Goal: Task Accomplishment & Management: Complete application form

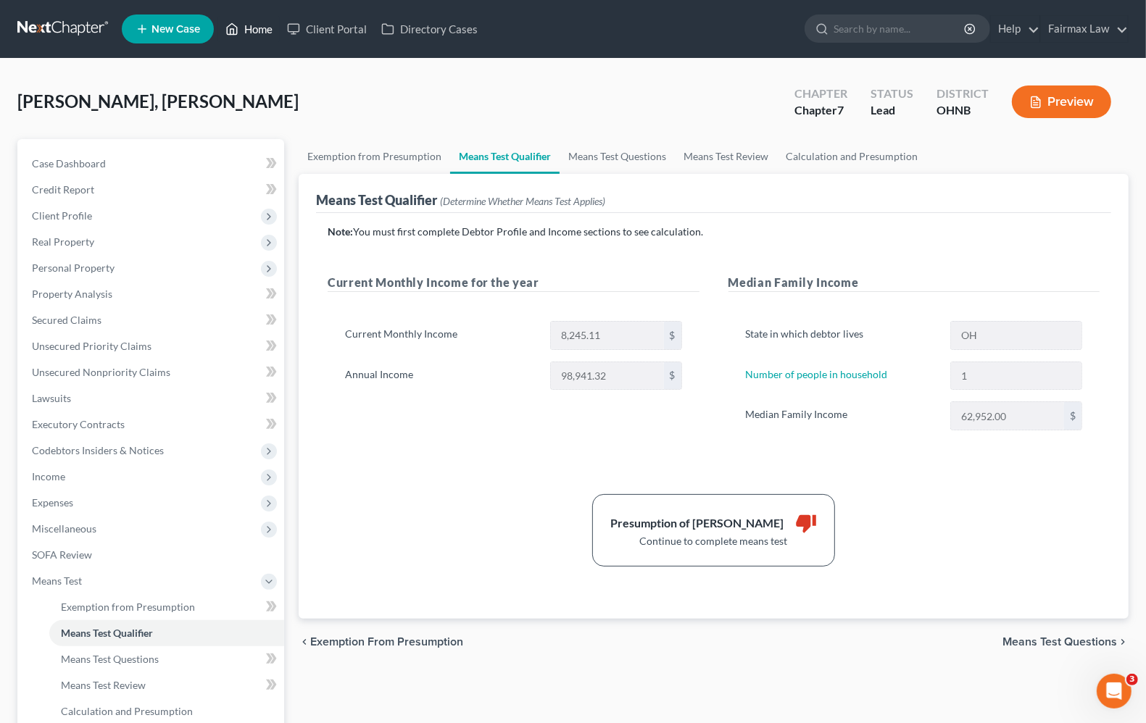
click at [249, 29] on link "Home" at bounding box center [249, 29] width 62 height 26
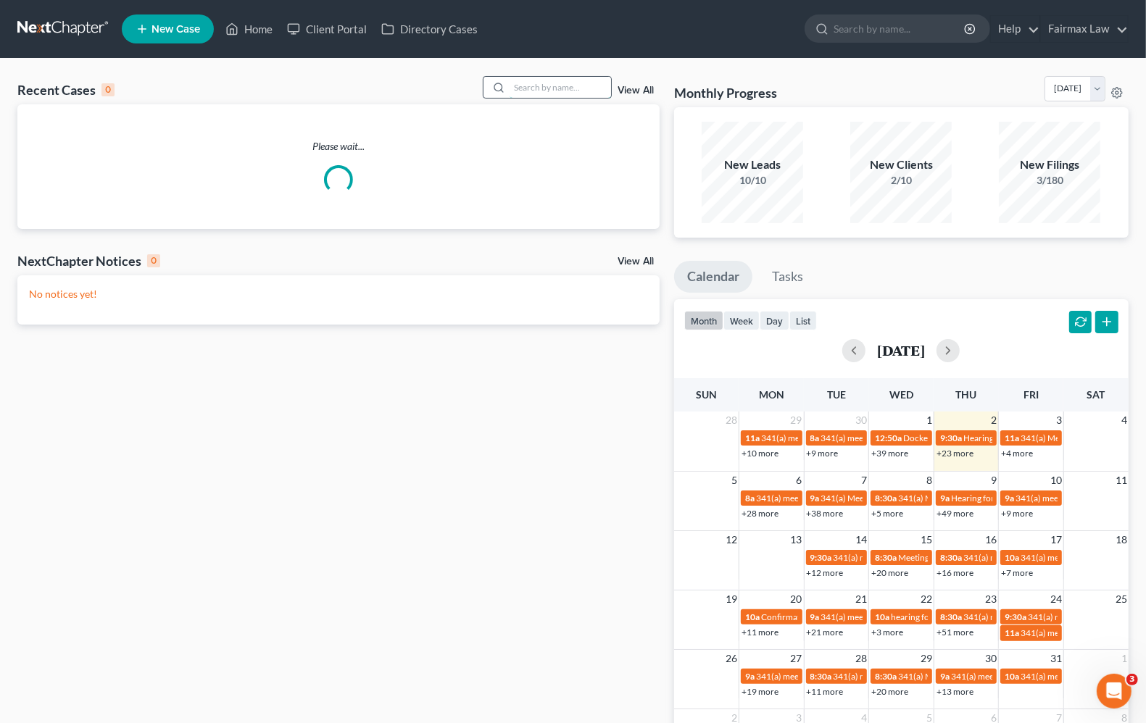
click at [534, 83] on input "search" at bounding box center [560, 87] width 101 height 21
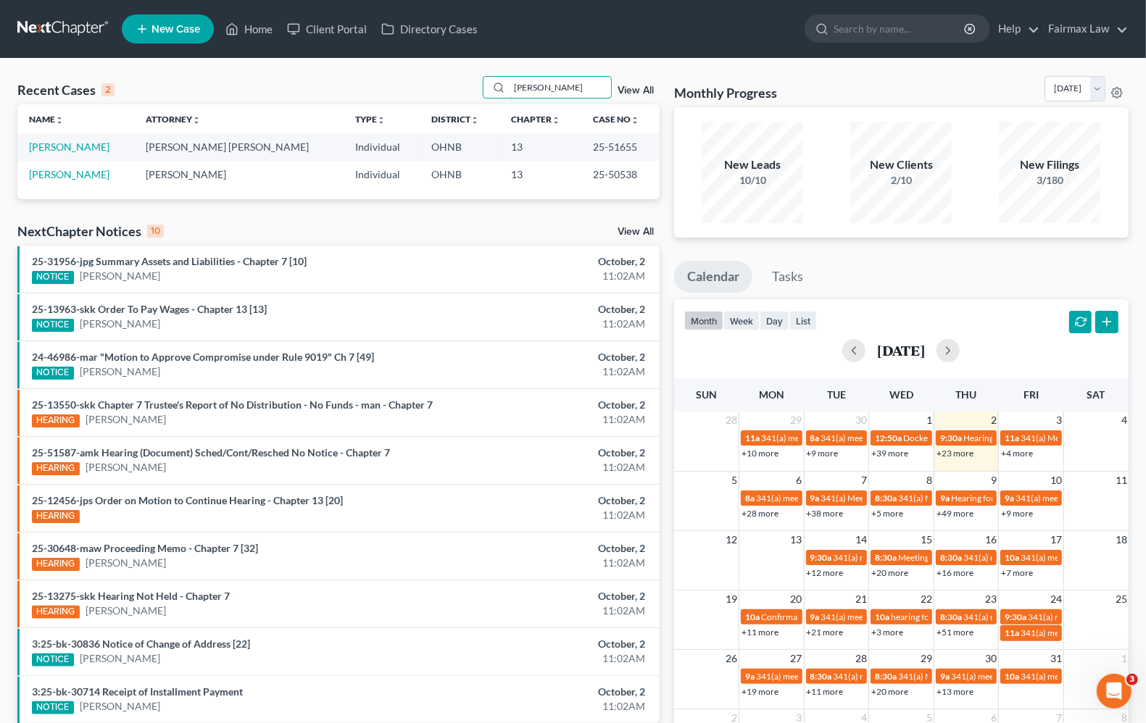
type input "[PERSON_NAME]"
click at [87, 145] on link "[PERSON_NAME]" at bounding box center [69, 147] width 80 height 12
click at [87, 149] on link "[PERSON_NAME]" at bounding box center [69, 147] width 80 height 12
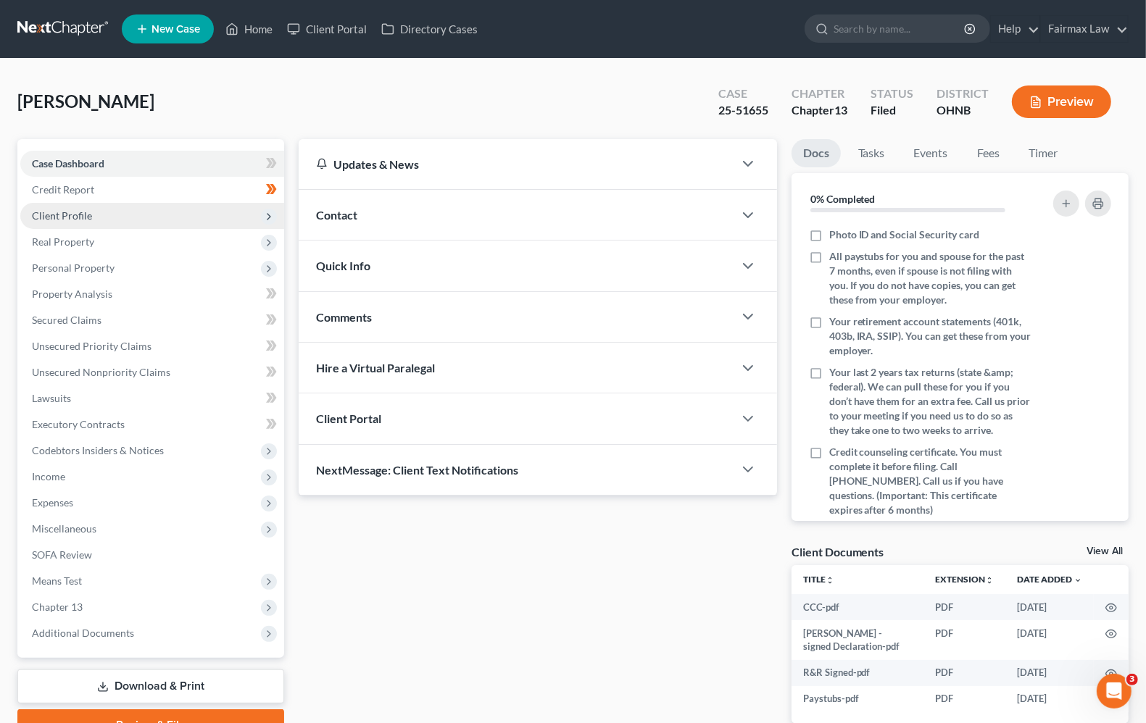
click at [72, 217] on span "Client Profile" at bounding box center [62, 215] width 60 height 12
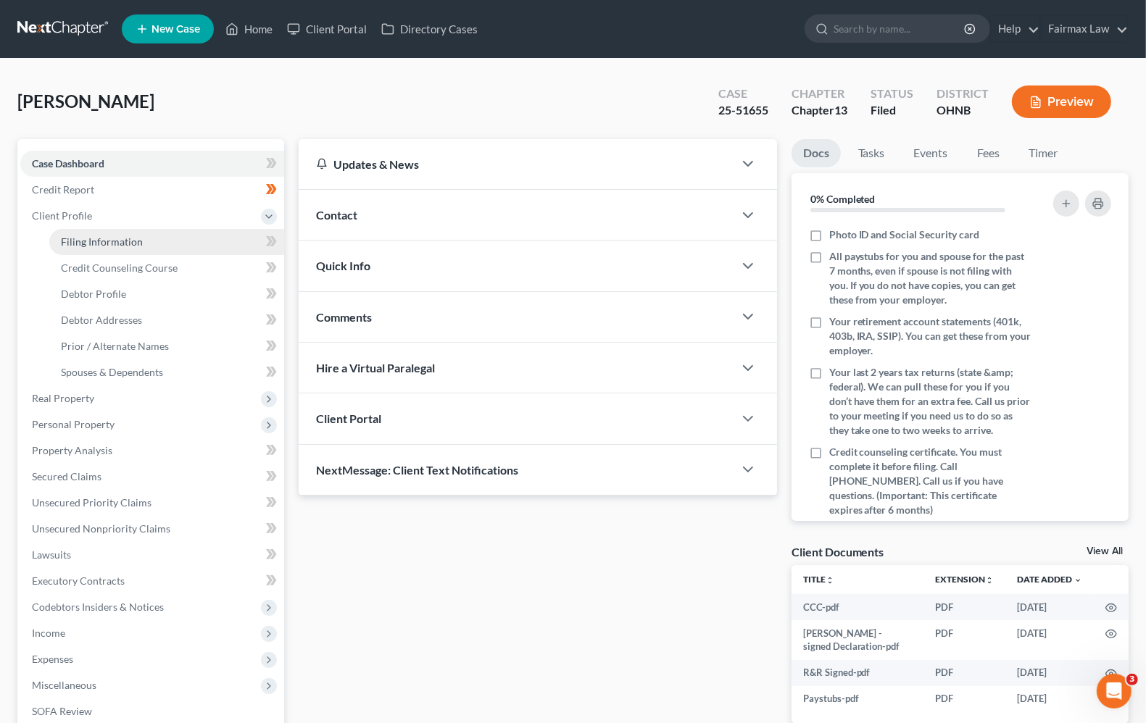
click at [89, 243] on span "Filing Information" at bounding box center [102, 242] width 82 height 12
select select "1"
select select "0"
select select "3"
select select "0"
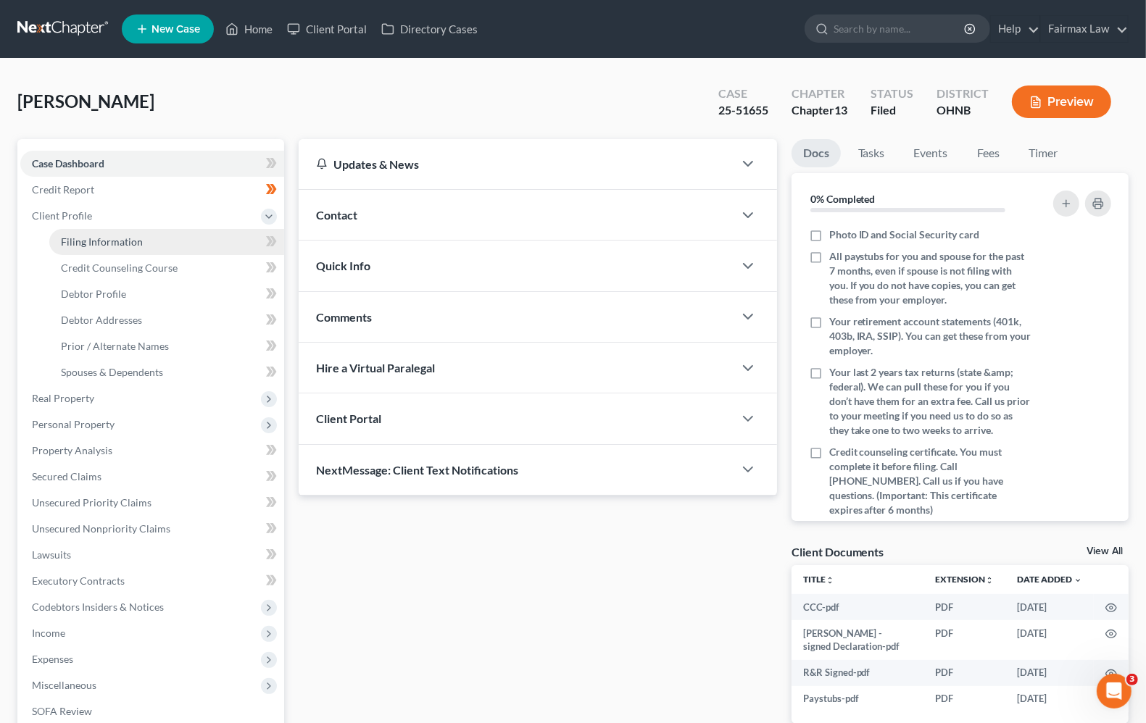
select select "36"
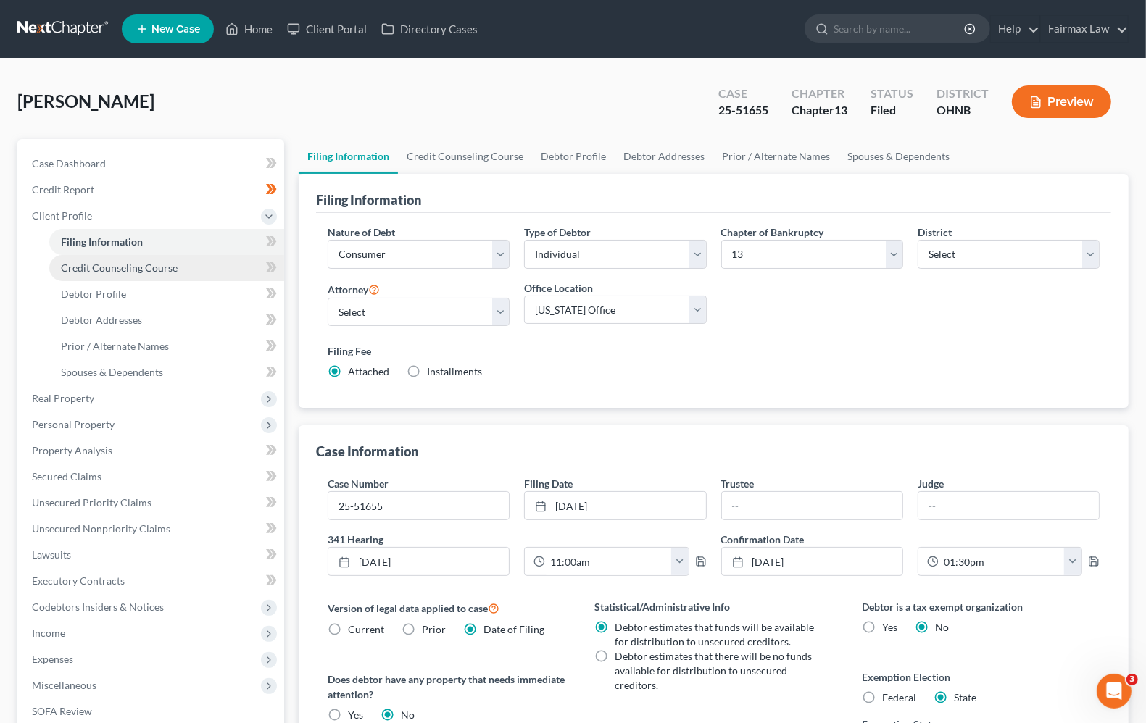
click at [96, 269] on span "Credit Counseling Course" at bounding box center [119, 268] width 117 height 12
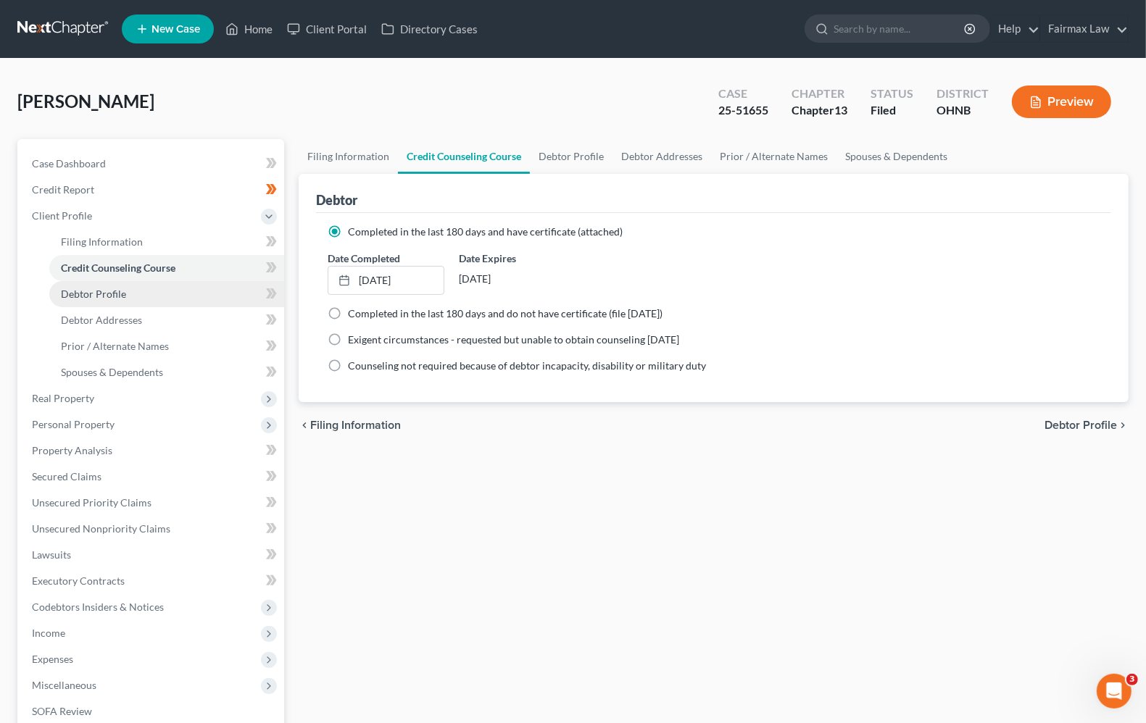
click at [99, 294] on span "Debtor Profile" at bounding box center [93, 294] width 65 height 12
select select "0"
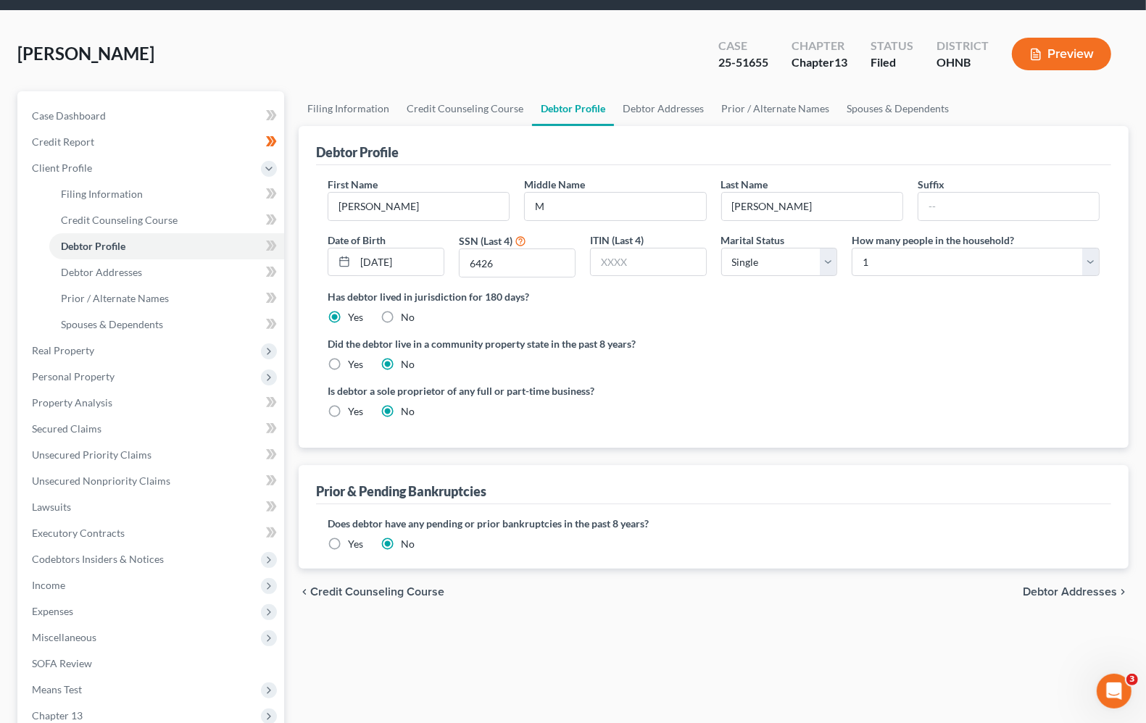
scroll to position [47, 0]
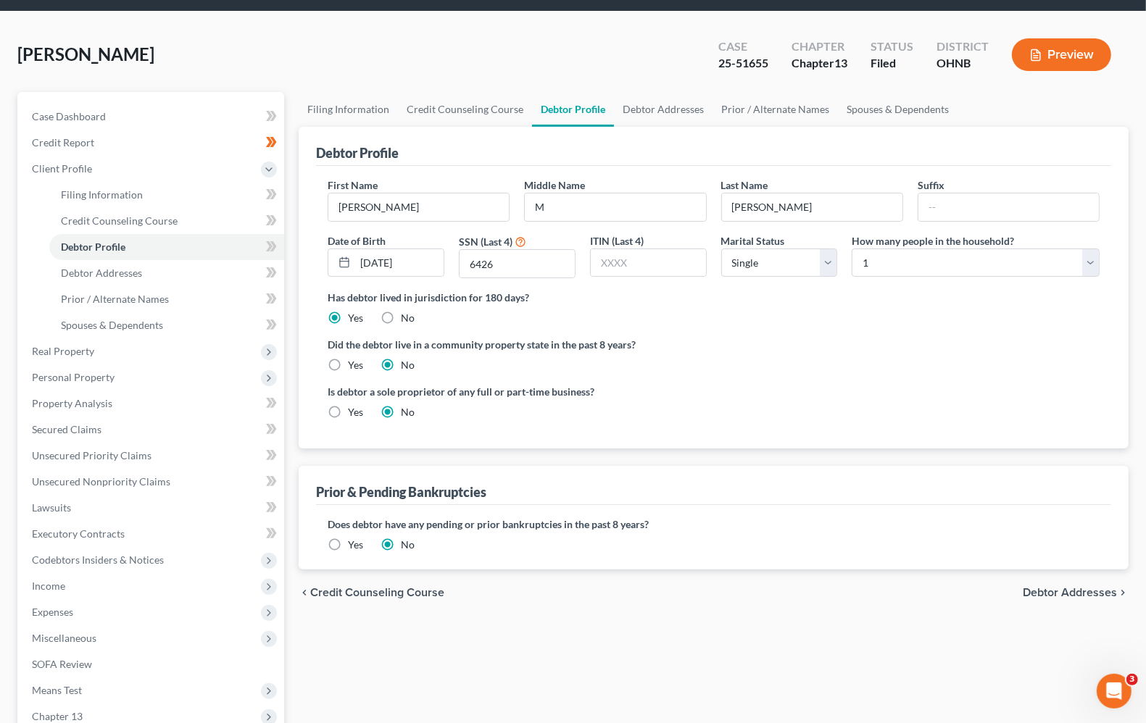
drag, startPoint x: 194, startPoint y: 52, endPoint x: 15, endPoint y: 59, distance: 178.5
click at [15, 59] on div "Jackson, Shannon Upgraded Case 25-51655 Chapter Chapter 13 Status Filed Distric…" at bounding box center [573, 446] width 1146 height 868
copy span "[PERSON_NAME]"
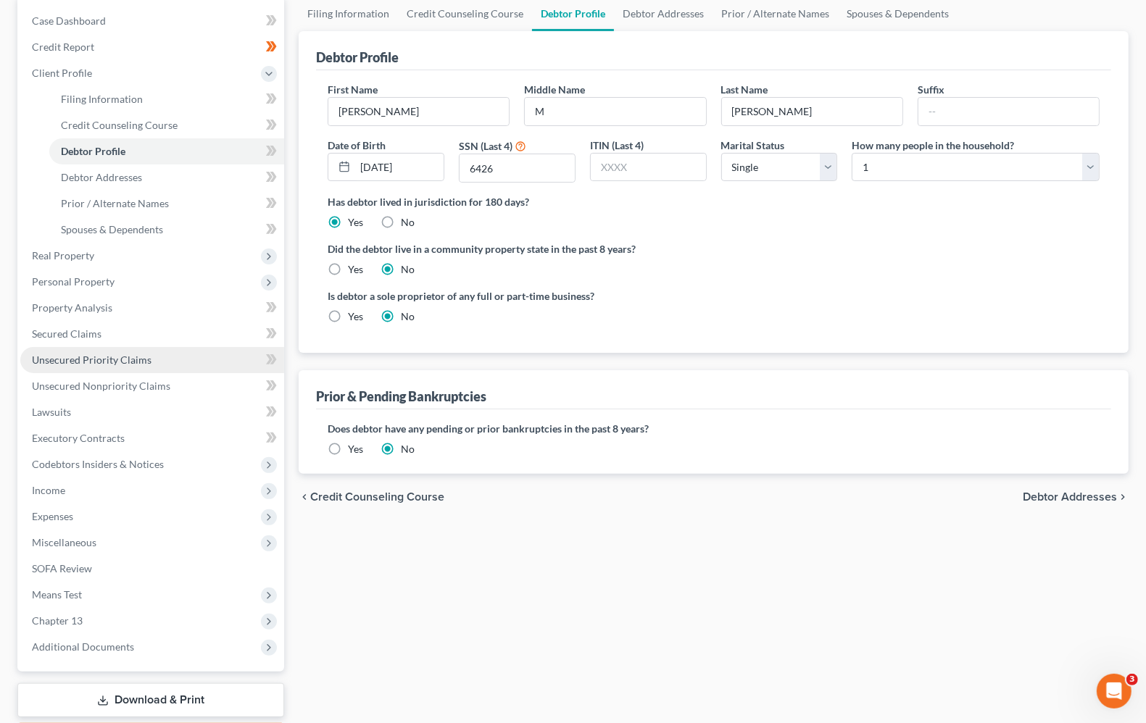
scroll to position [228, 0]
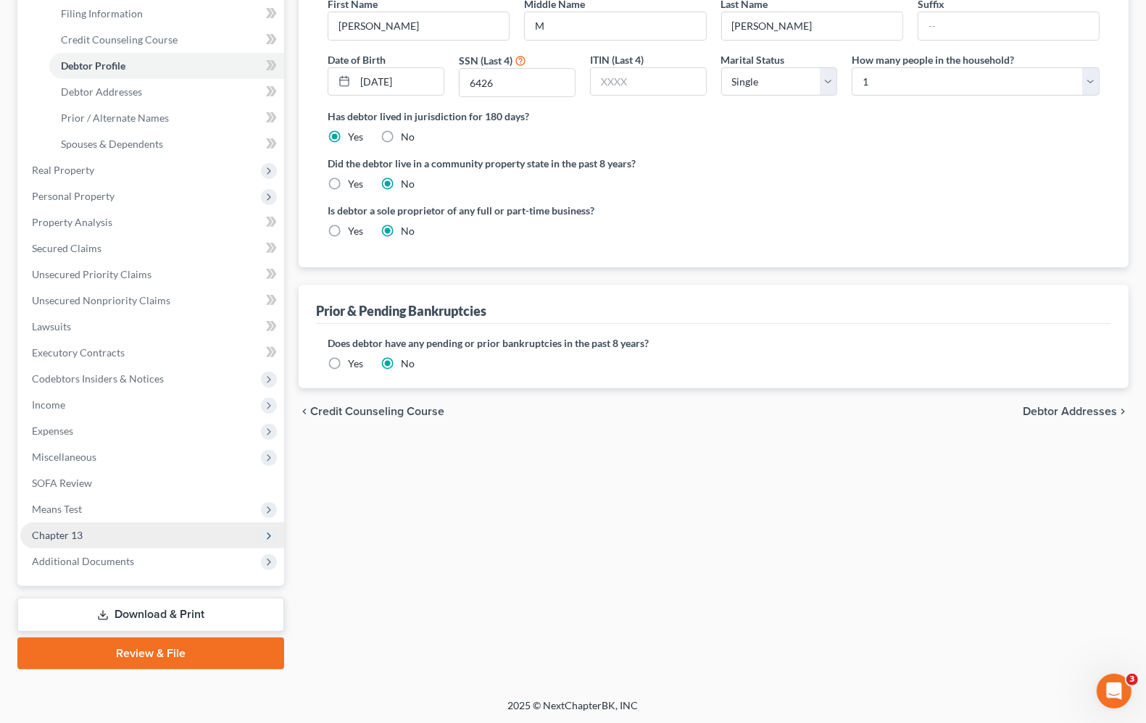
click at [81, 538] on span "Chapter 13" at bounding box center [57, 535] width 51 height 12
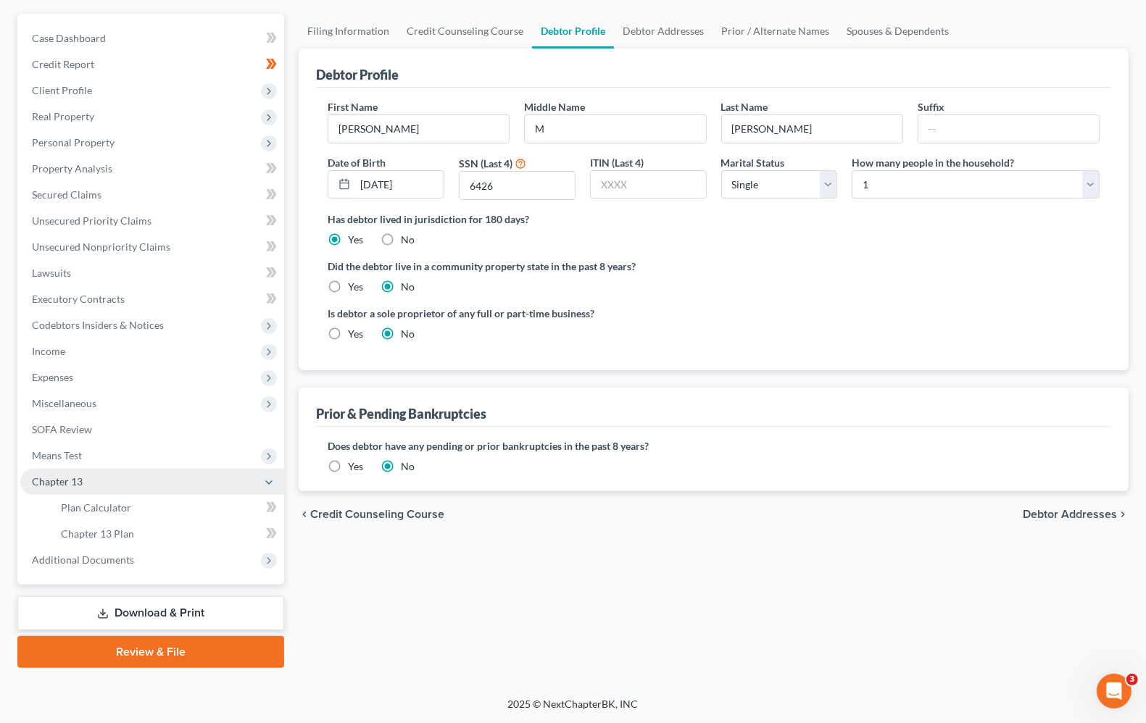
scroll to position [124, 0]
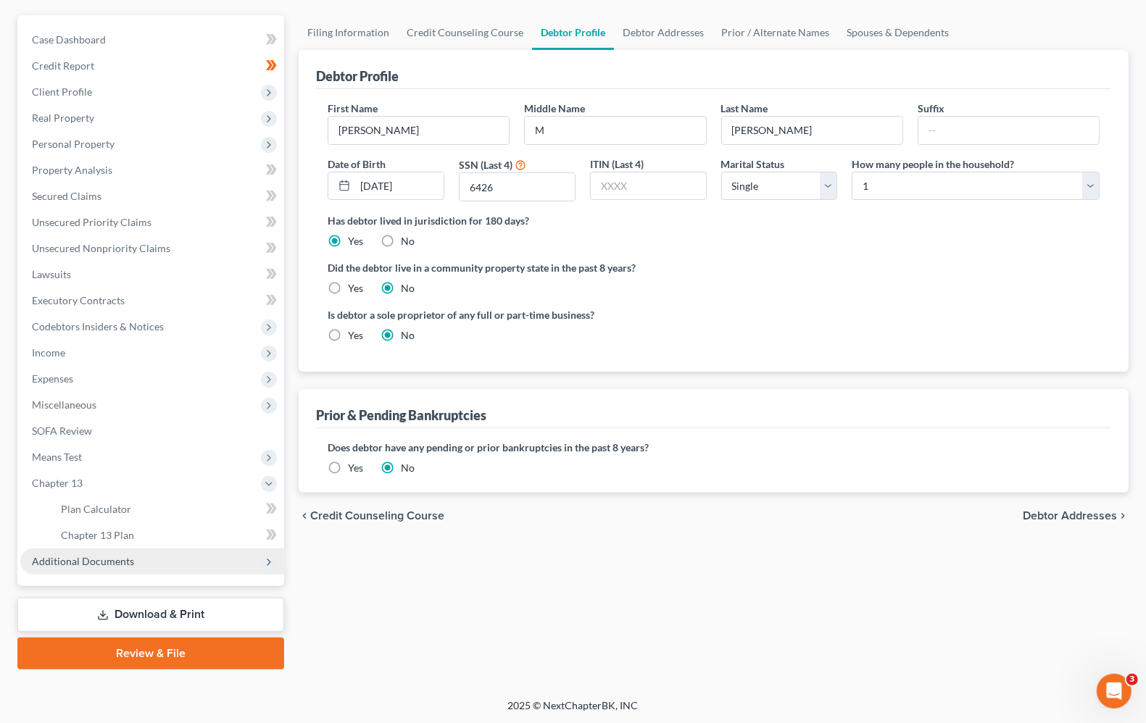
click at [107, 566] on span "Additional Documents" at bounding box center [152, 562] width 264 height 26
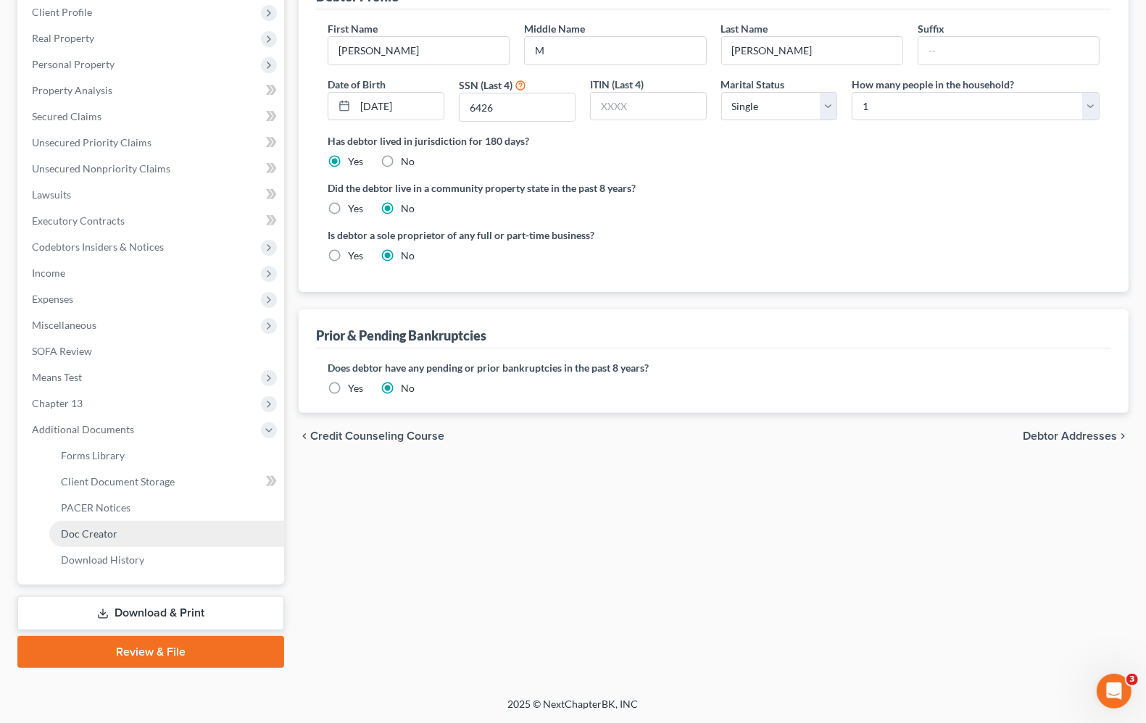
scroll to position [202, 0]
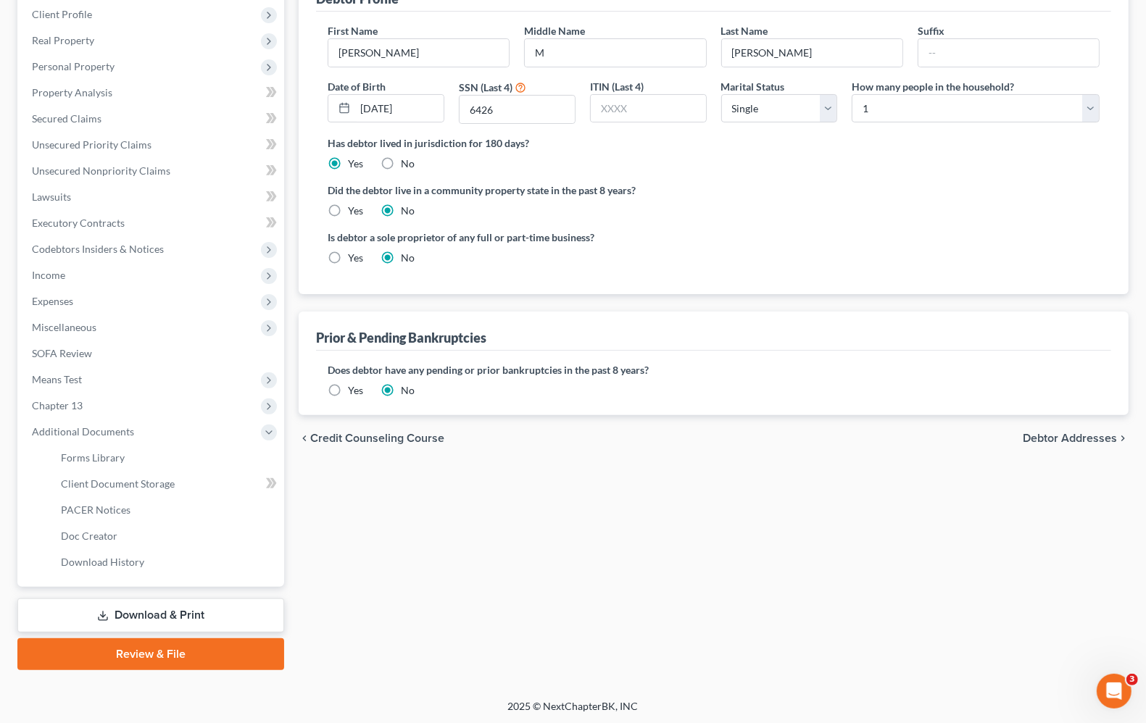
click at [159, 614] on link "Download & Print" at bounding box center [150, 616] width 267 height 34
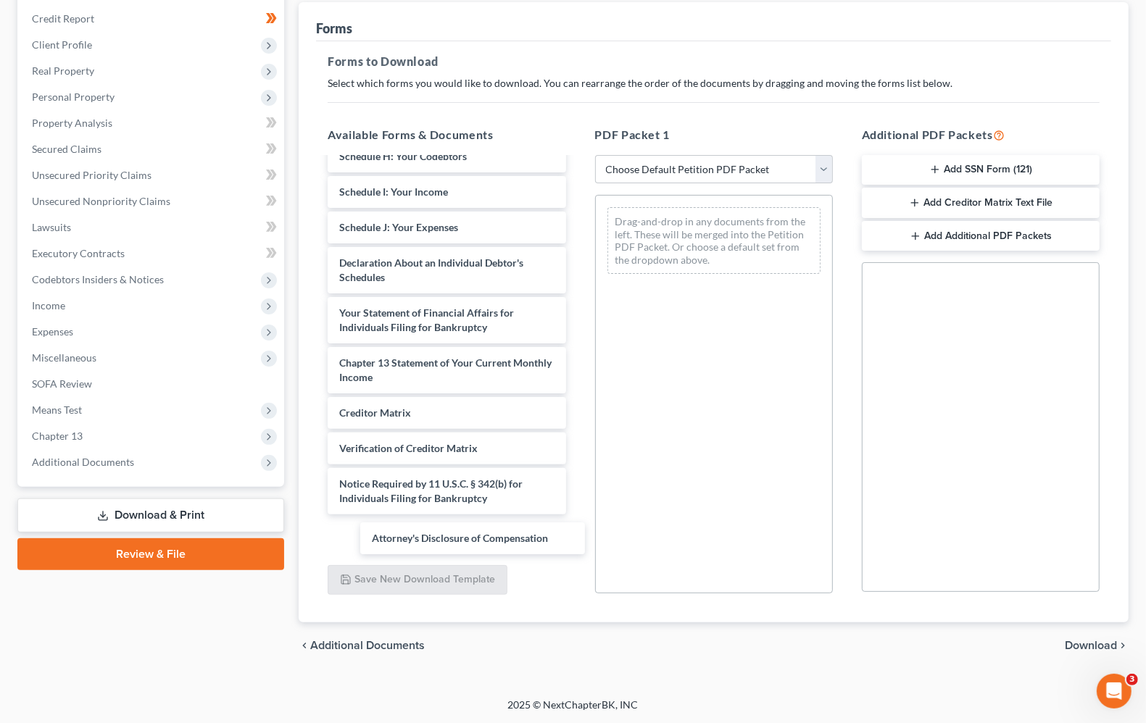
scroll to position [460, 0]
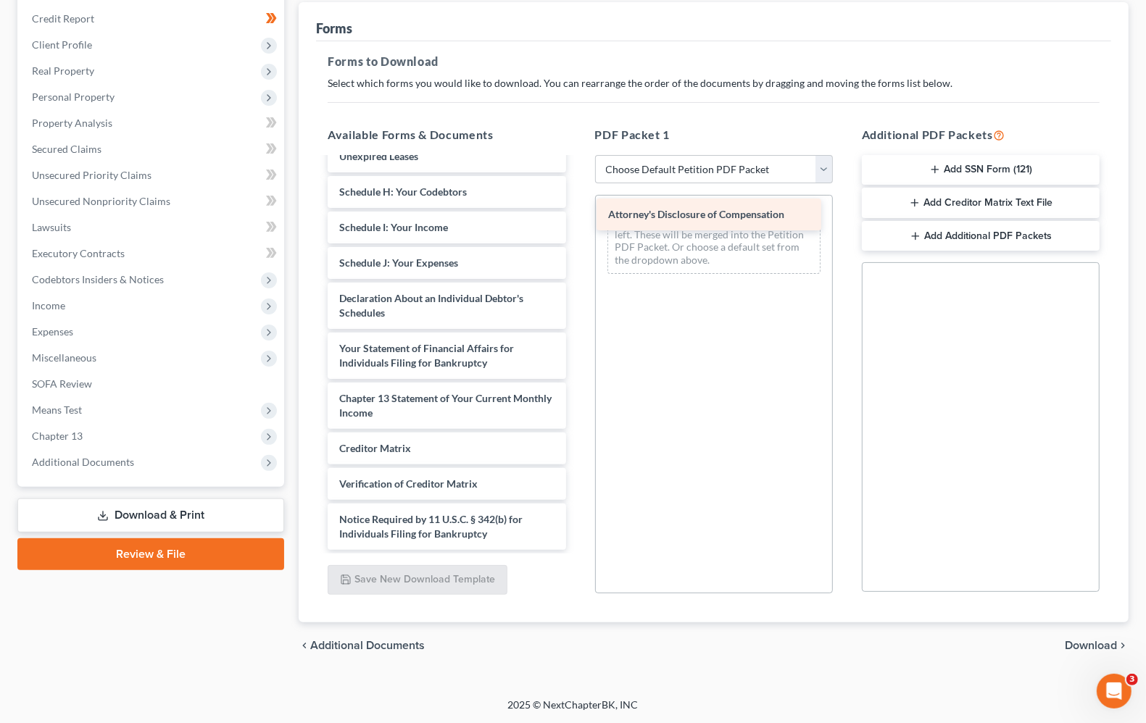
drag, startPoint x: 439, startPoint y: 529, endPoint x: 710, endPoint y: 211, distance: 418.5
click at [577, 211] on div "Attorney's Disclosure of Compensation CCC-pdf Shannon Jackson - signed Declarat…" at bounding box center [446, 138] width 261 height 823
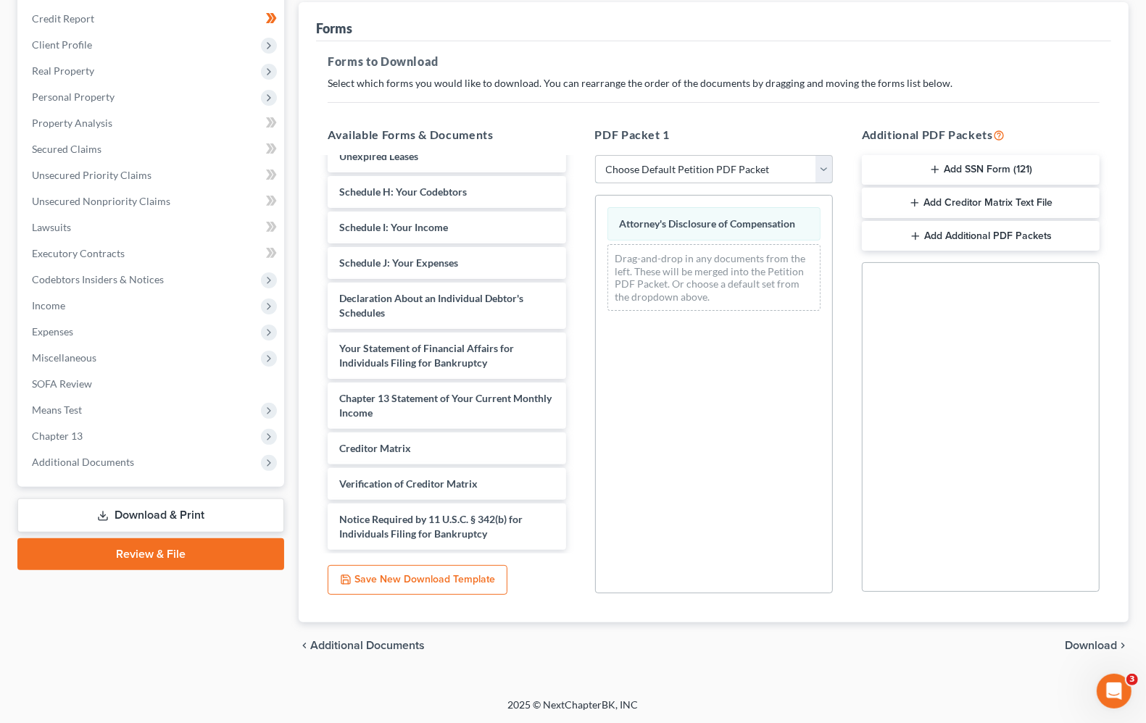
click at [721, 178] on select "Choose Default Petition PDF Packet Complete Bankruptcy Petition (all forms and …" at bounding box center [714, 169] width 238 height 29
select select "2"
click at [595, 155] on select "Choose Default Petition PDF Packet Complete Bankruptcy Petition (all forms and …" at bounding box center [714, 169] width 238 height 29
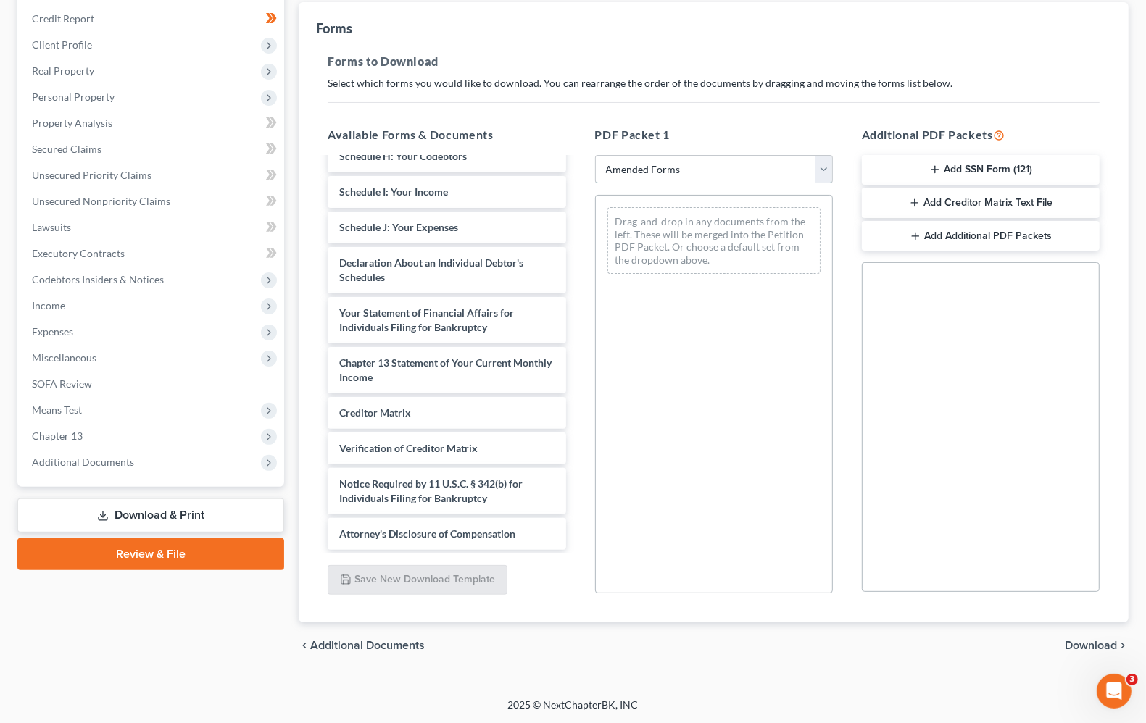
scroll to position [339, 0]
click at [67, 356] on span "Miscellaneous" at bounding box center [64, 358] width 65 height 12
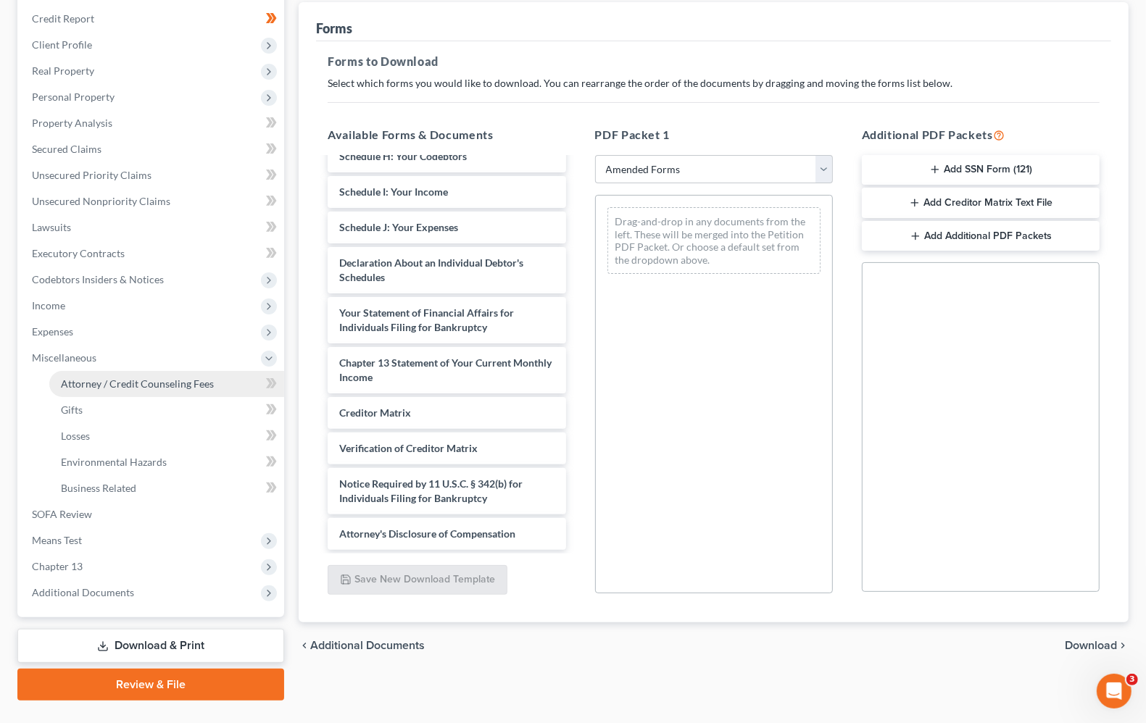
click at [121, 385] on span "Attorney / Credit Counseling Fees" at bounding box center [137, 384] width 153 height 12
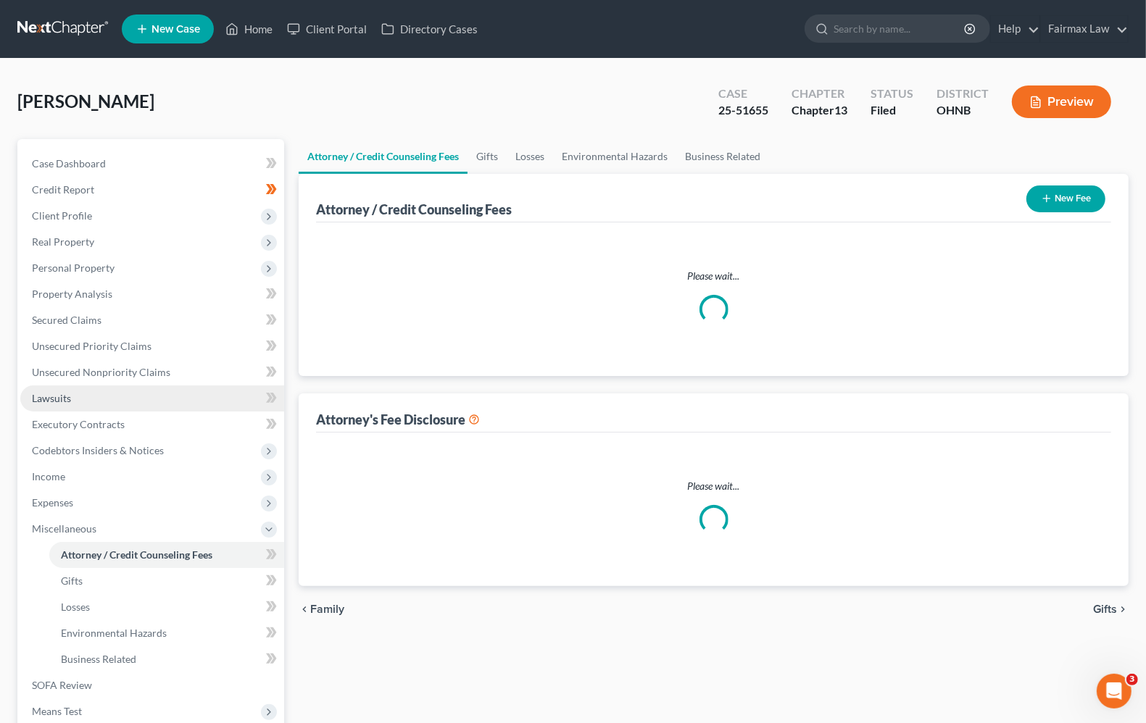
select select "4"
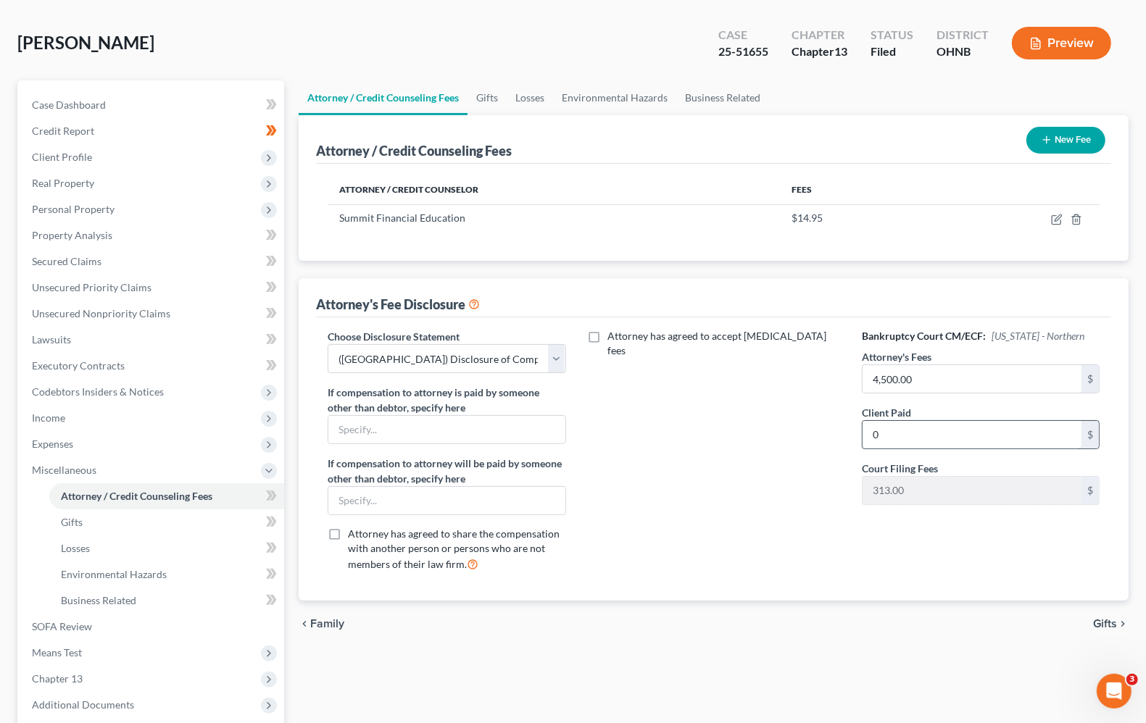
scroll to position [91, 0]
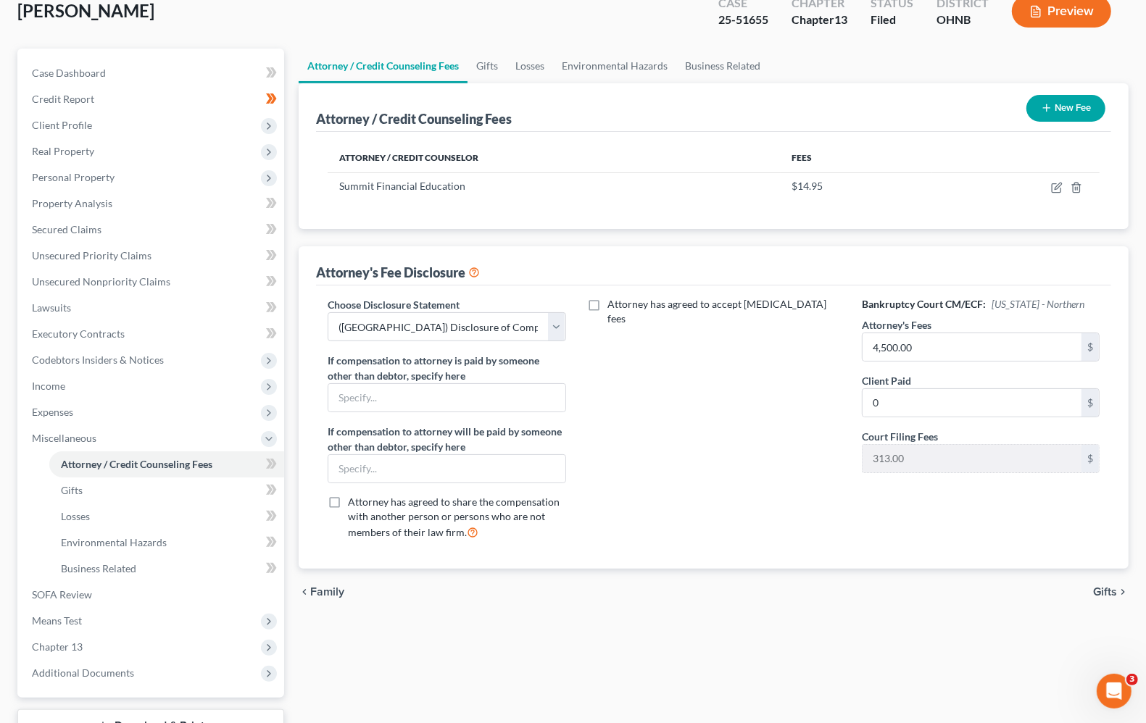
click at [751, 430] on div "Attorney has agreed to accept retainer fees" at bounding box center [714, 424] width 267 height 254
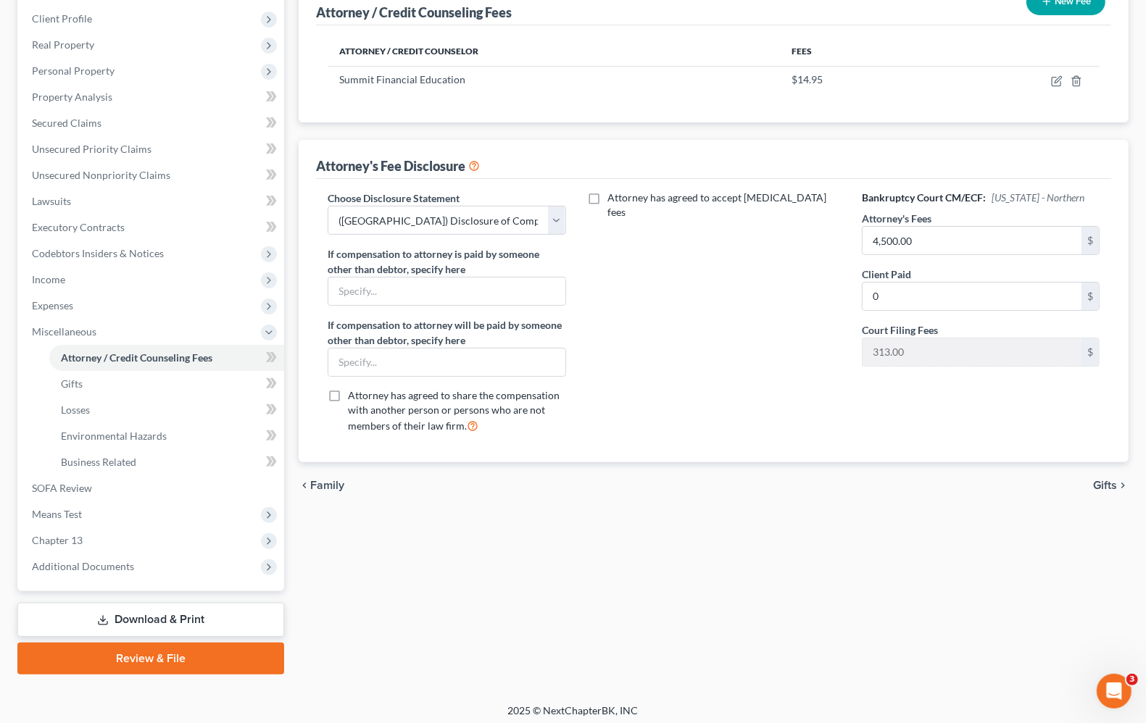
scroll to position [202, 0]
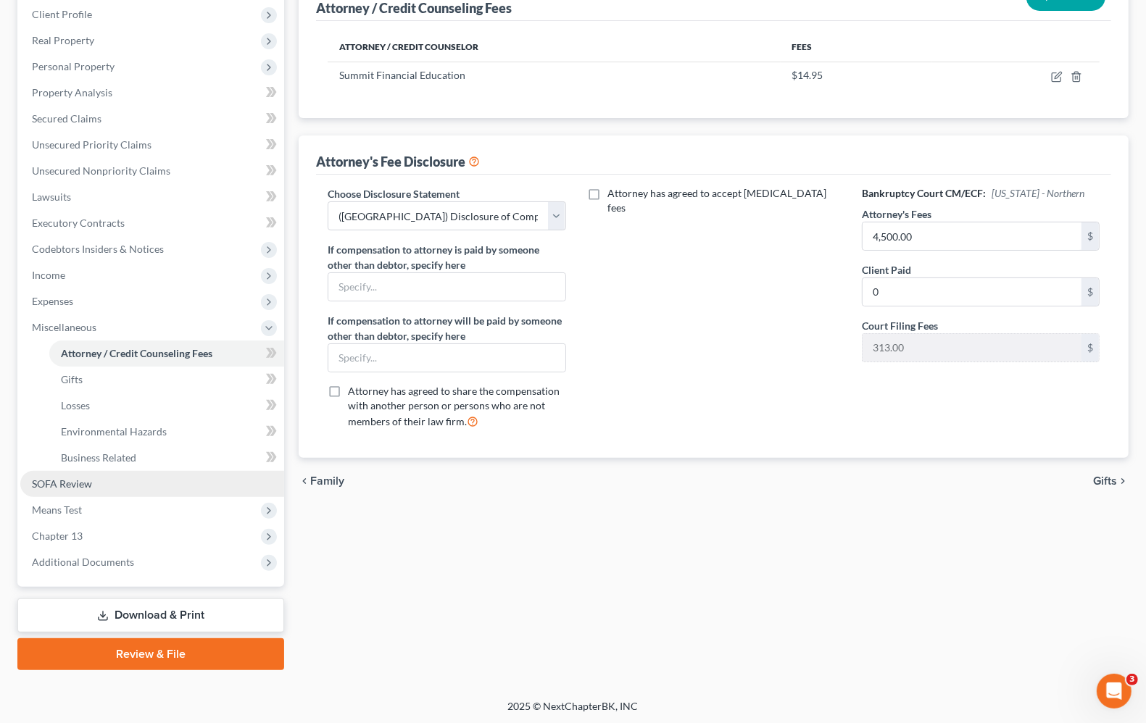
click at [63, 491] on link "SOFA Review" at bounding box center [152, 484] width 264 height 26
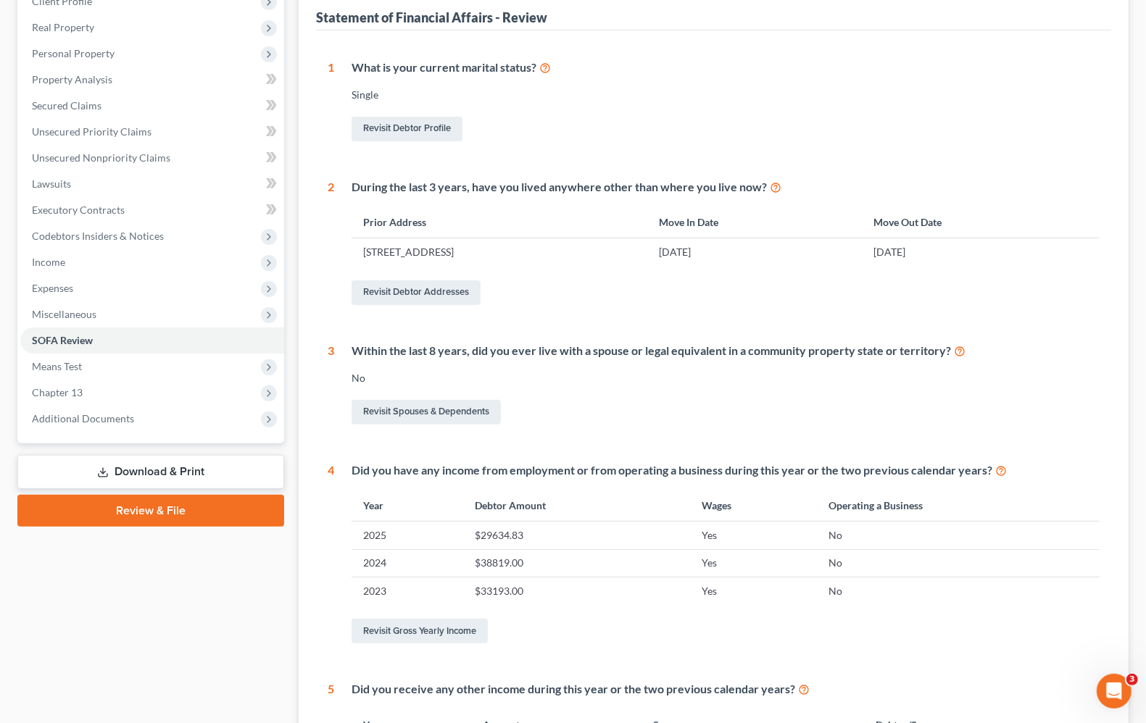
scroll to position [454, 0]
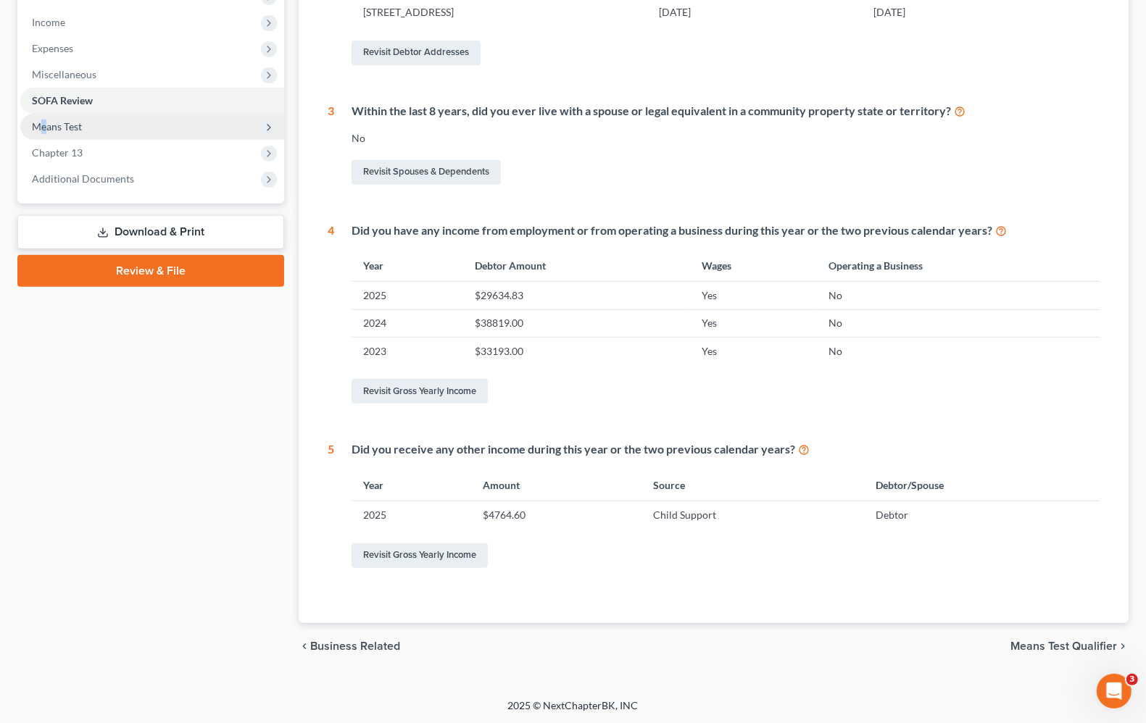
click at [45, 127] on span "Means Test" at bounding box center [57, 126] width 50 height 12
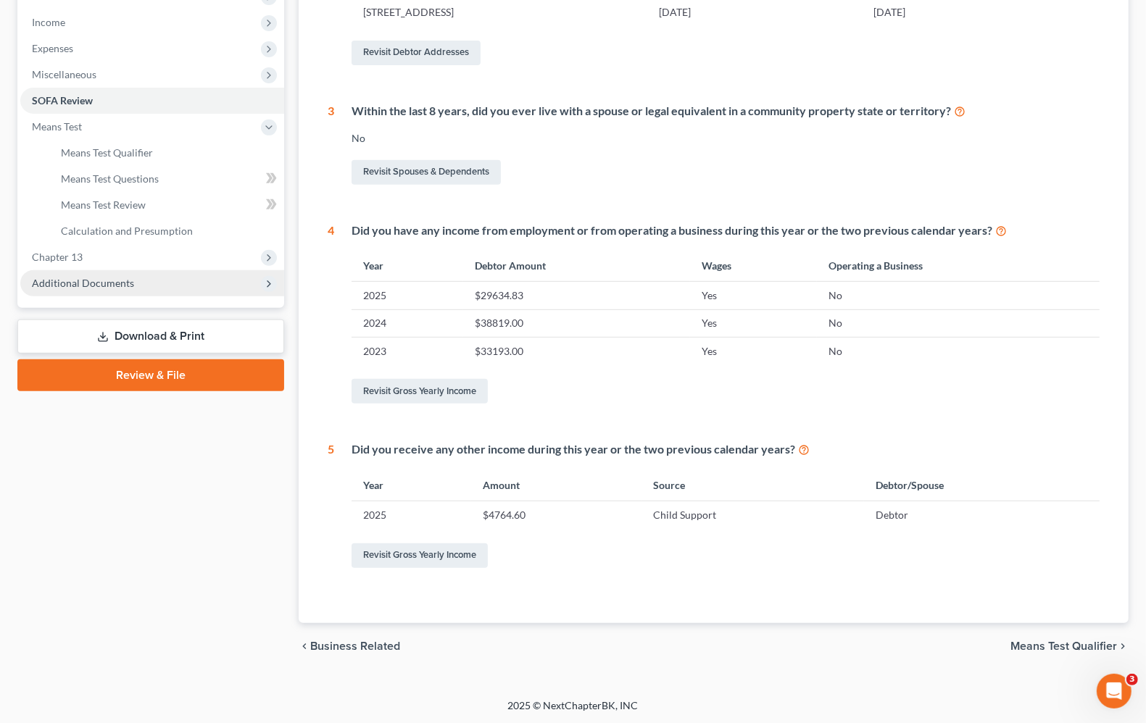
click at [54, 283] on span "Additional Documents" at bounding box center [83, 283] width 102 height 12
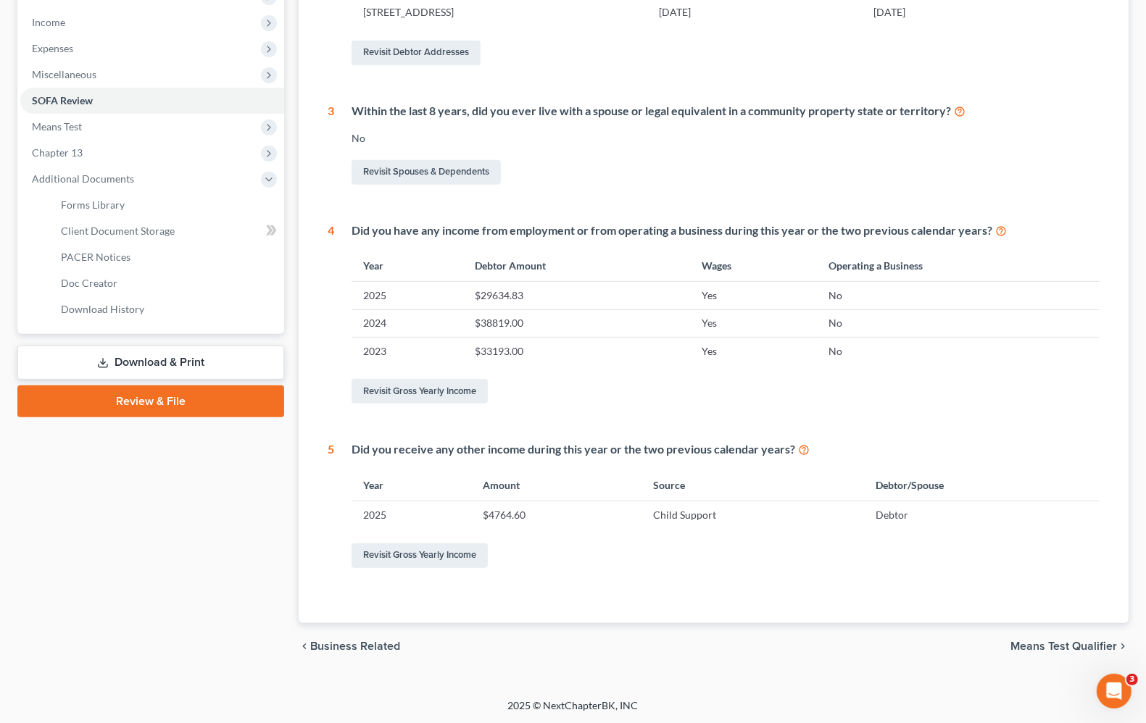
click at [145, 367] on link "Download & Print" at bounding box center [150, 363] width 267 height 34
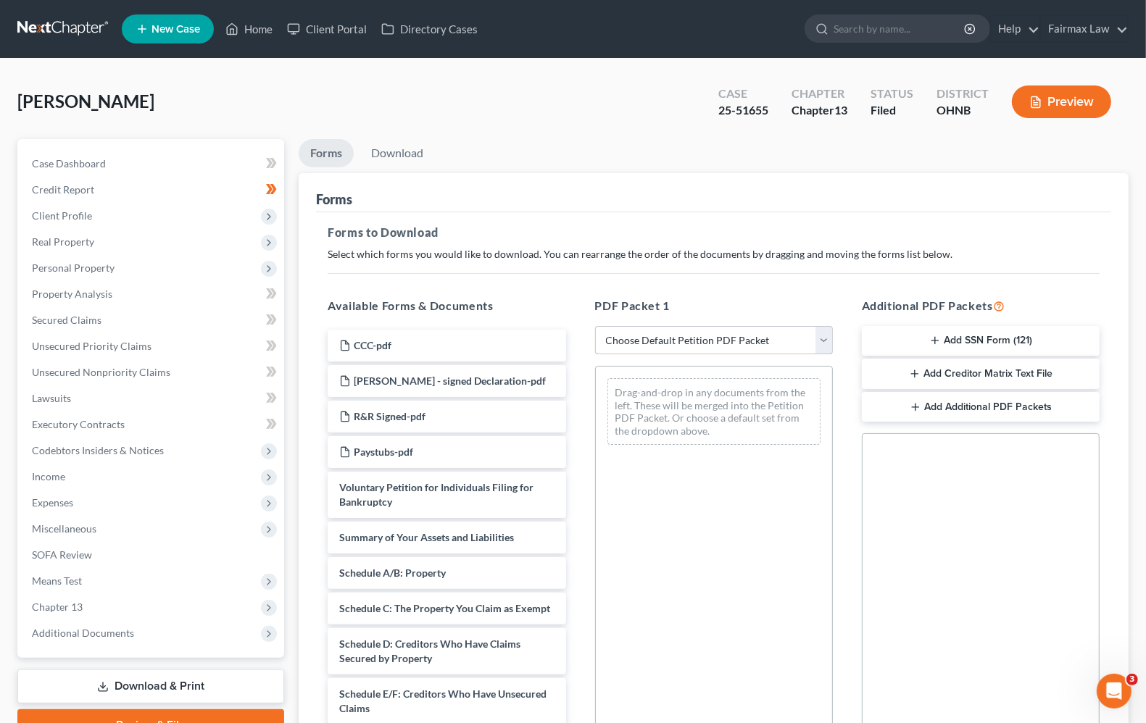
click at [678, 344] on select "Choose Default Petition PDF Packet Complete Bankruptcy Petition (all forms and …" at bounding box center [714, 340] width 238 height 29
select select "2"
click at [595, 326] on select "Choose Default Petition PDF Packet Complete Bankruptcy Petition (all forms and …" at bounding box center [714, 340] width 238 height 29
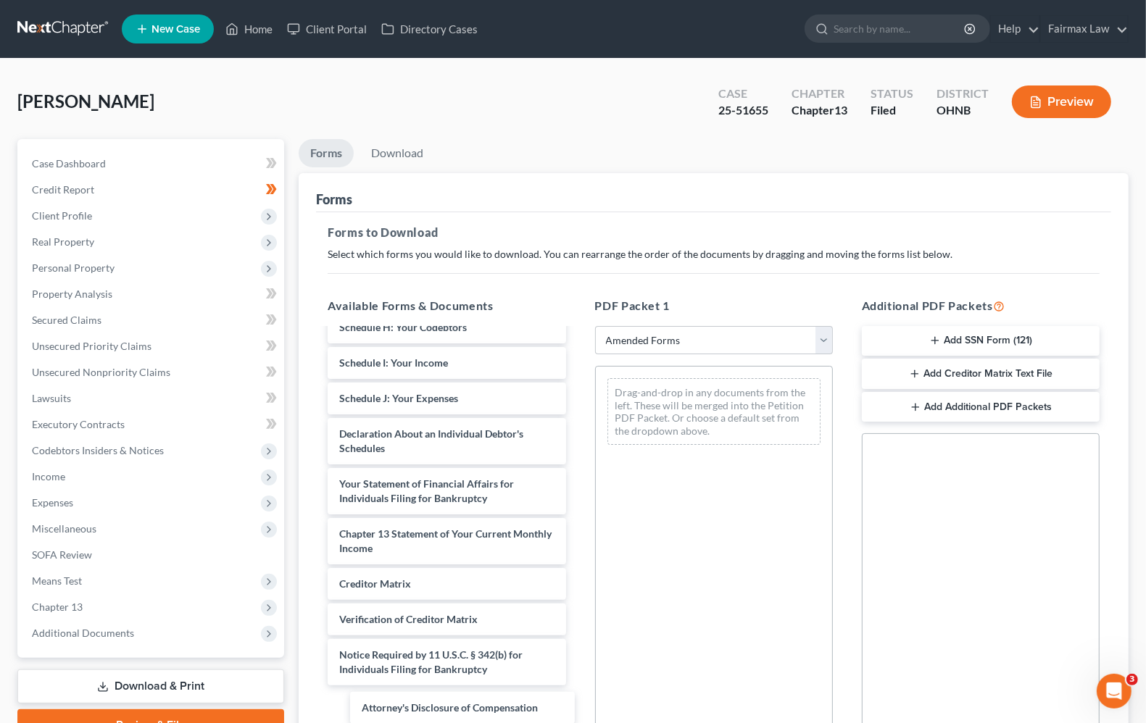
scroll to position [303, 0]
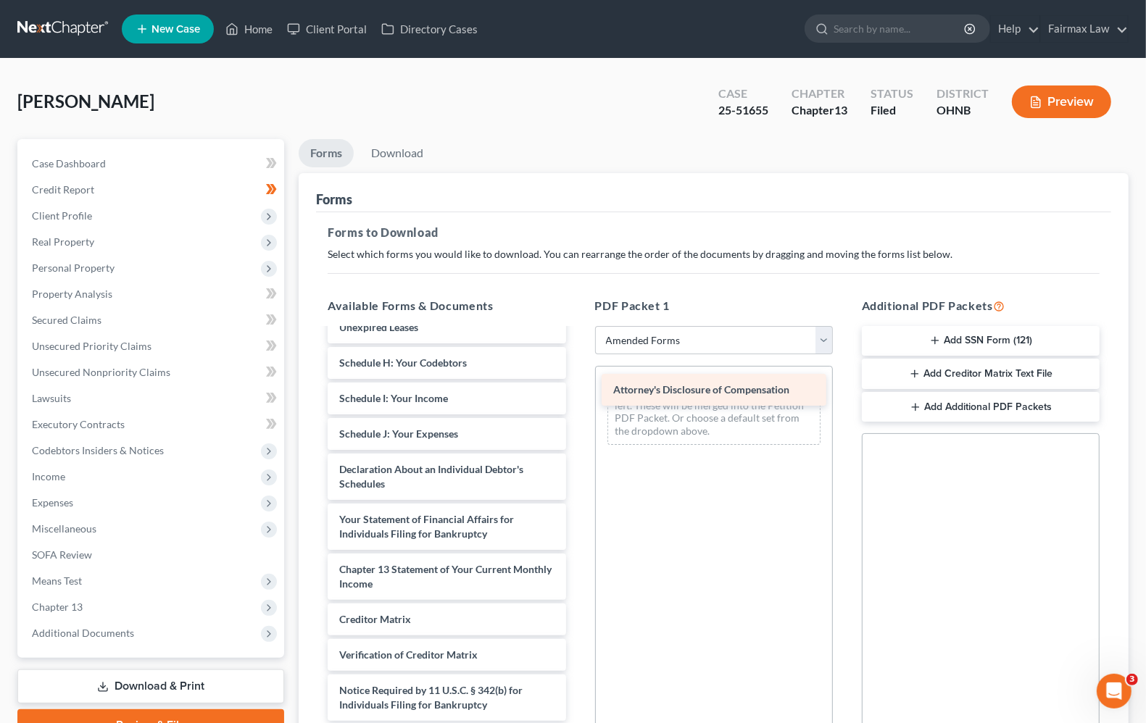
drag, startPoint x: 449, startPoint y: 704, endPoint x: 723, endPoint y: 389, distance: 417.2
click at [577, 389] on div "Attorney's Disclosure of Compensation Voluntary Petition for Individuals Filing…" at bounding box center [446, 381] width 261 height 681
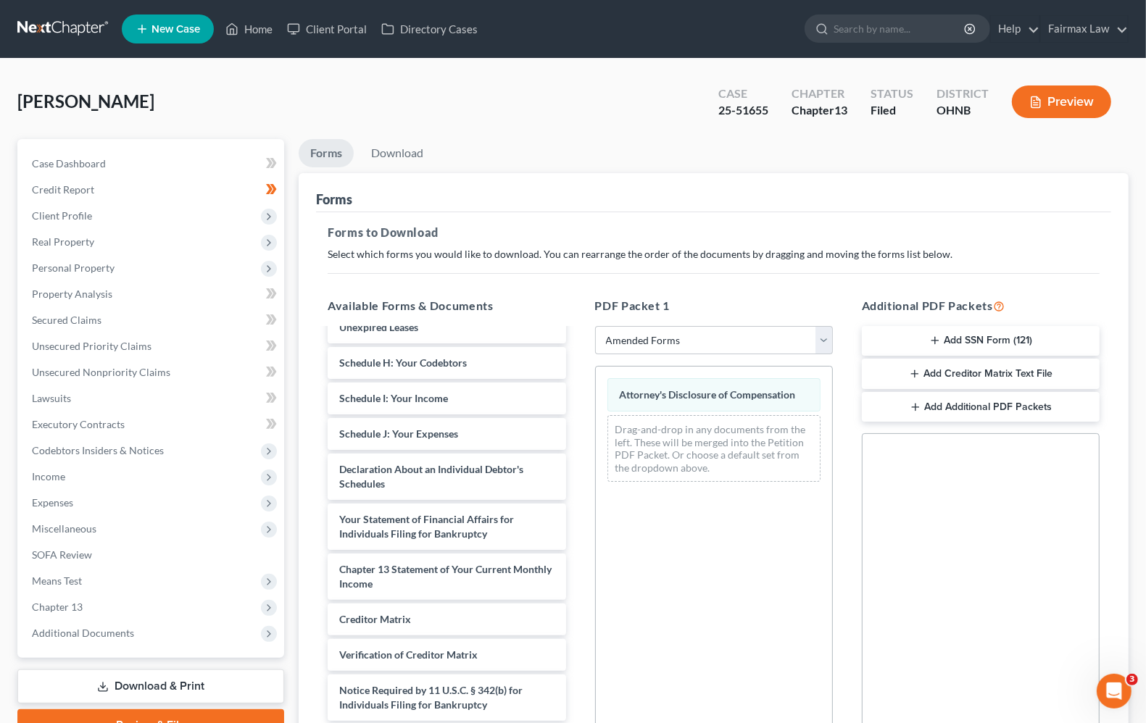
scroll to position [171, 0]
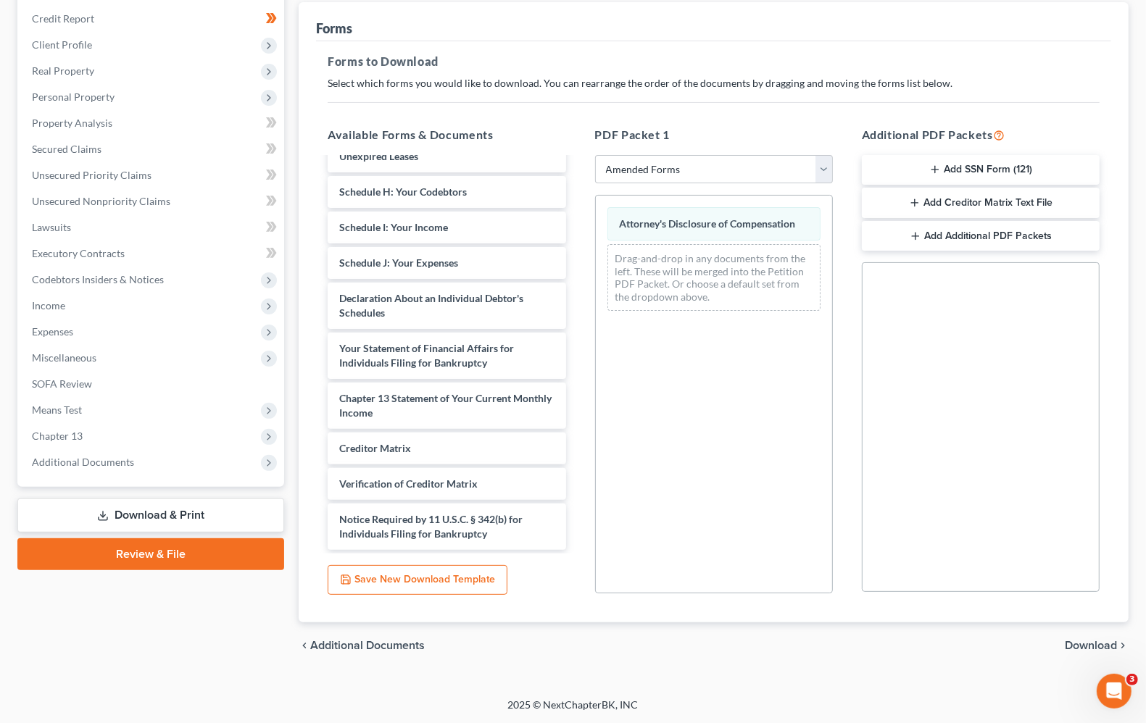
click at [1103, 647] on span "Download" at bounding box center [1091, 646] width 52 height 12
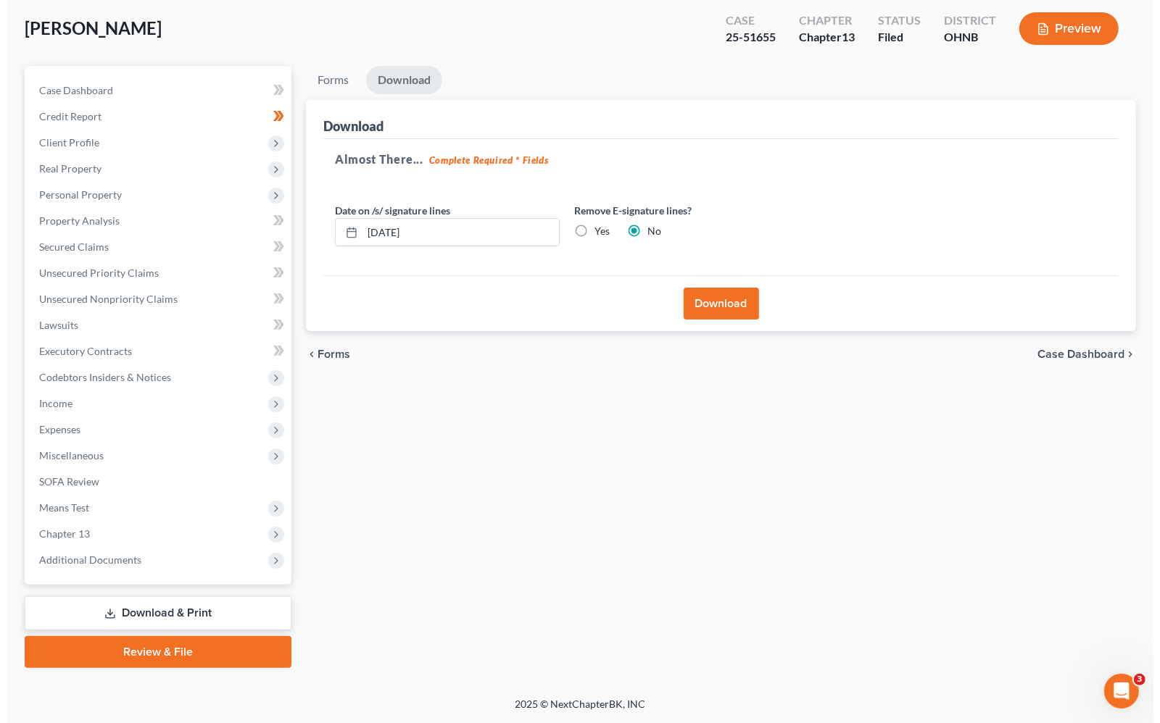
scroll to position [71, 0]
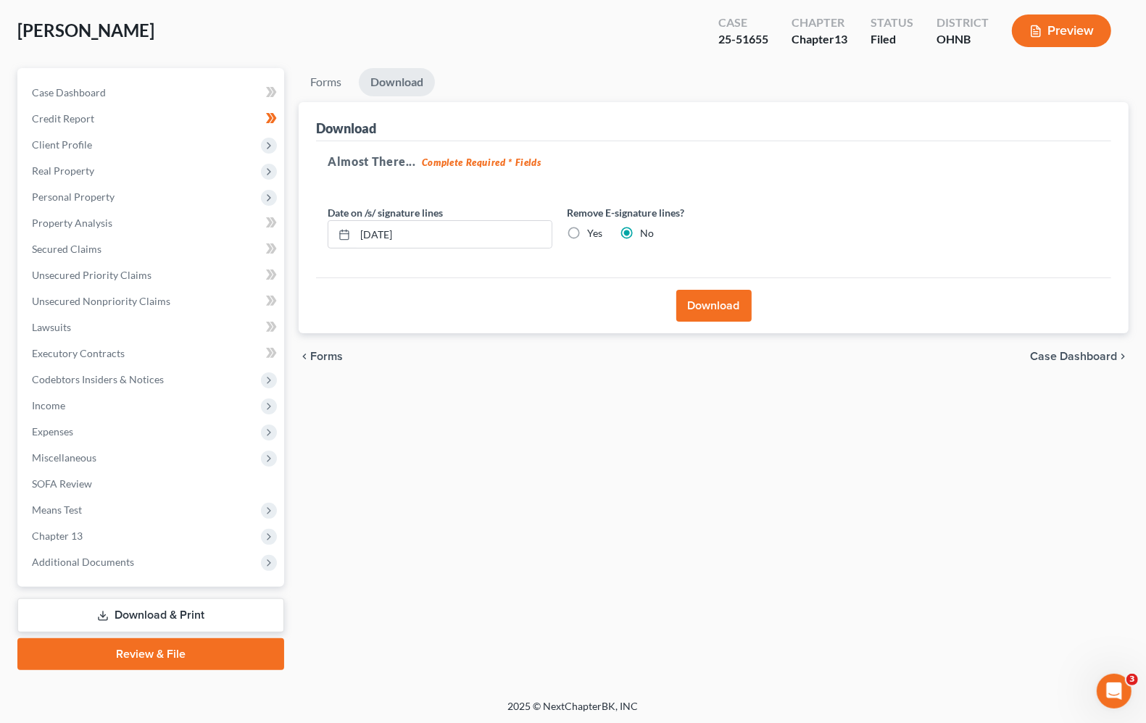
click at [734, 310] on button "Download" at bounding box center [713, 306] width 75 height 32
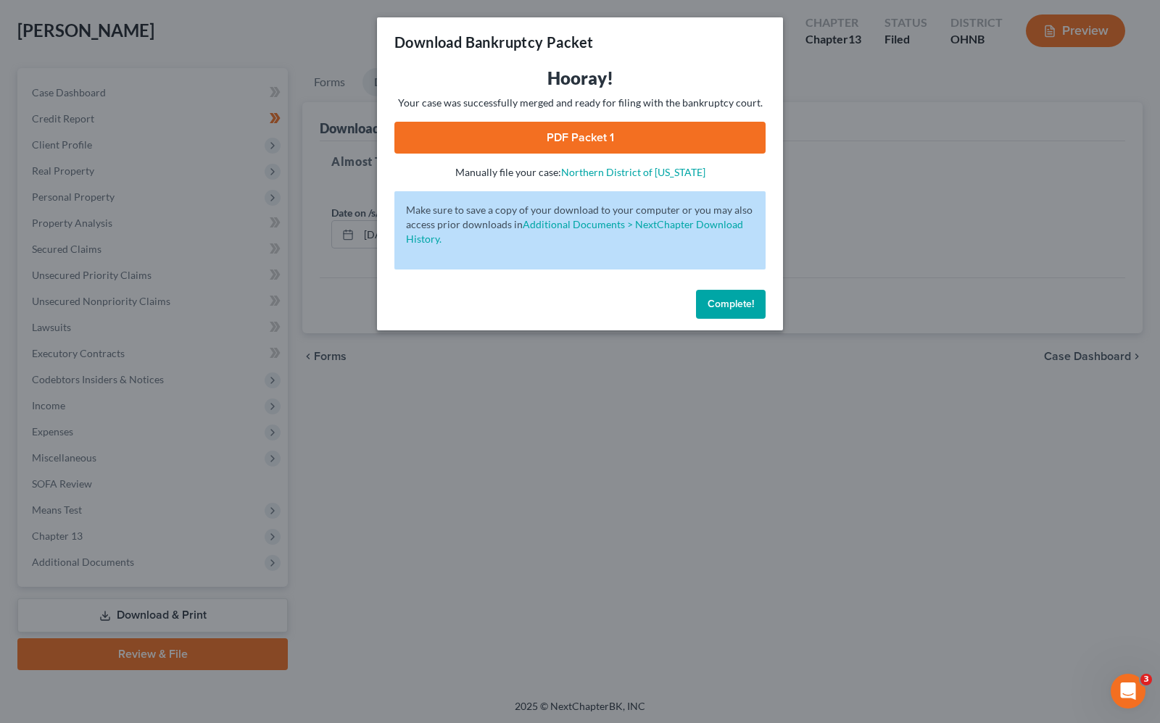
click at [736, 135] on link "PDF Packet 1" at bounding box center [579, 138] width 371 height 32
click at [705, 131] on link "PDF Packet 1" at bounding box center [579, 138] width 371 height 32
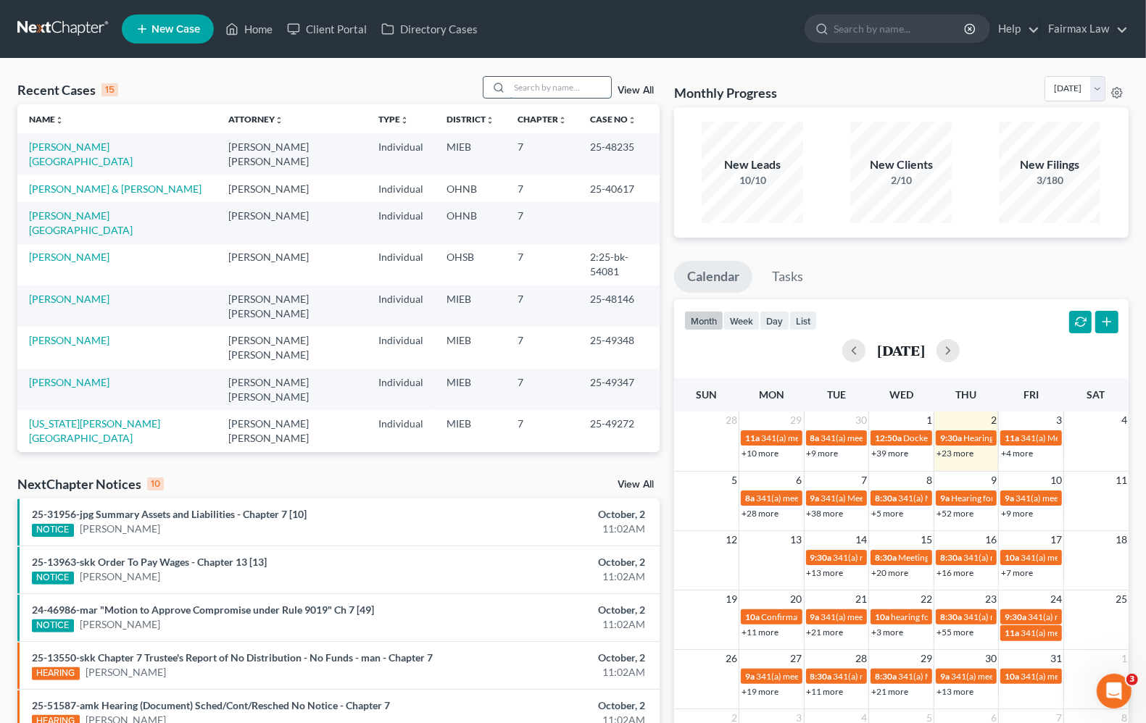
click at [560, 82] on input "search" at bounding box center [560, 87] width 101 height 21
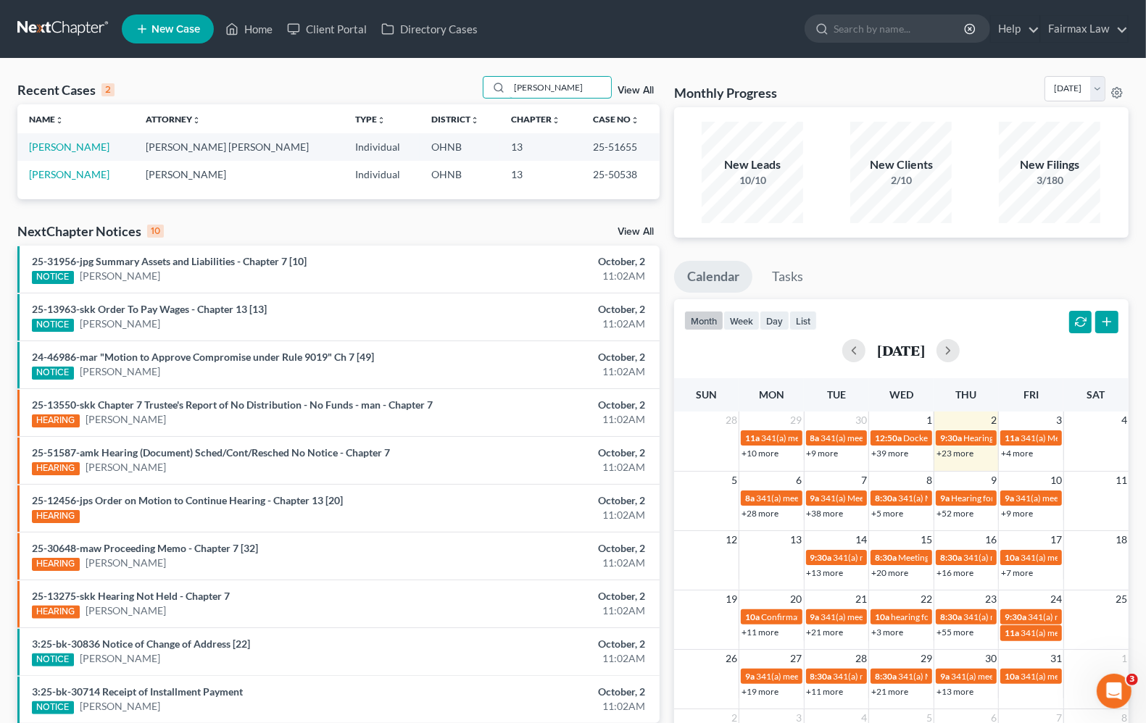
type input "[PERSON_NAME]"
click at [71, 154] on td "[PERSON_NAME]" at bounding box center [75, 146] width 117 height 27
click at [73, 173] on link "[PERSON_NAME]" at bounding box center [69, 174] width 80 height 12
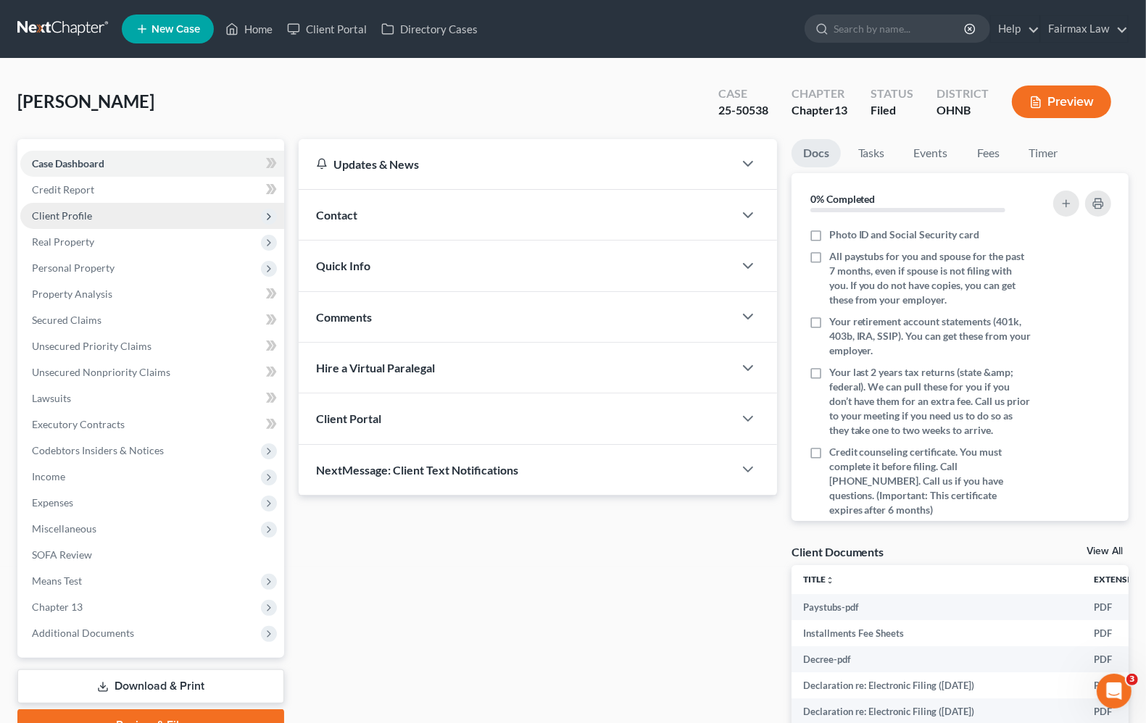
click at [85, 204] on span "Client Profile" at bounding box center [152, 216] width 264 height 26
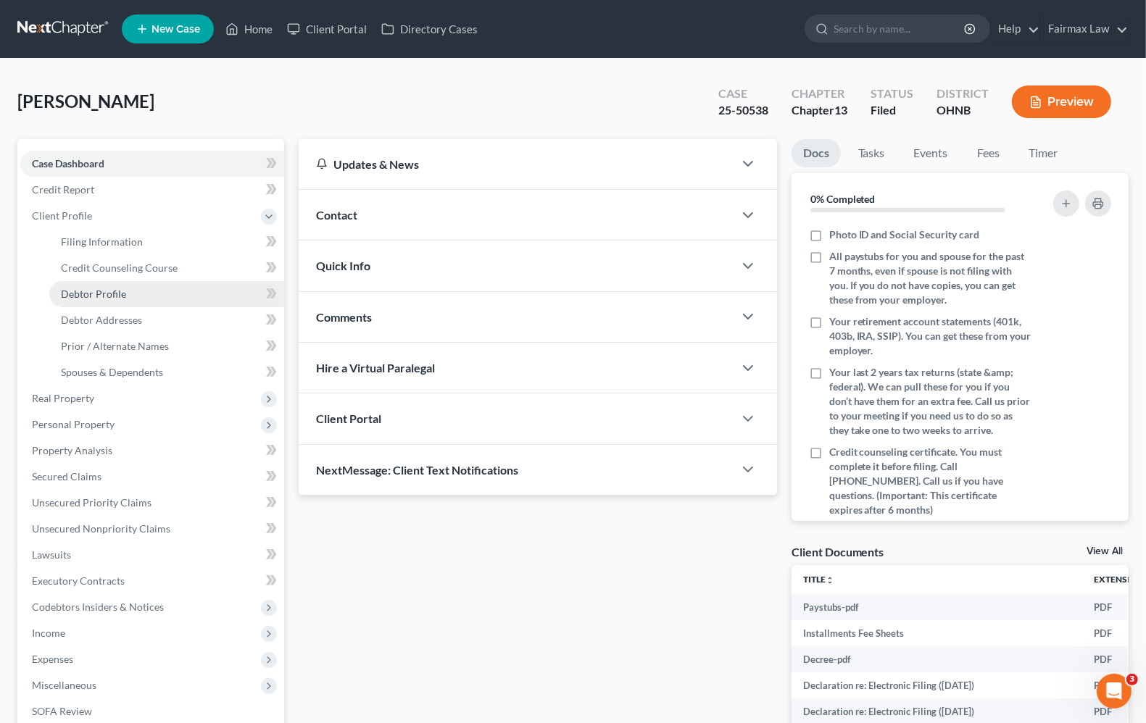
click at [106, 290] on span "Debtor Profile" at bounding box center [93, 294] width 65 height 12
select select "0"
select select "1"
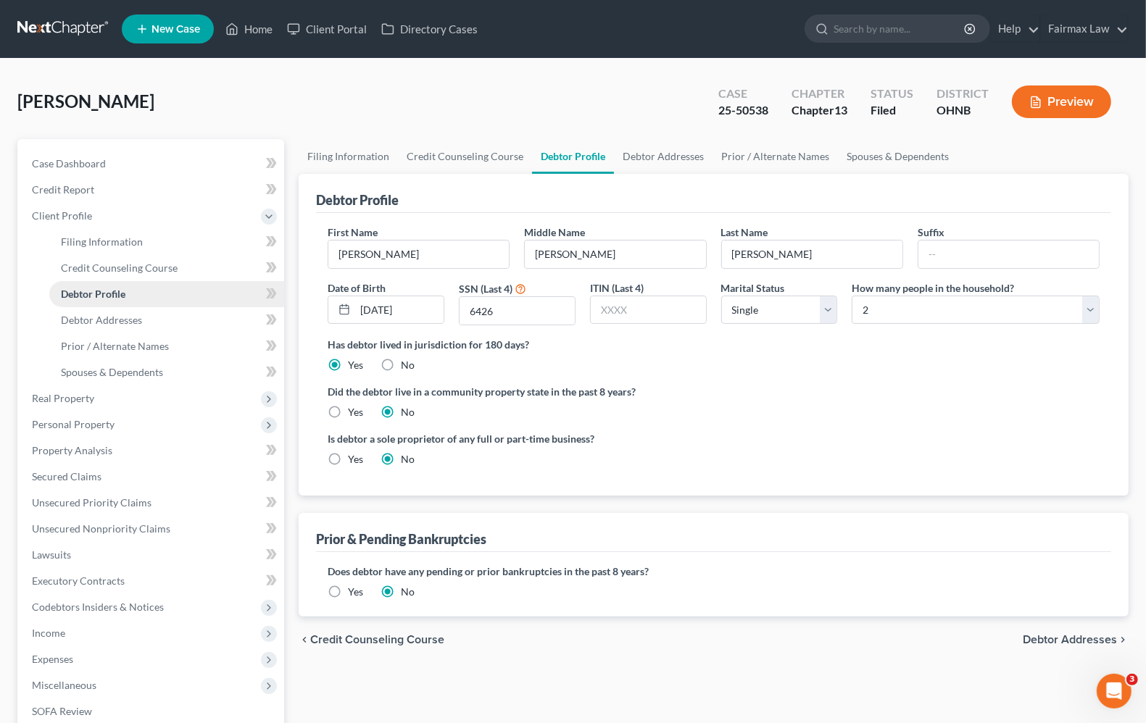
radio input "true"
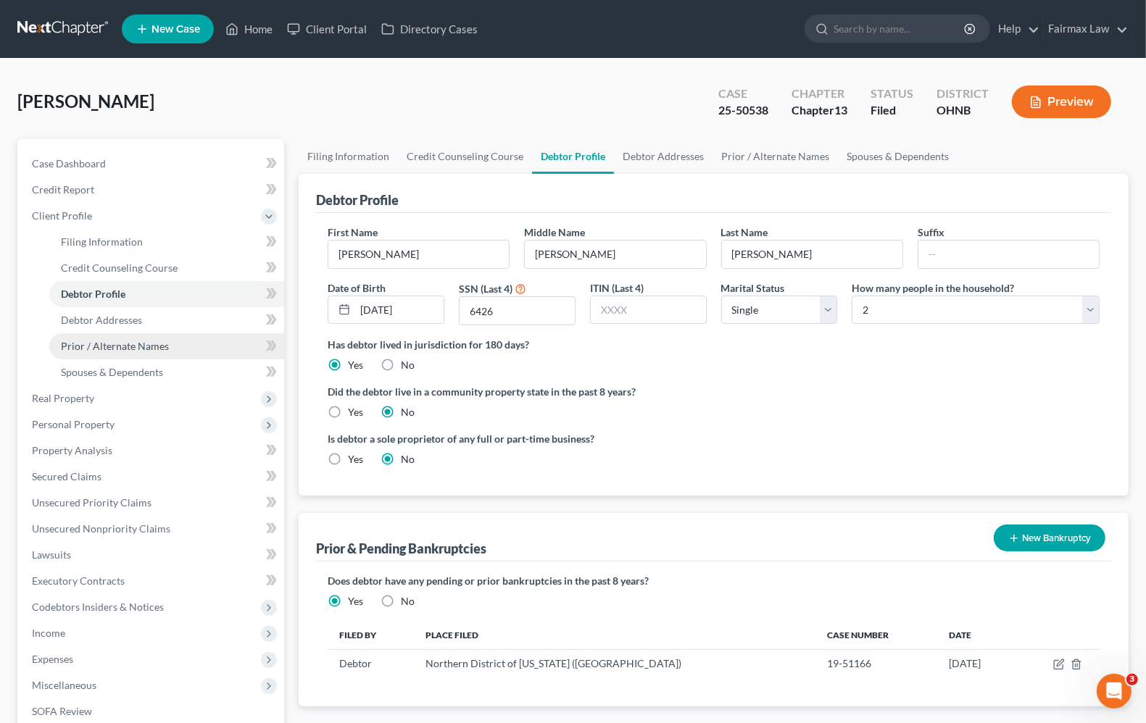
click at [117, 344] on span "Prior / Alternate Names" at bounding box center [115, 346] width 108 height 12
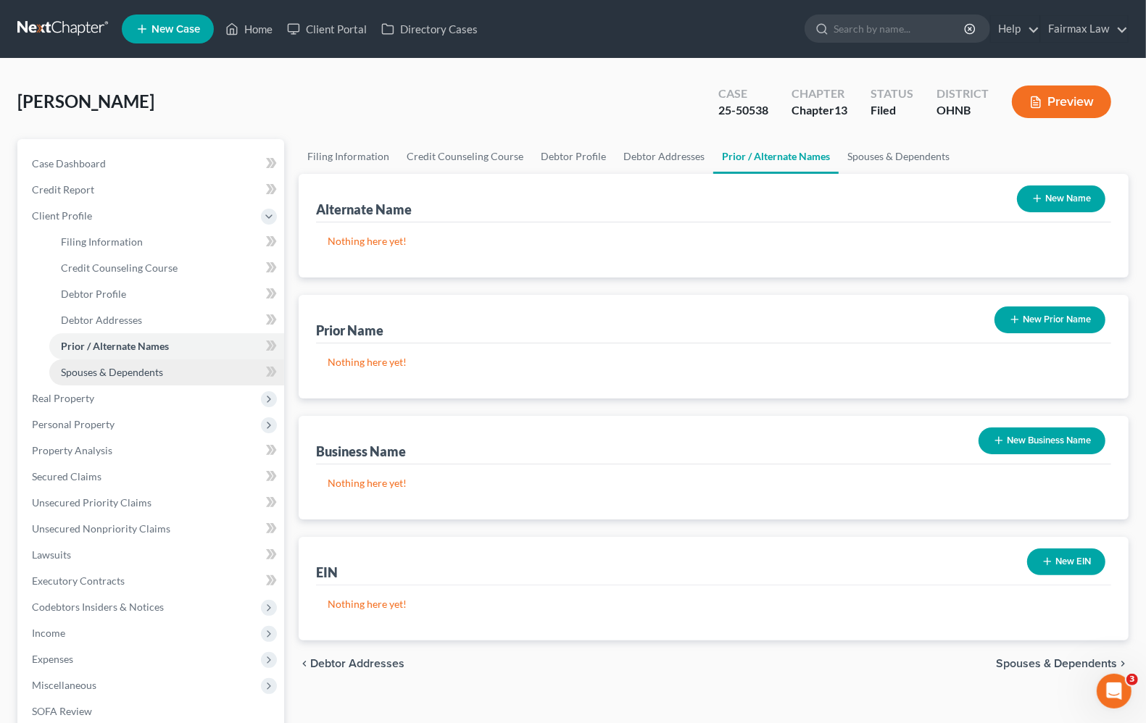
click at [164, 372] on link "Spouses & Dependents" at bounding box center [166, 373] width 235 height 26
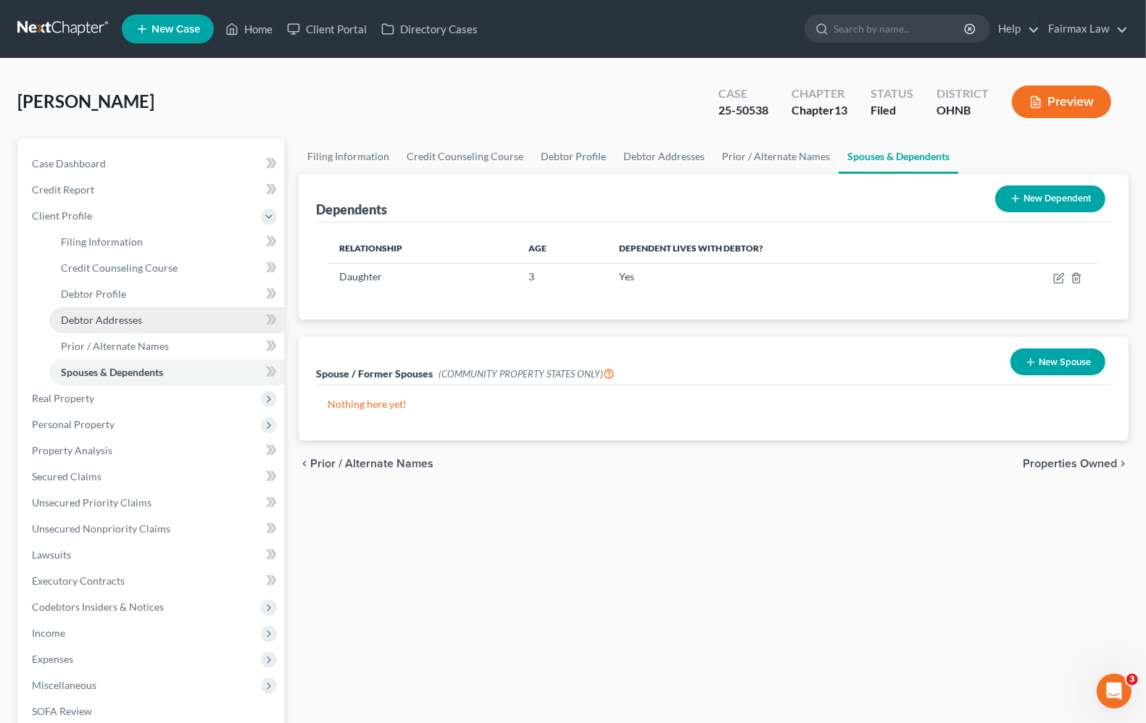
click at [107, 319] on span "Debtor Addresses" at bounding box center [101, 320] width 81 height 12
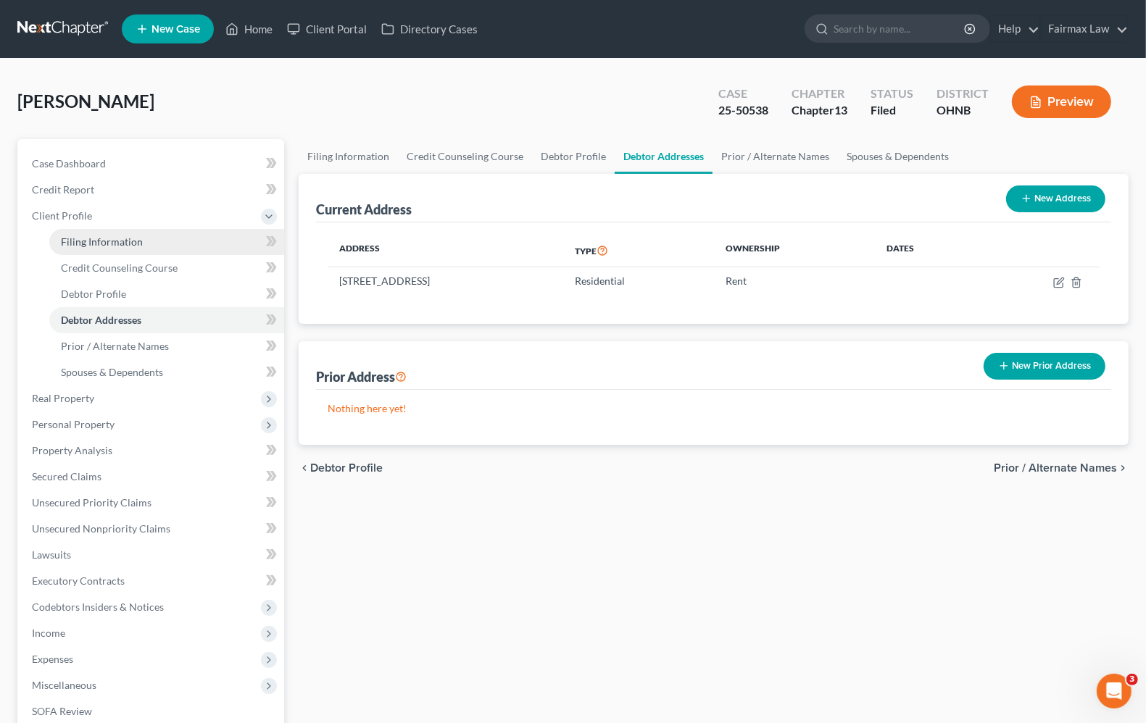
click at [91, 248] on link "Filing Information" at bounding box center [166, 242] width 235 height 26
select select "1"
select select "0"
select select "3"
select select "36"
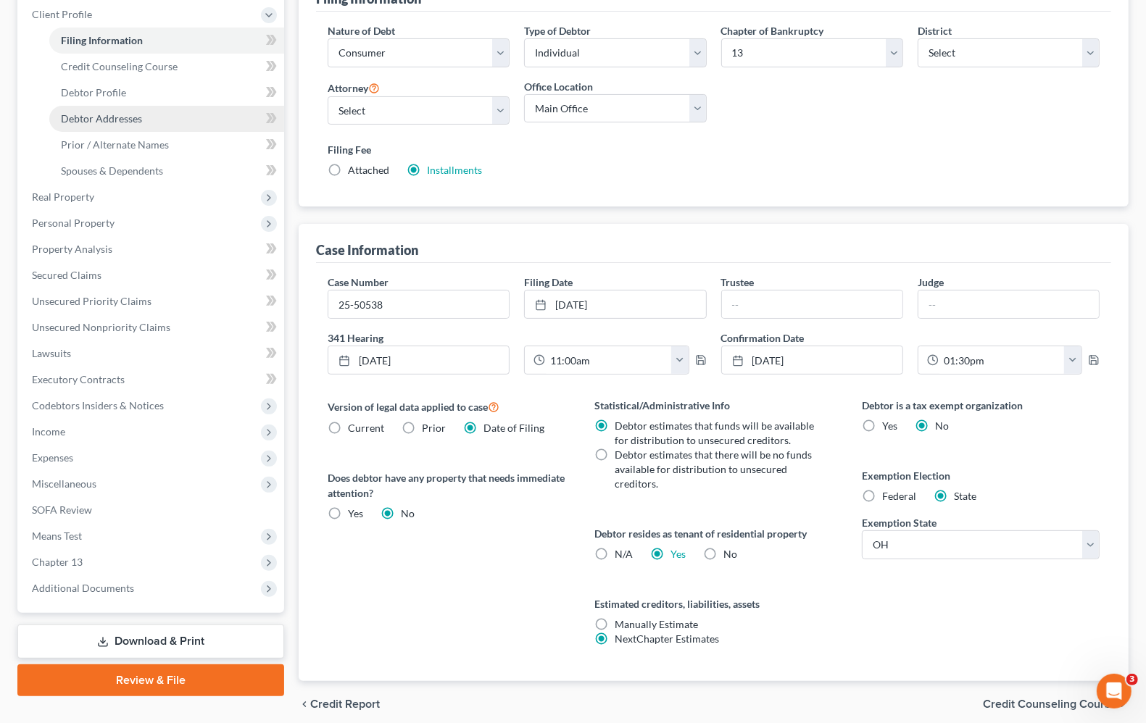
scroll to position [170, 0]
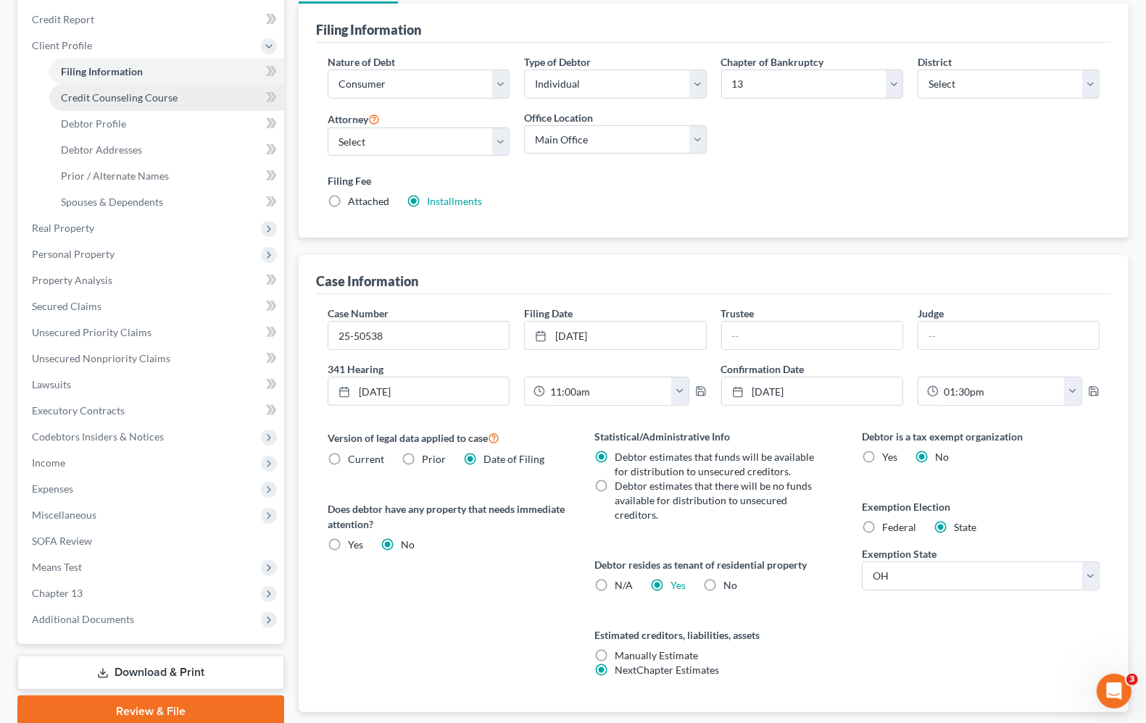
click at [80, 96] on span "Credit Counseling Course" at bounding box center [119, 97] width 117 height 12
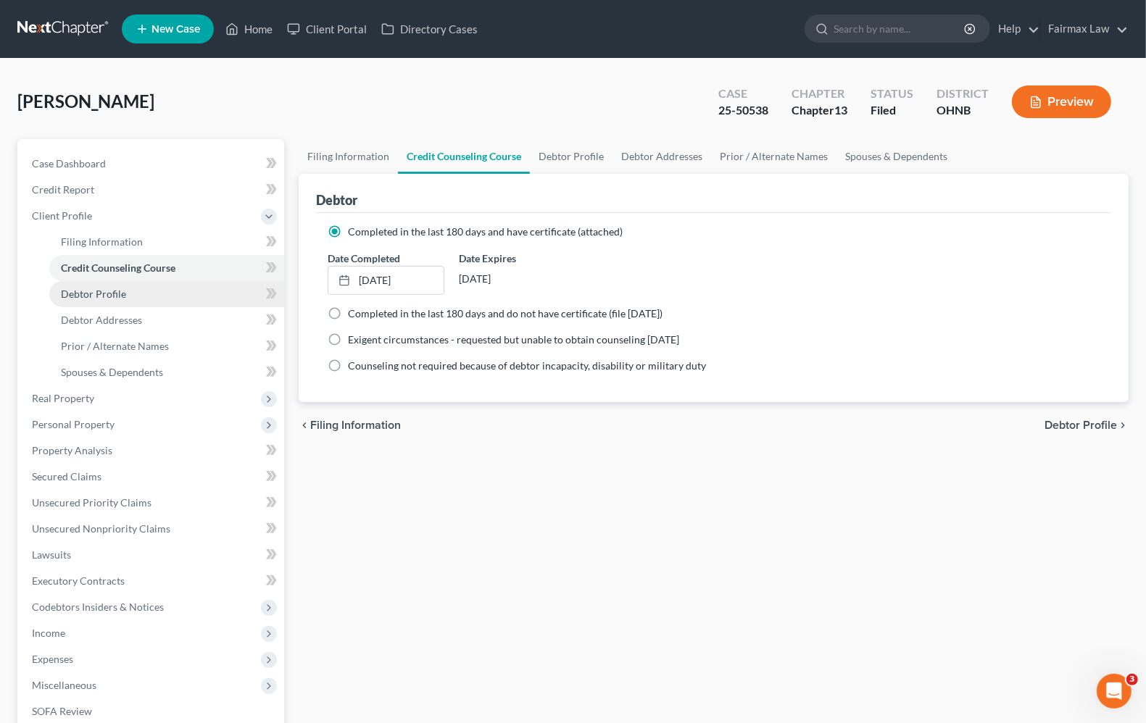
click at [123, 295] on span "Debtor Profile" at bounding box center [93, 294] width 65 height 12
select select "0"
select select "1"
select select "0"
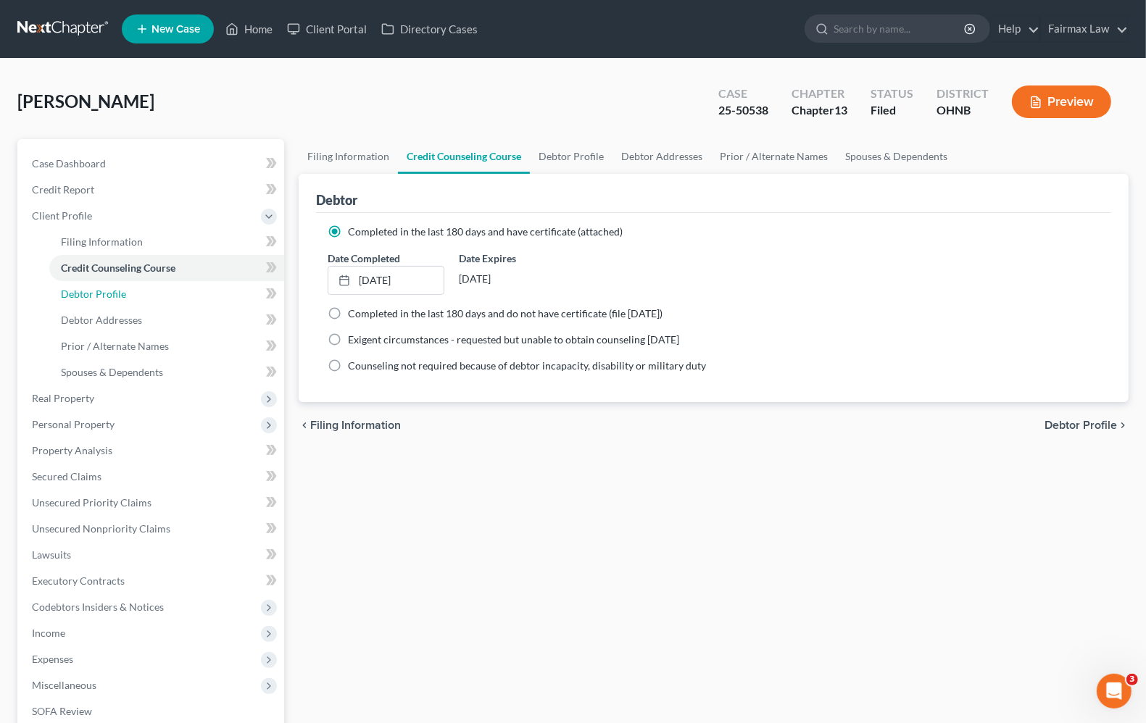
select select "3"
select select "61"
select select "9"
select select "36"
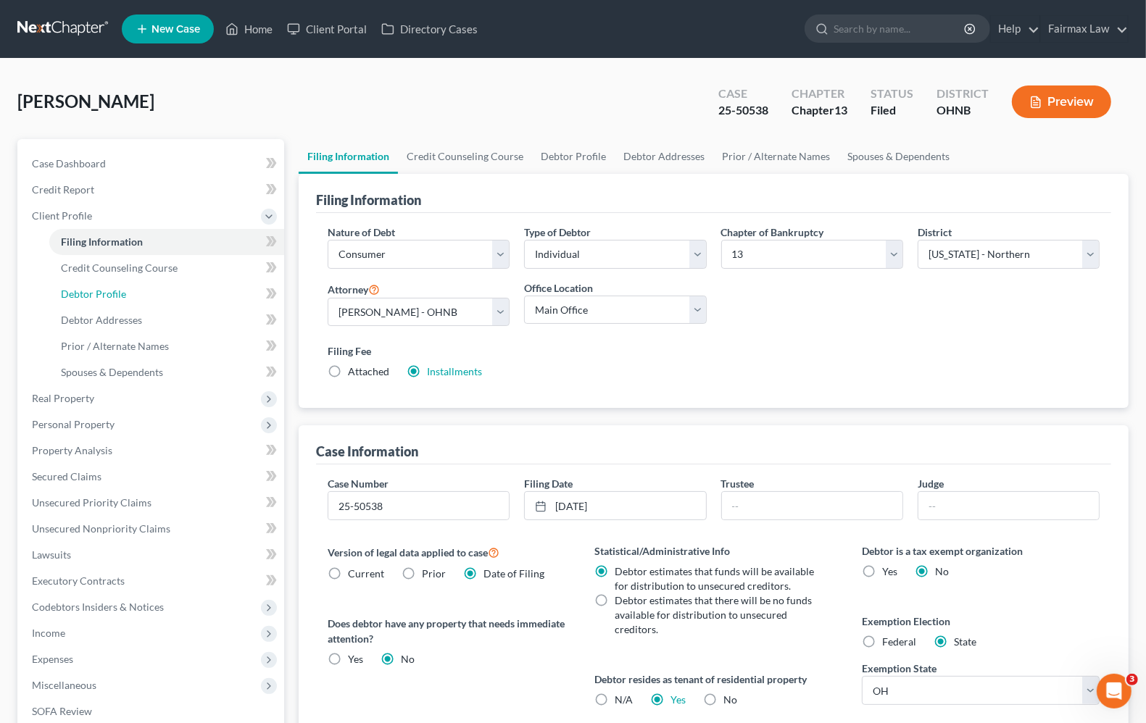
scroll to position [170, 0]
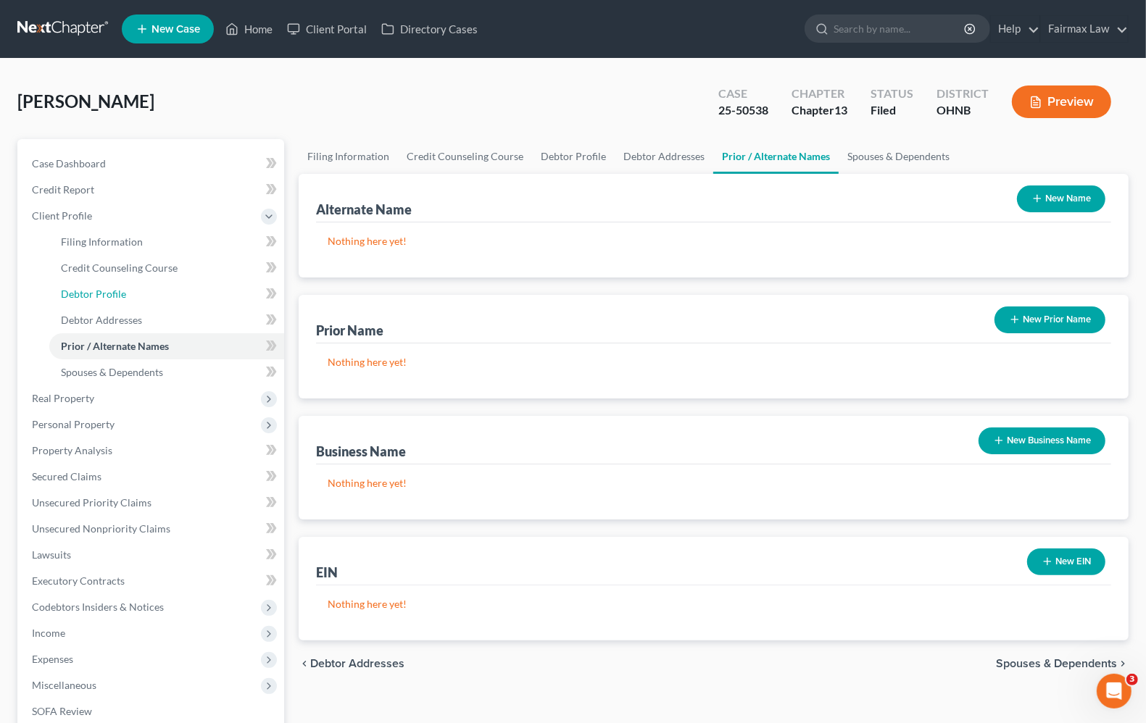
select select "0"
select select "1"
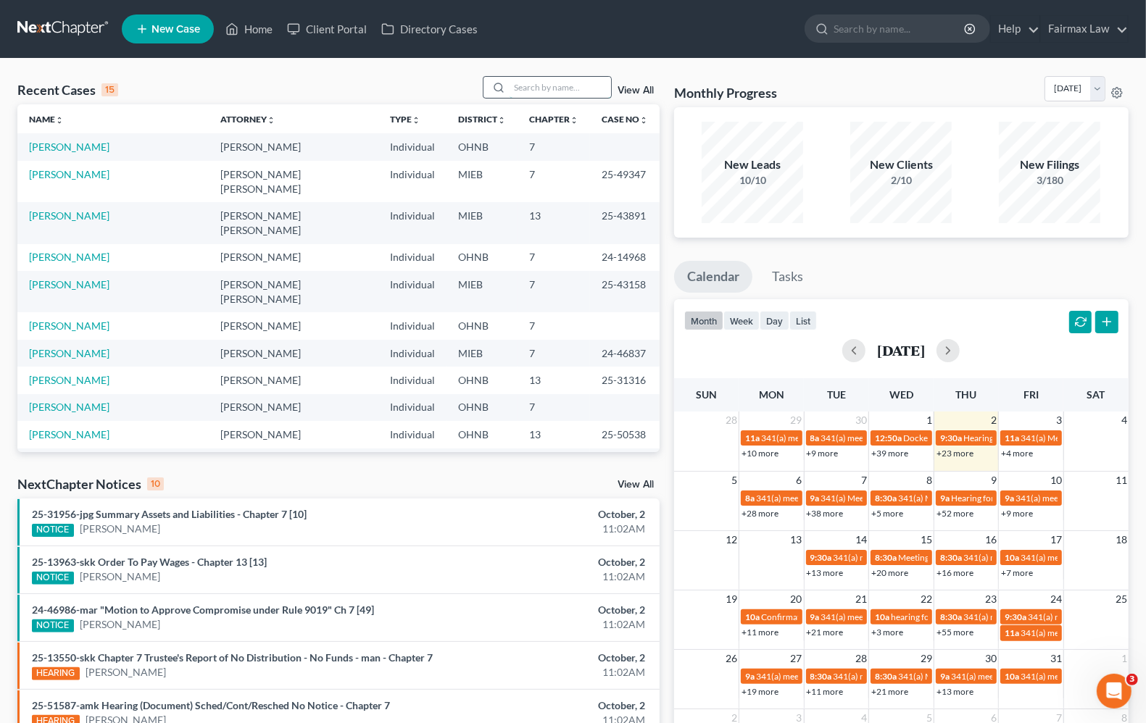
click at [591, 96] on input "search" at bounding box center [560, 87] width 101 height 21
type input "[PERSON_NAME]"
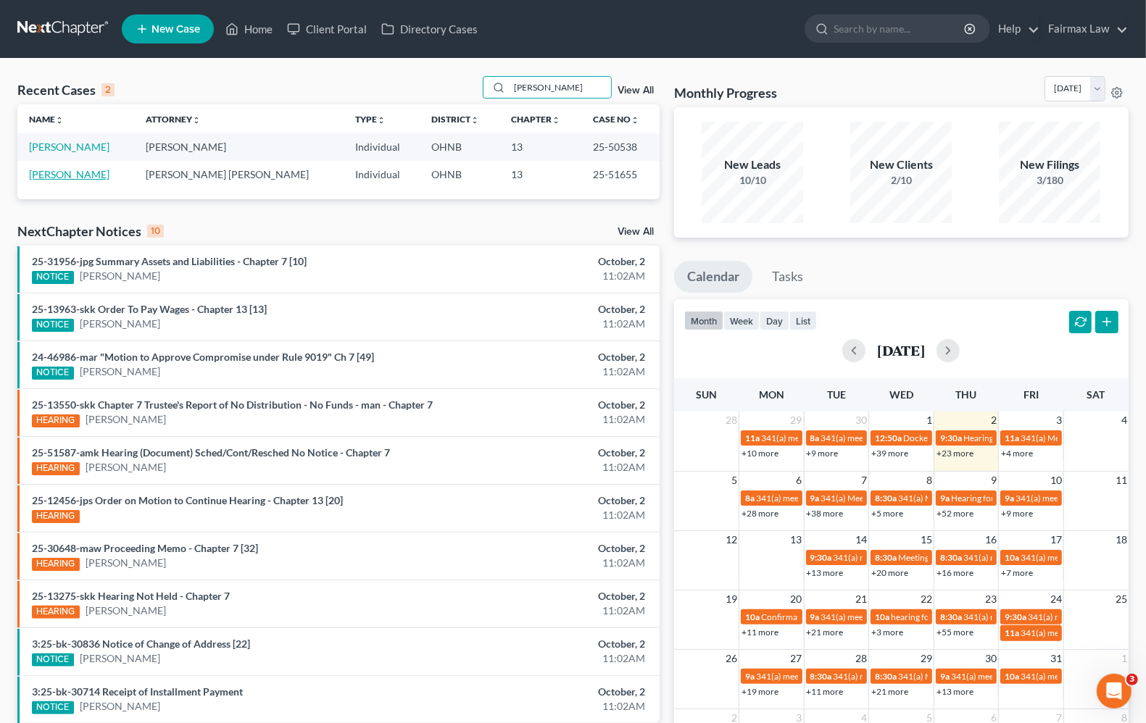
click at [67, 170] on link "[PERSON_NAME]" at bounding box center [69, 174] width 80 height 12
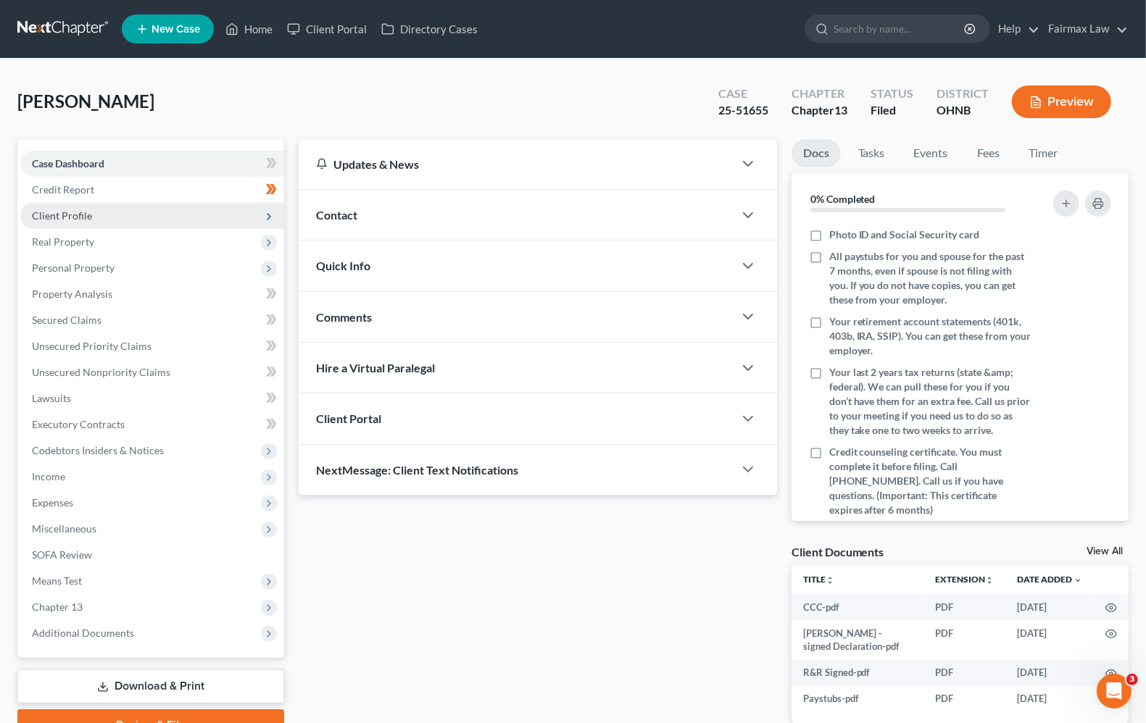
click at [66, 223] on span "Client Profile" at bounding box center [152, 216] width 264 height 26
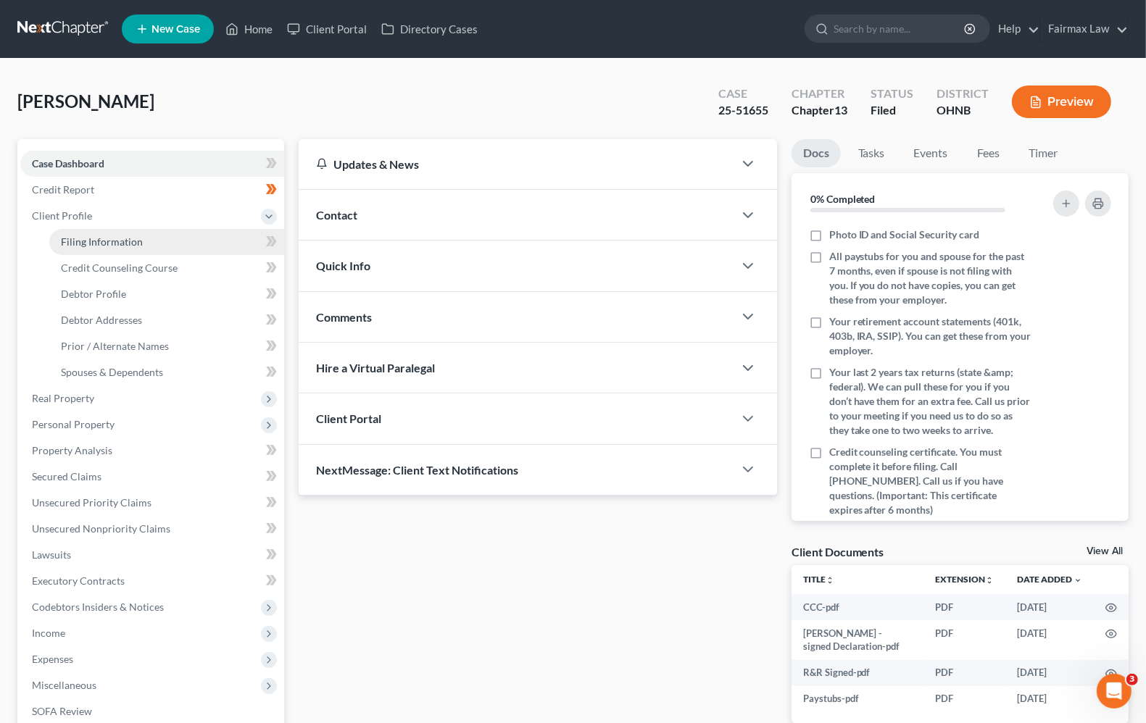
click at [93, 245] on span "Filing Information" at bounding box center [102, 242] width 82 height 12
select select "1"
select select "0"
select select "3"
select select "0"
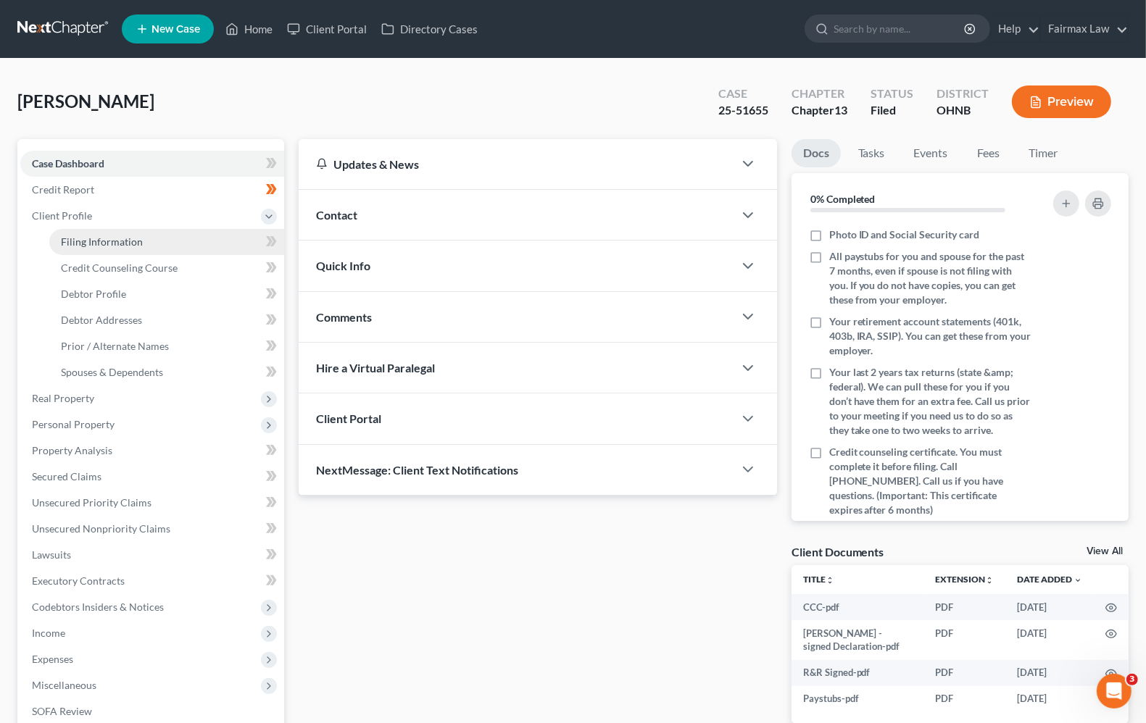
select select "36"
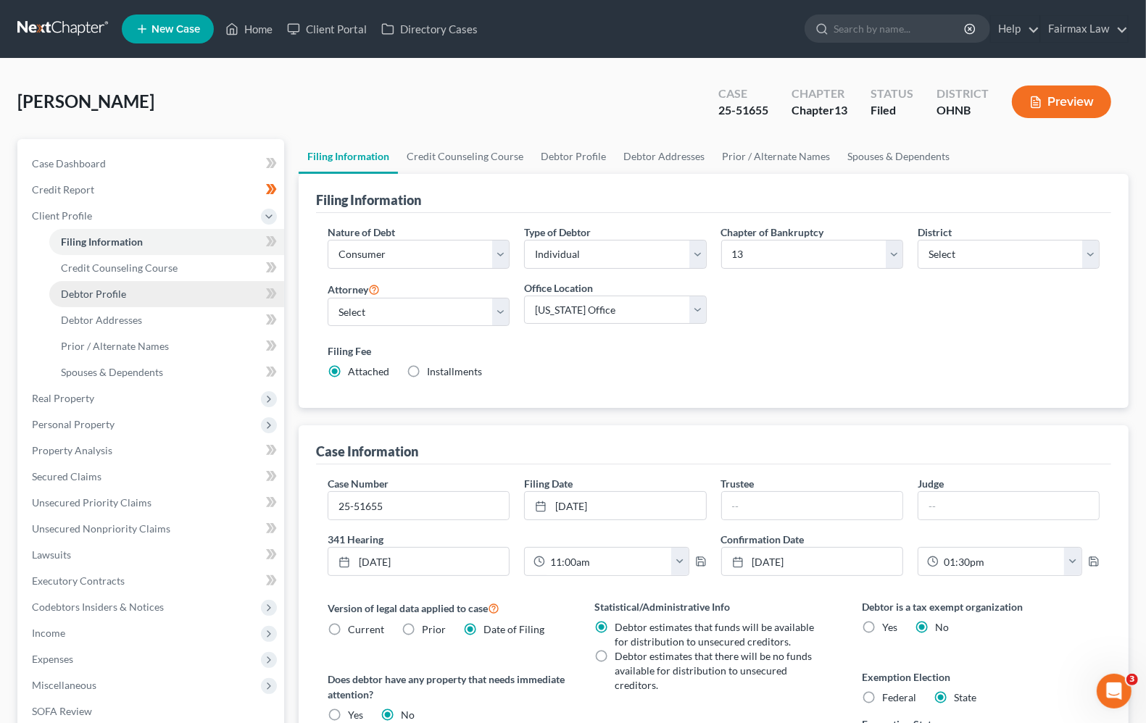
click at [92, 292] on span "Debtor Profile" at bounding box center [93, 294] width 65 height 12
select select "0"
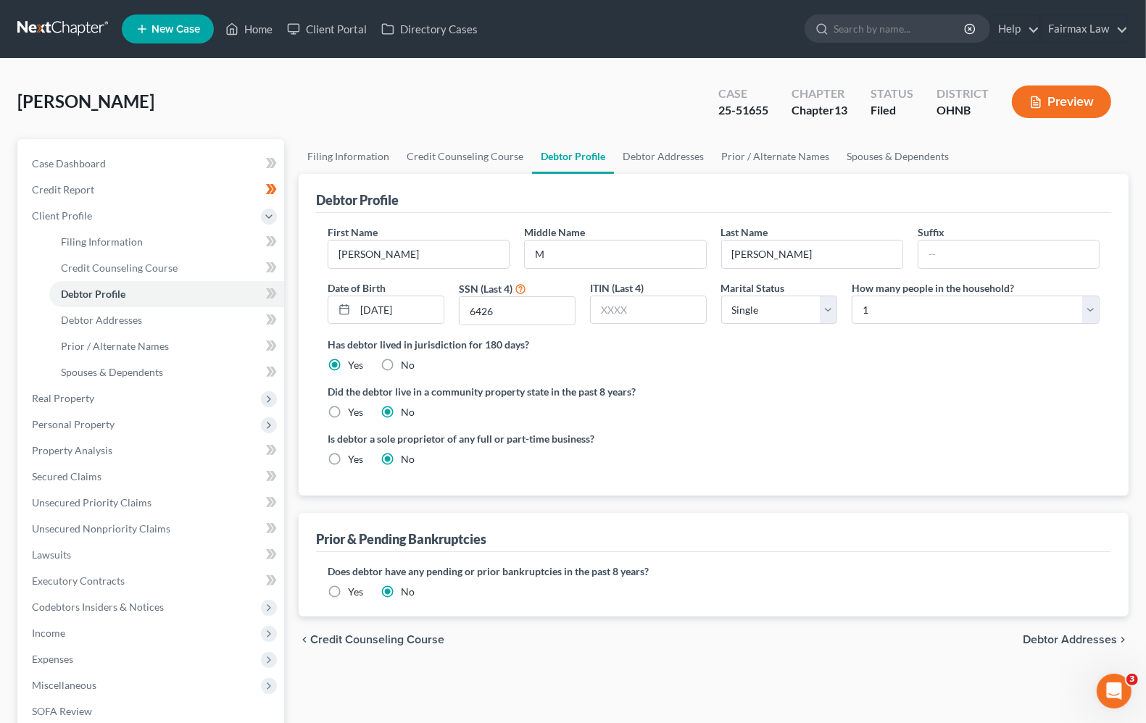
select select "1"
select select "0"
select select "3"
select select "61"
select select "11"
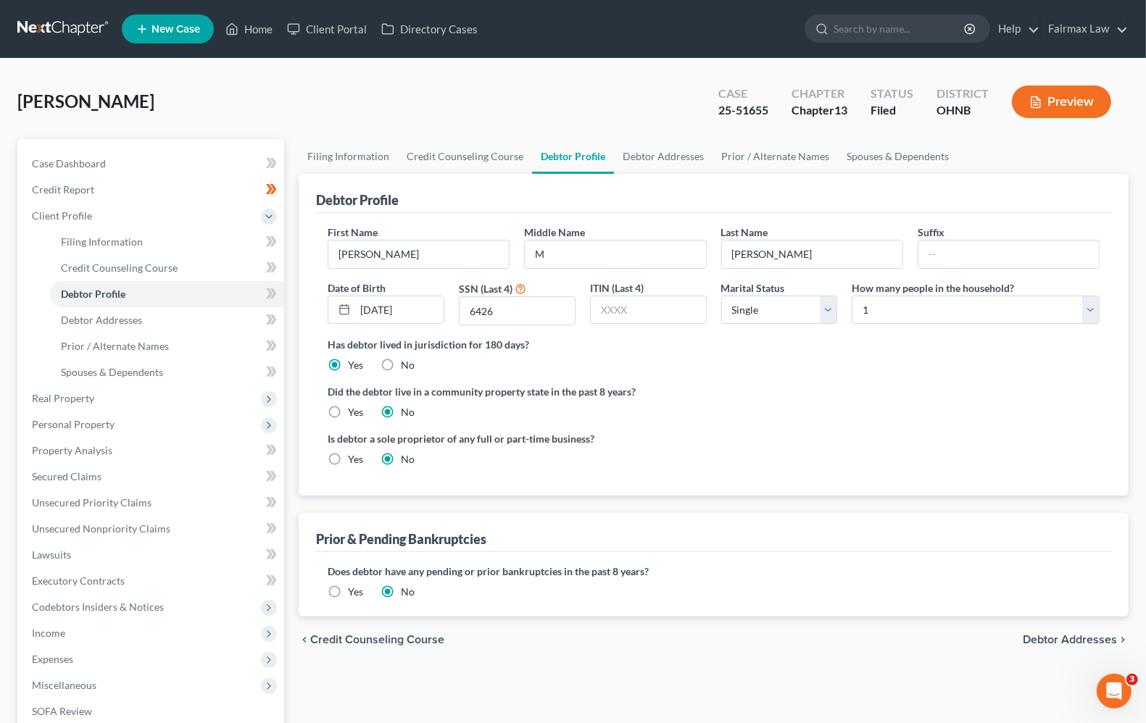
select select "0"
select select "36"
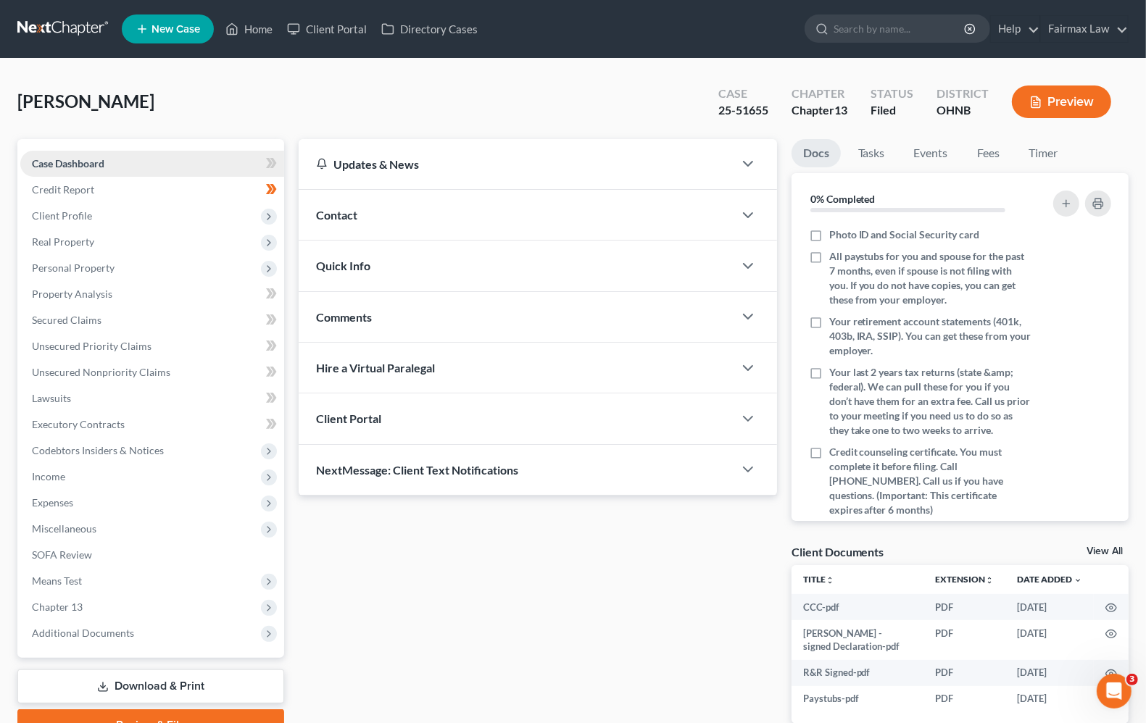
click at [98, 167] on span "Case Dashboard" at bounding box center [68, 163] width 72 height 12
click at [99, 194] on link "Credit Report" at bounding box center [152, 190] width 264 height 26
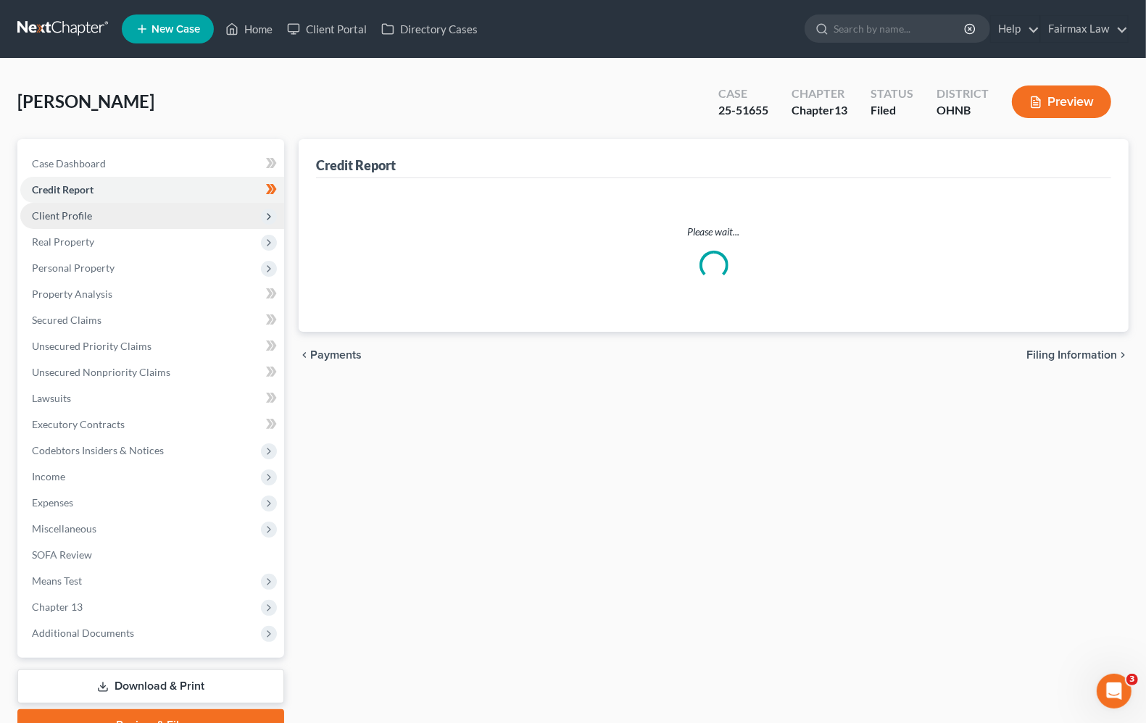
click at [85, 218] on span "Client Profile" at bounding box center [62, 215] width 60 height 12
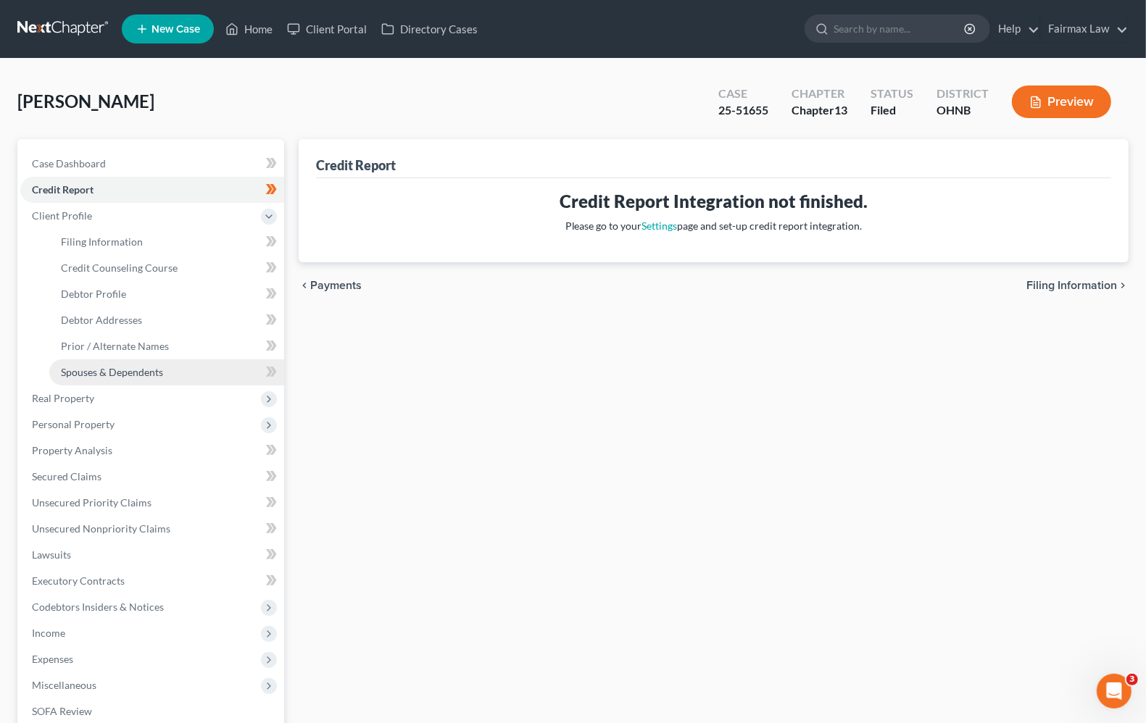
click at [135, 370] on span "Spouses & Dependents" at bounding box center [112, 372] width 102 height 12
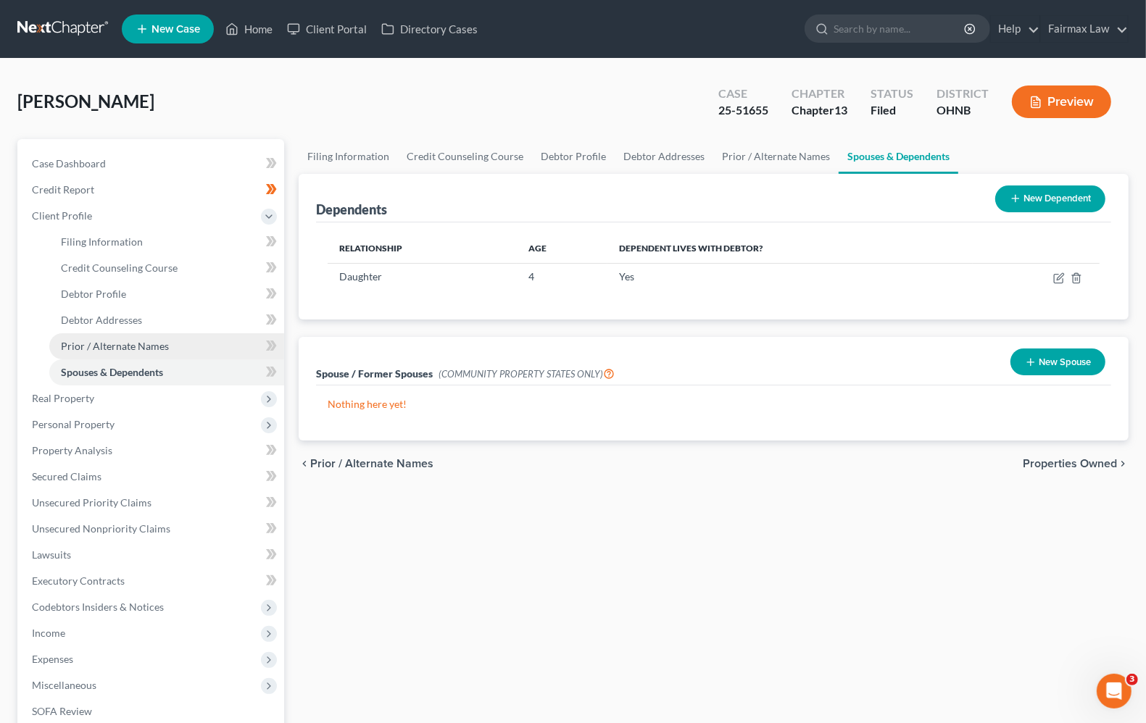
click at [136, 352] on link "Prior / Alternate Names" at bounding box center [166, 346] width 235 height 26
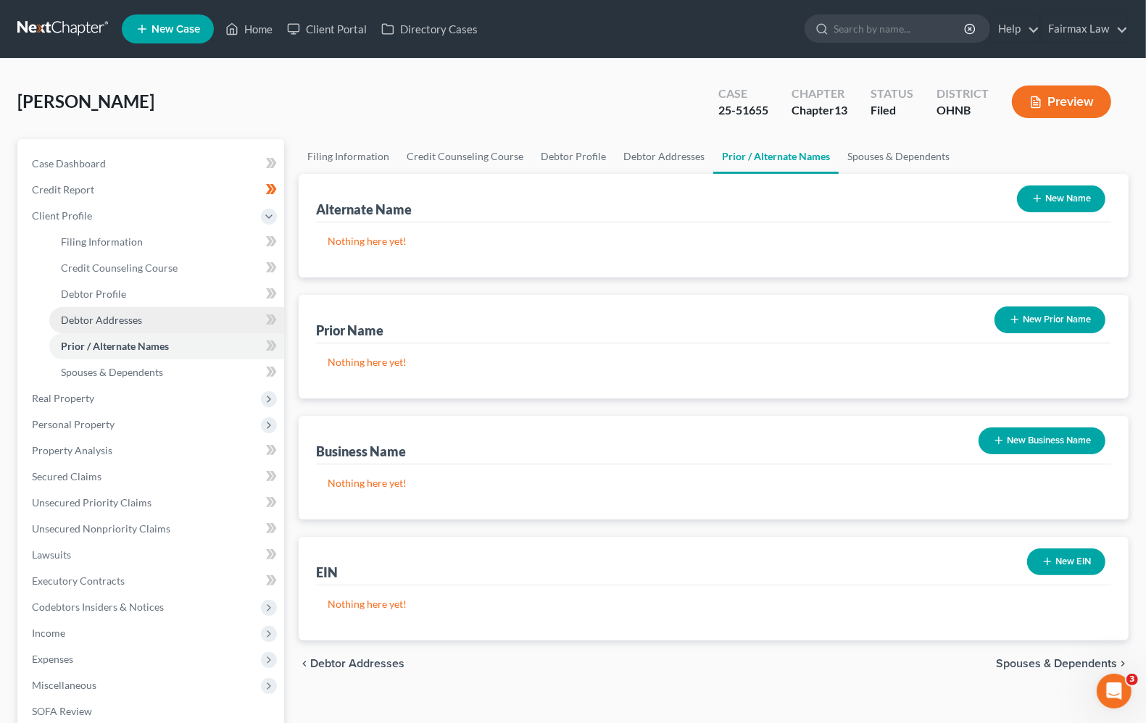
click at [129, 320] on span "Debtor Addresses" at bounding box center [101, 320] width 81 height 12
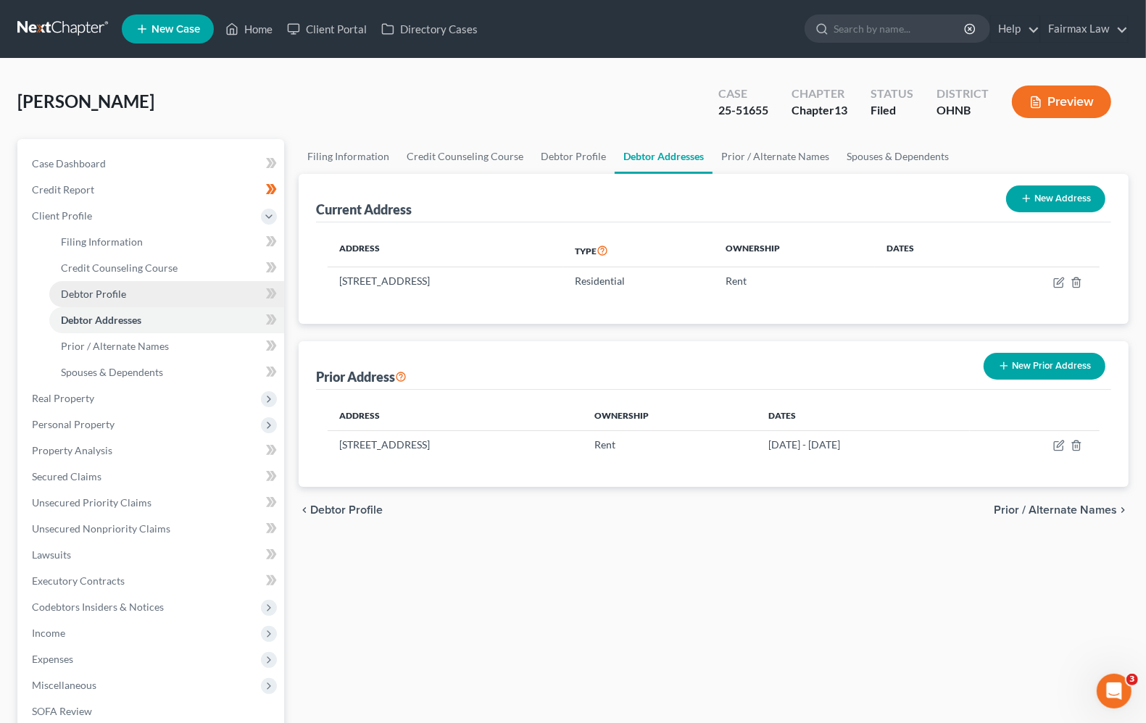
click at [99, 291] on span "Debtor Profile" at bounding box center [93, 294] width 65 height 12
select select "0"
click at [94, 352] on link "Prior / Alternate Names" at bounding box center [166, 346] width 235 height 26
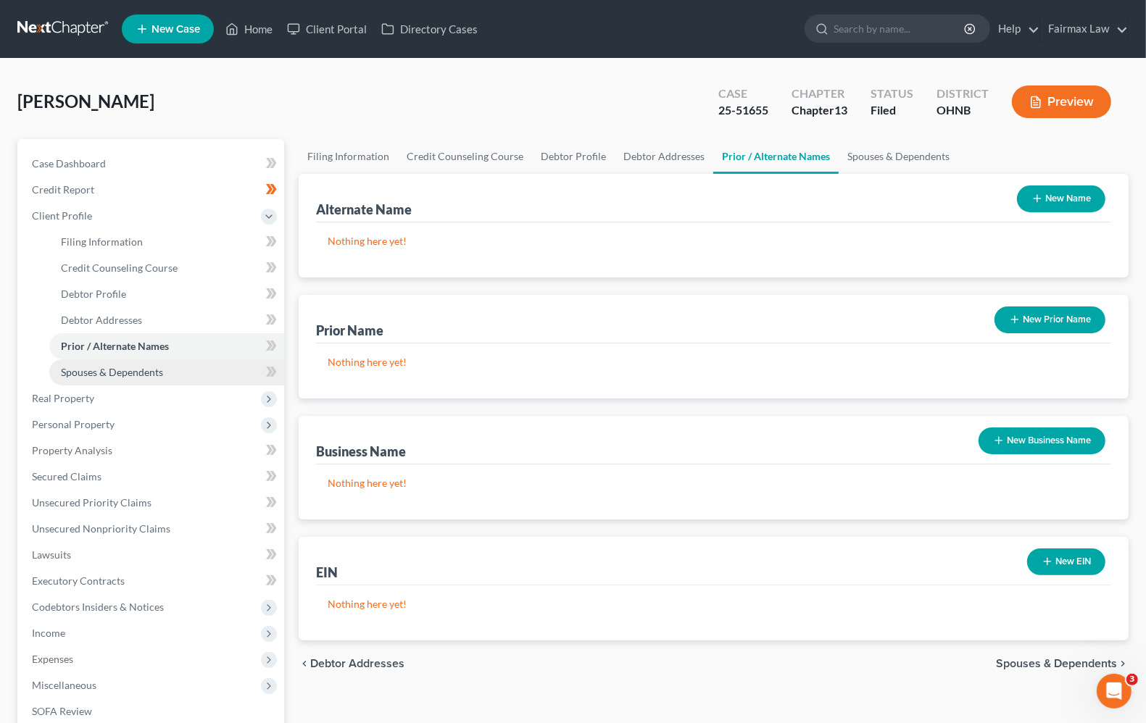
click at [127, 370] on span "Spouses & Dependents" at bounding box center [112, 372] width 102 height 12
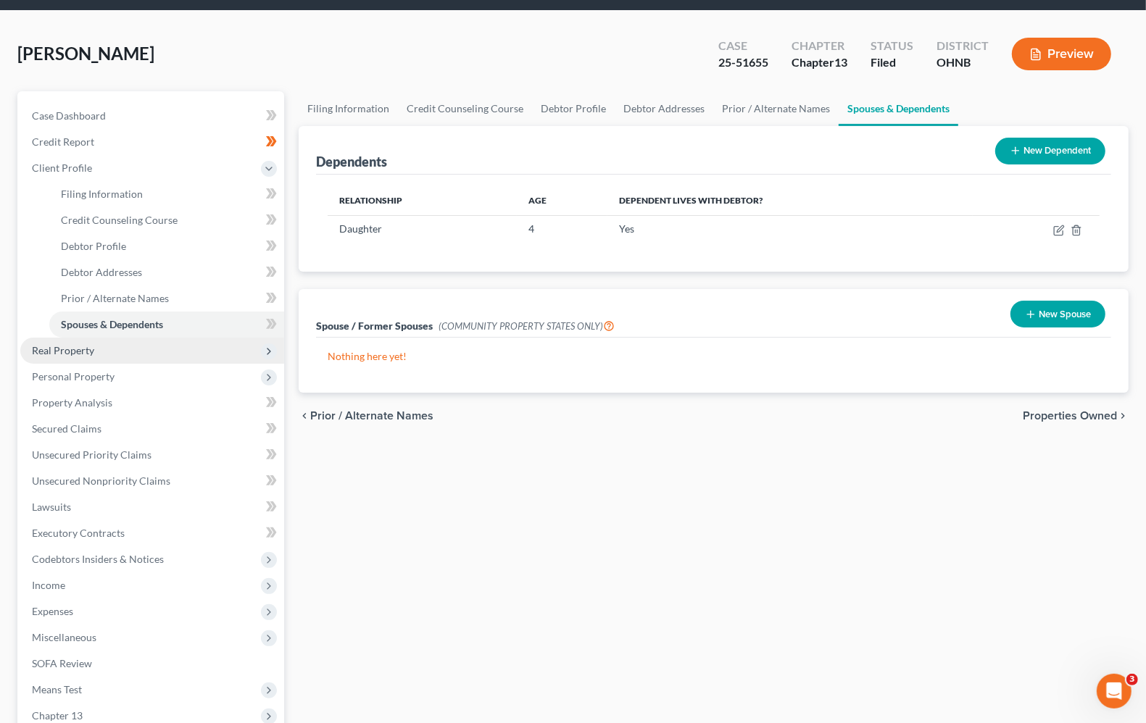
scroll to position [47, 0]
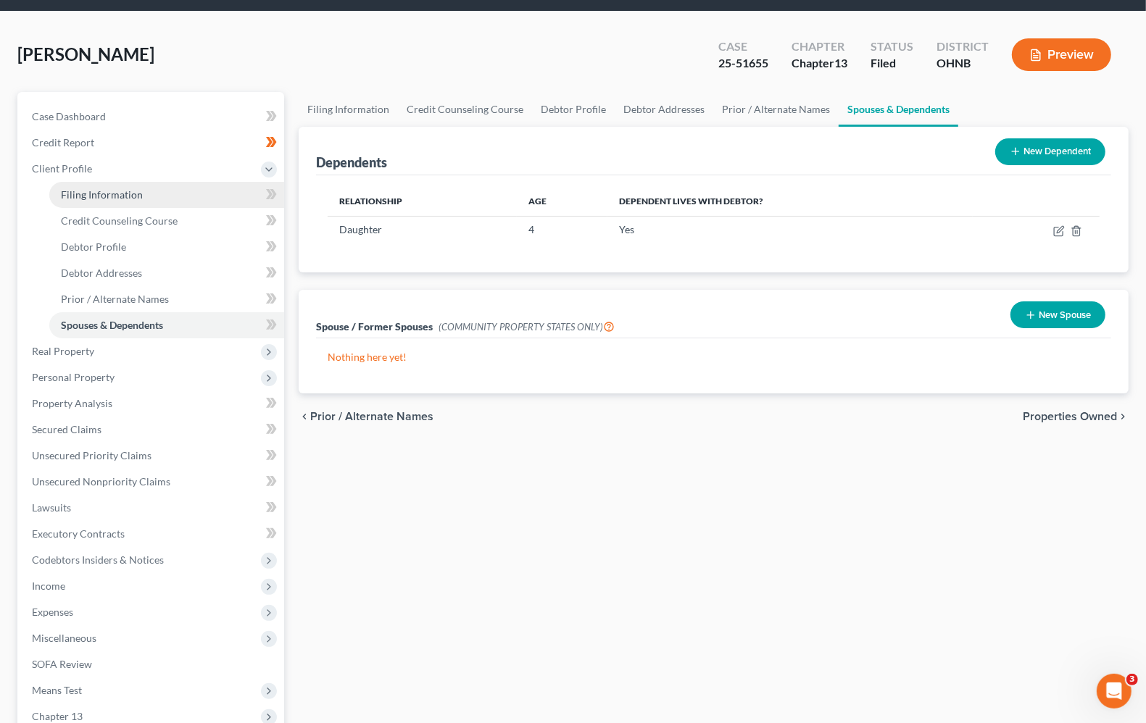
click at [121, 200] on link "Filing Information" at bounding box center [166, 195] width 235 height 26
select select "1"
select select "0"
select select "3"
select select "61"
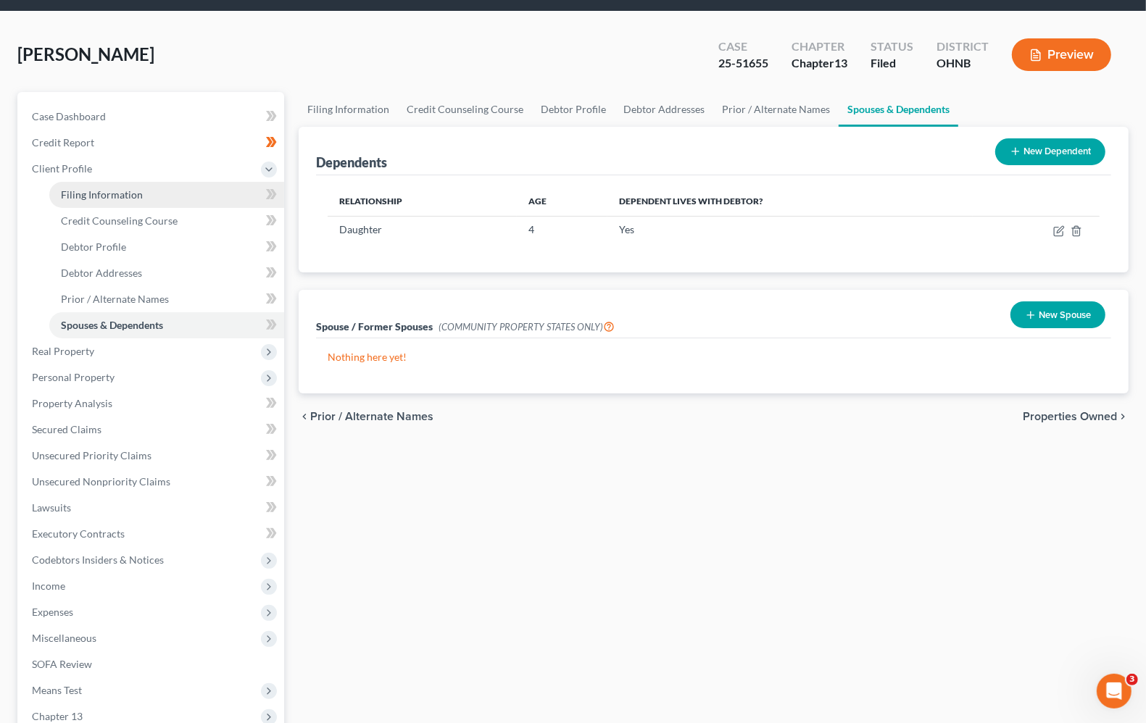
select select "11"
select select "0"
select select "36"
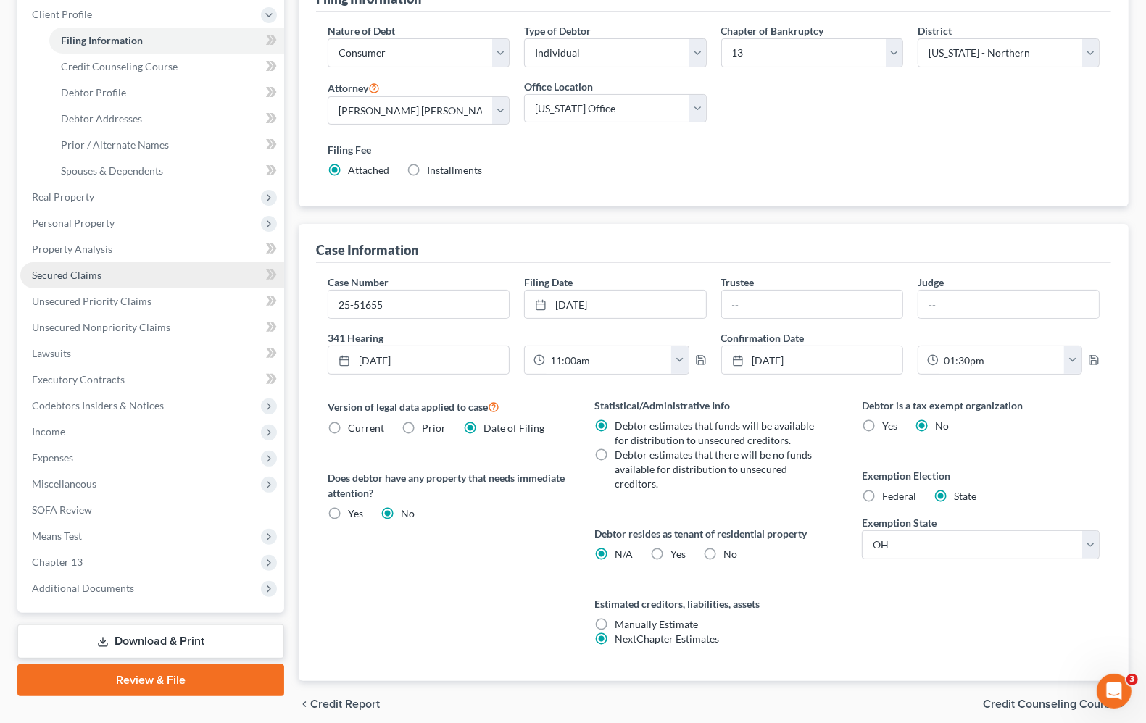
scroll to position [170, 0]
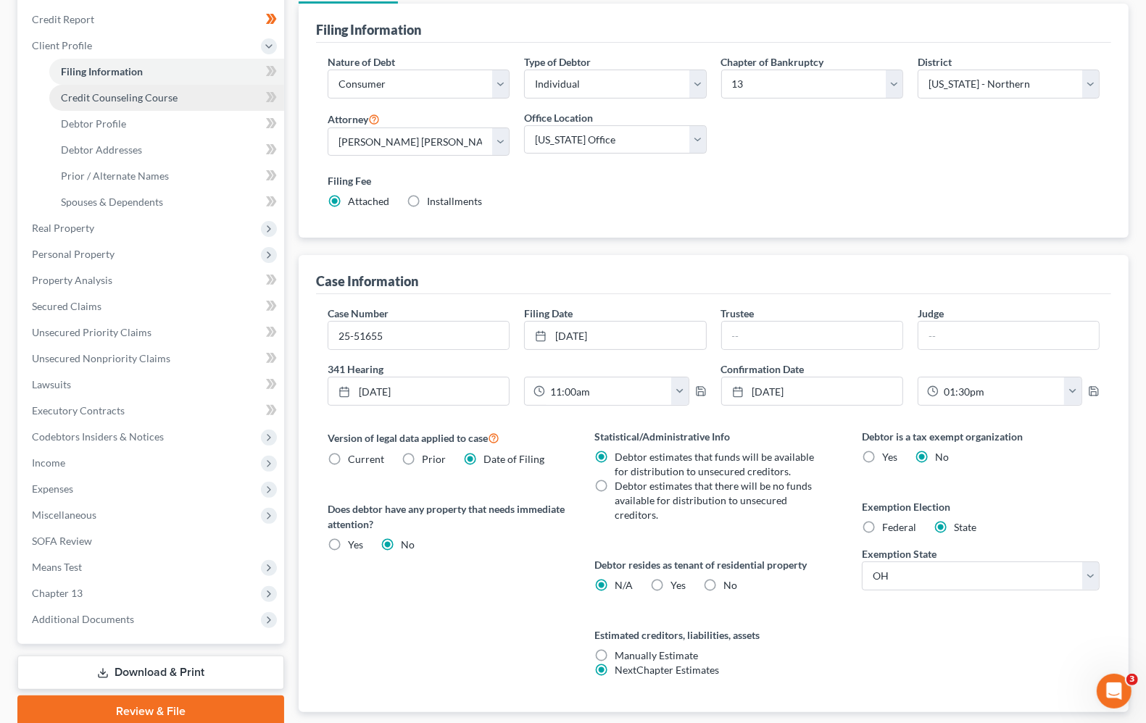
click at [128, 102] on link "Credit Counseling Course" at bounding box center [166, 98] width 235 height 26
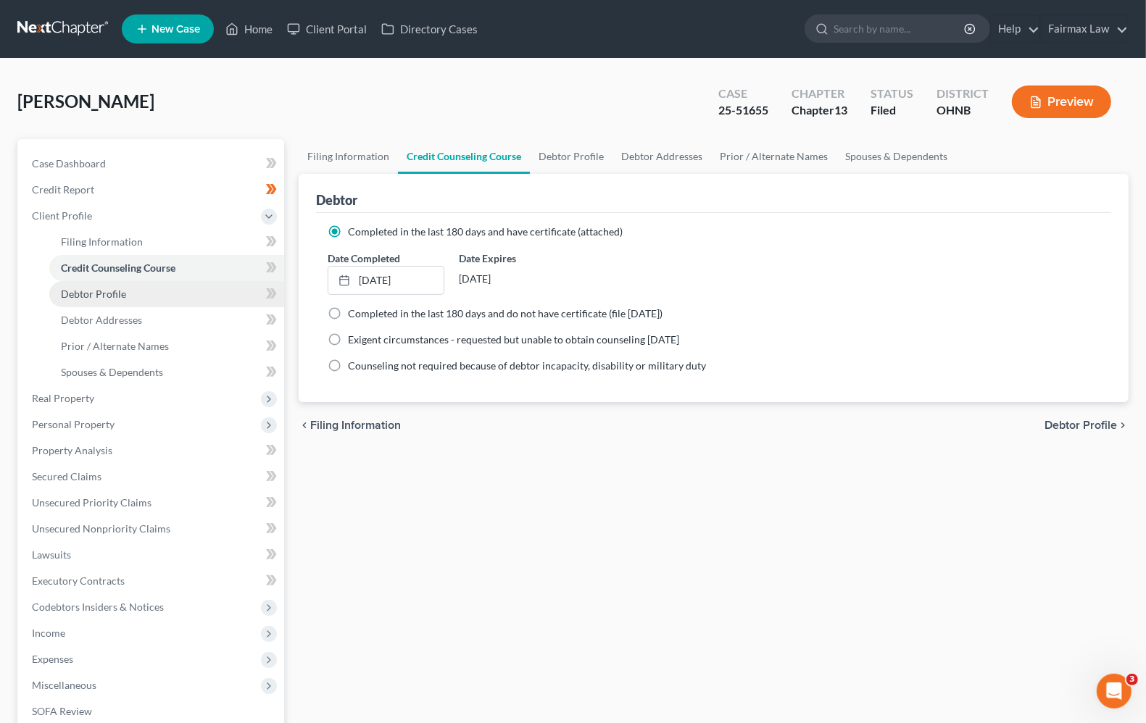
click at [124, 299] on link "Debtor Profile" at bounding box center [166, 294] width 235 height 26
select select "0"
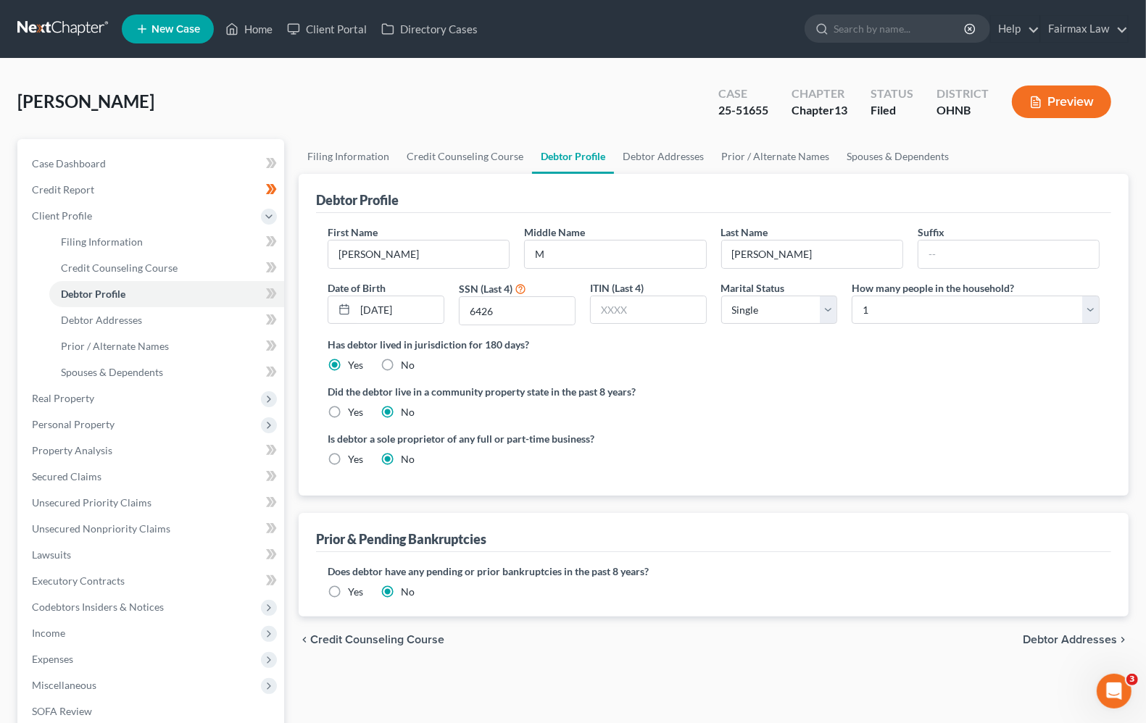
click at [348, 594] on label "Yes" at bounding box center [355, 592] width 15 height 14
click at [354, 594] on input "Yes" at bounding box center [358, 589] width 9 height 9
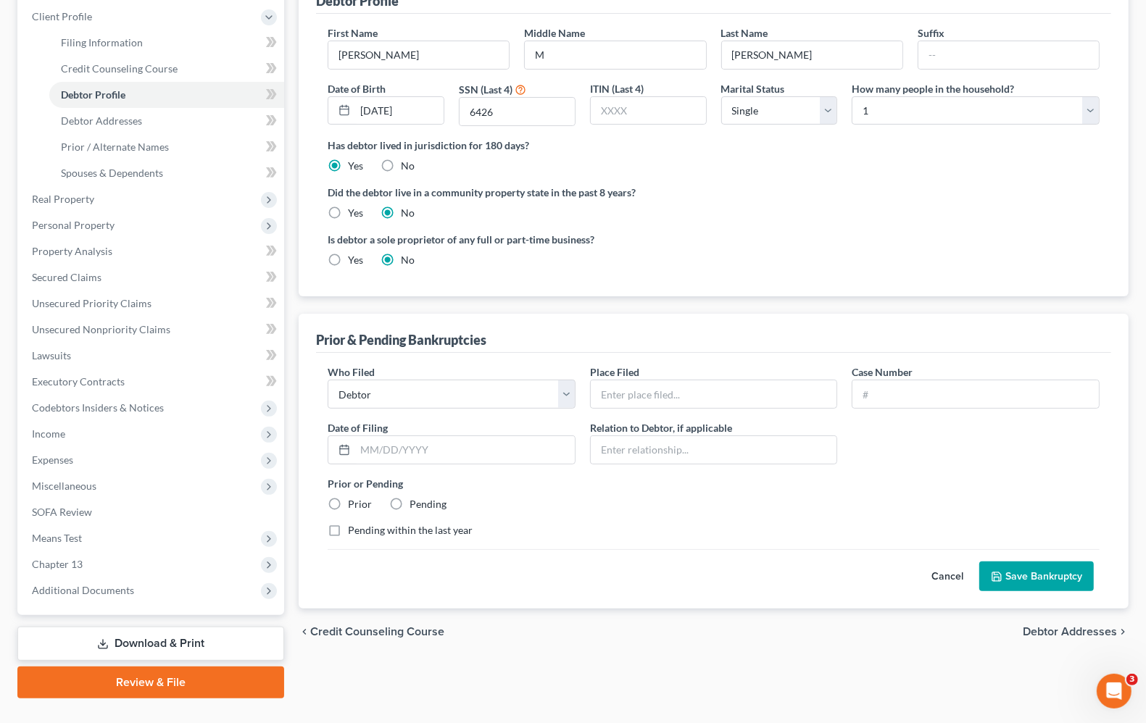
scroll to position [228, 0]
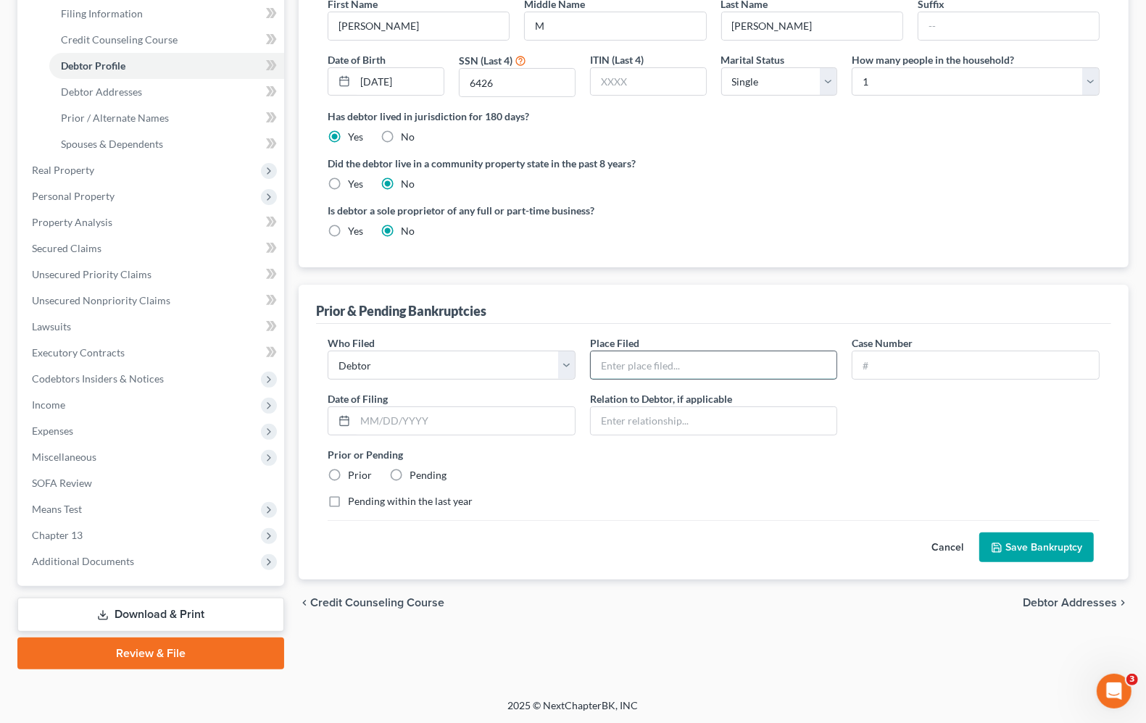
click at [655, 360] on input "text" at bounding box center [714, 366] width 246 height 28
type input "[US_STATE] [GEOGRAPHIC_DATA]"
click at [964, 355] on input "text" at bounding box center [975, 366] width 246 height 28
type input "2"
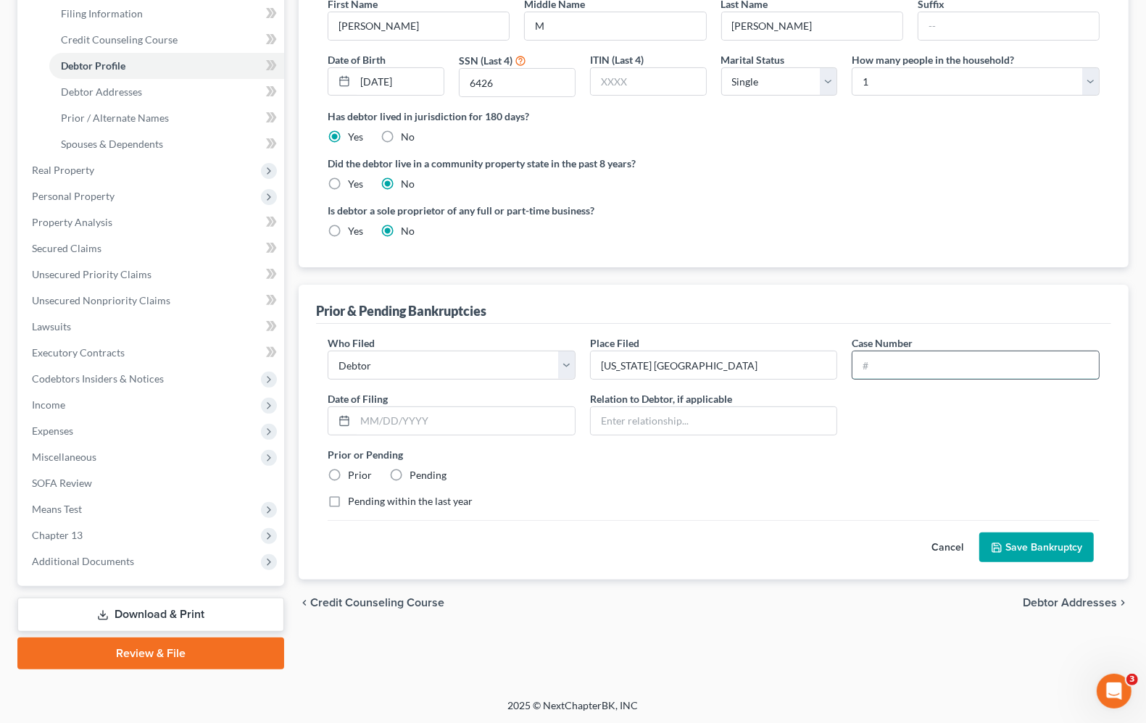
type input "1"
type input "2"
type input "19-51166"
type input "6"
type input "[DATE]"
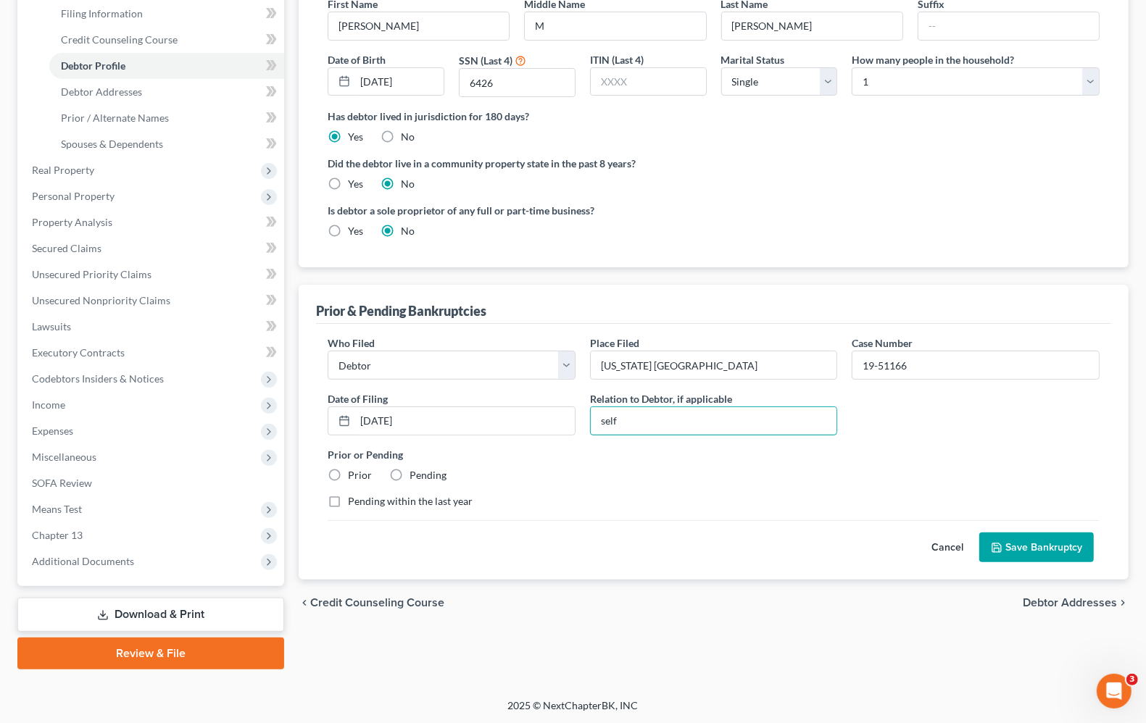
type input "self"
click at [348, 478] on label "Prior" at bounding box center [360, 475] width 24 height 14
click at [354, 478] on input "Prior" at bounding box center [358, 472] width 9 height 9
radio input "true"
click at [1045, 558] on button "Save Bankruptcy" at bounding box center [1036, 548] width 115 height 30
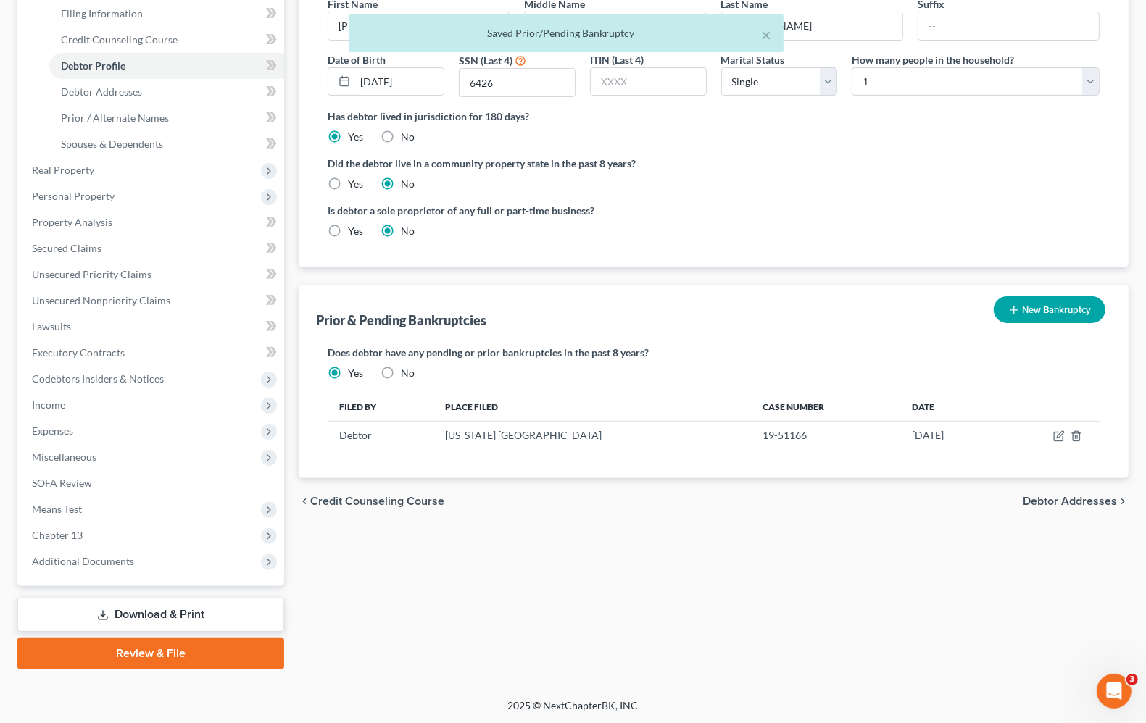
click at [1058, 313] on button "New Bankruptcy" at bounding box center [1050, 309] width 112 height 27
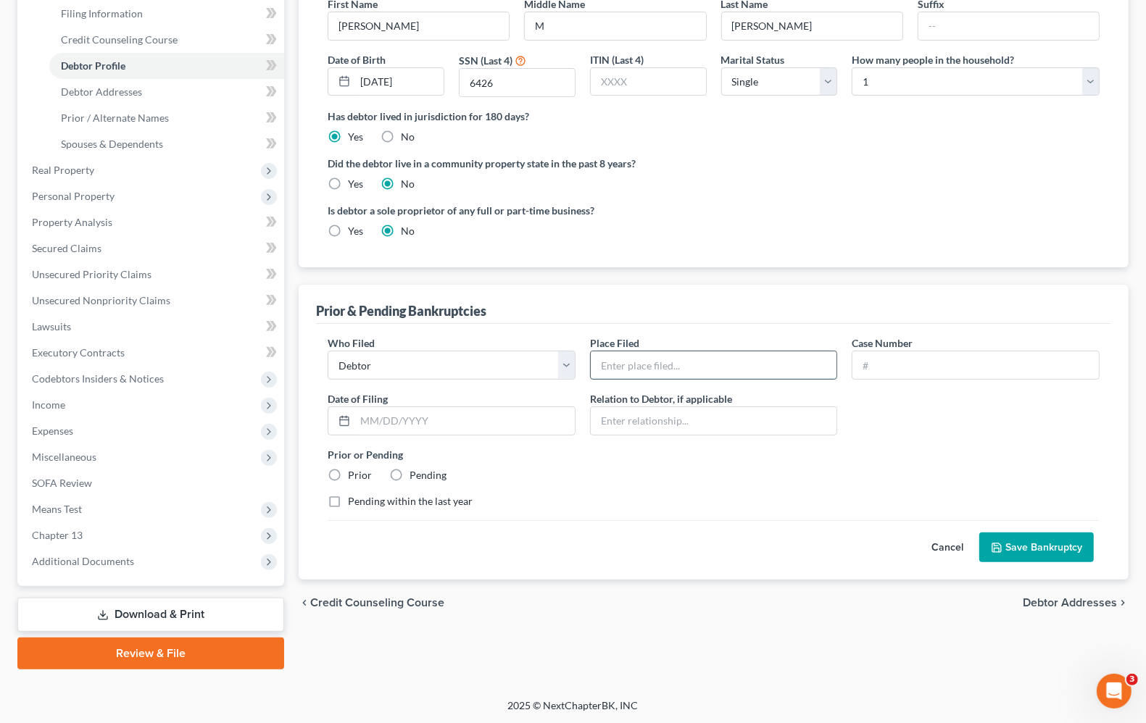
click at [646, 362] on input "text" at bounding box center [714, 366] width 246 height 28
type input "N"
type input "[US_STATE] [GEOGRAPHIC_DATA]"
click at [990, 364] on input "text" at bounding box center [975, 366] width 246 height 28
type input "25-50538"
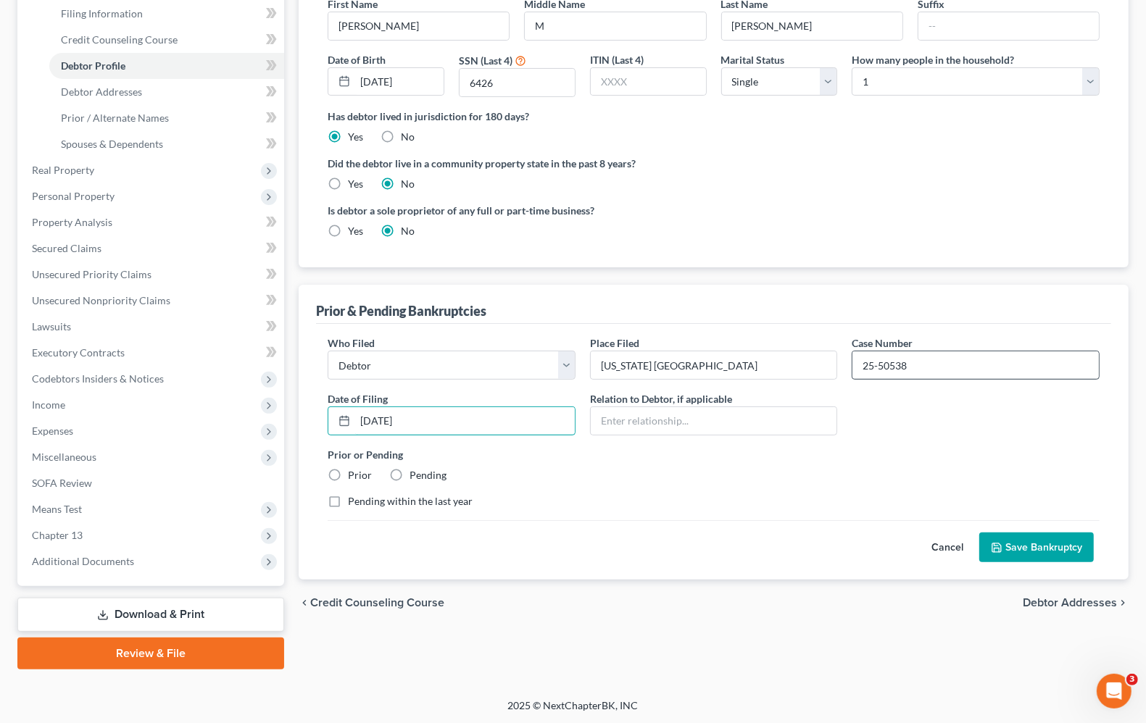
type input "[DATE]"
type input "self"
drag, startPoint x: 337, startPoint y: 476, endPoint x: 341, endPoint y: 502, distance: 27.1
click at [348, 476] on label "Prior" at bounding box center [360, 475] width 24 height 14
click at [354, 476] on input "Prior" at bounding box center [358, 472] width 9 height 9
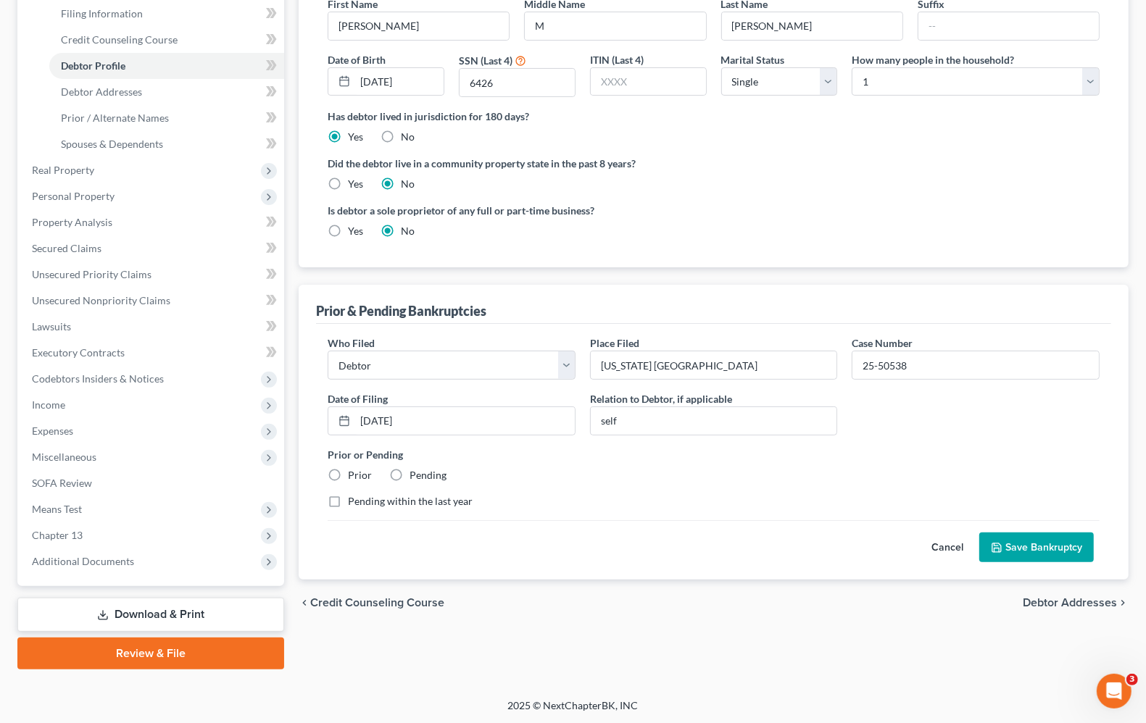
radio input "true"
click at [348, 498] on label "Pending within the last year" at bounding box center [410, 501] width 125 height 14
click at [354, 498] on input "Pending within the last year" at bounding box center [358, 498] width 9 height 9
checkbox input "true"
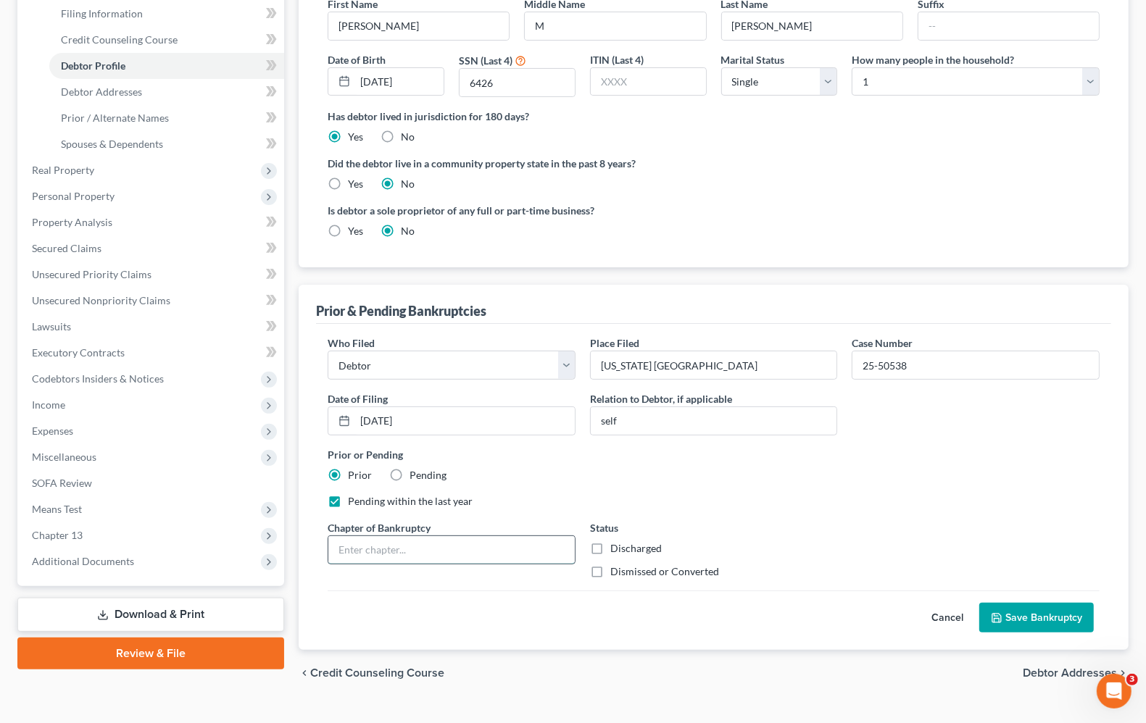
click at [454, 559] on input "text" at bounding box center [451, 550] width 246 height 28
type input "Chapter 13"
click at [610, 574] on label "Dismissed or Converted" at bounding box center [664, 572] width 109 height 14
click at [616, 574] on input "Dismissed or Converted" at bounding box center [620, 569] width 9 height 9
checkbox input "true"
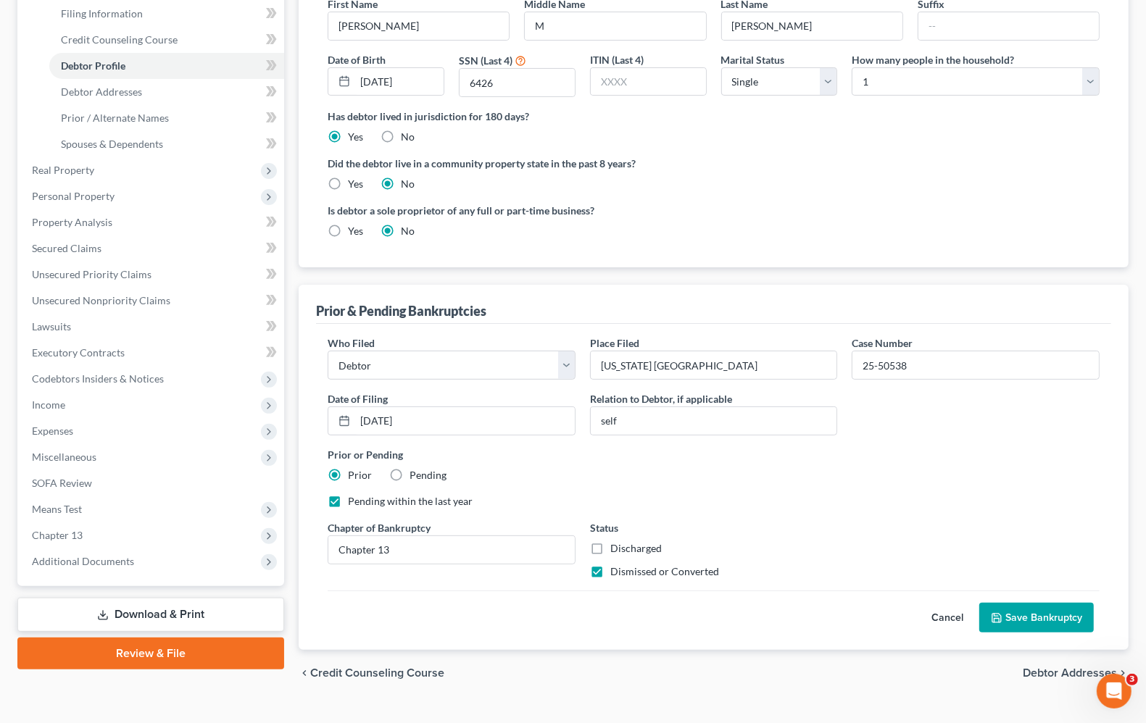
click at [1013, 625] on button "Save Bankruptcy" at bounding box center [1036, 618] width 115 height 30
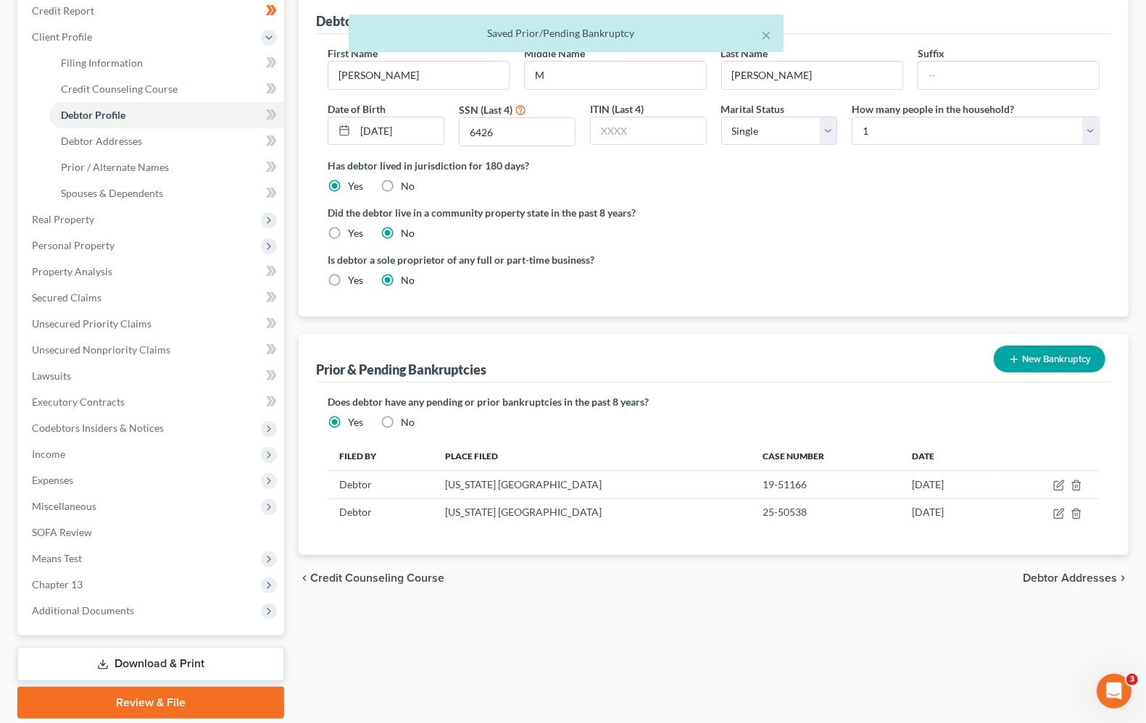
scroll to position [181, 0]
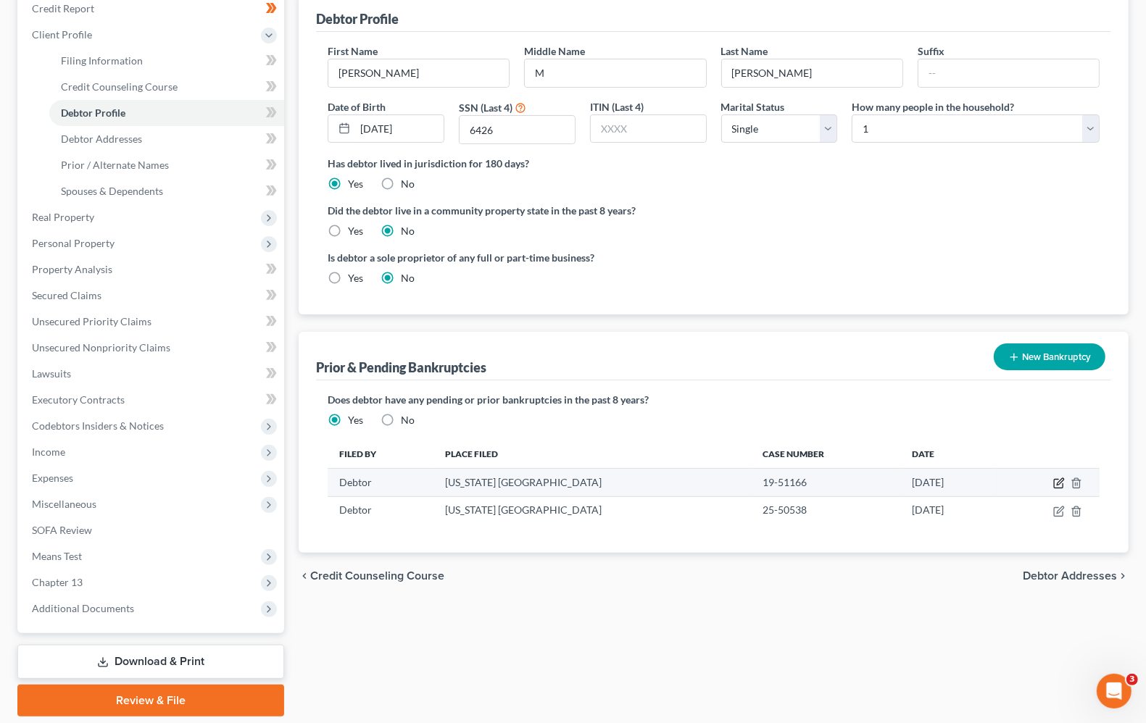
click at [1060, 484] on icon "button" at bounding box center [1060, 482] width 7 height 7
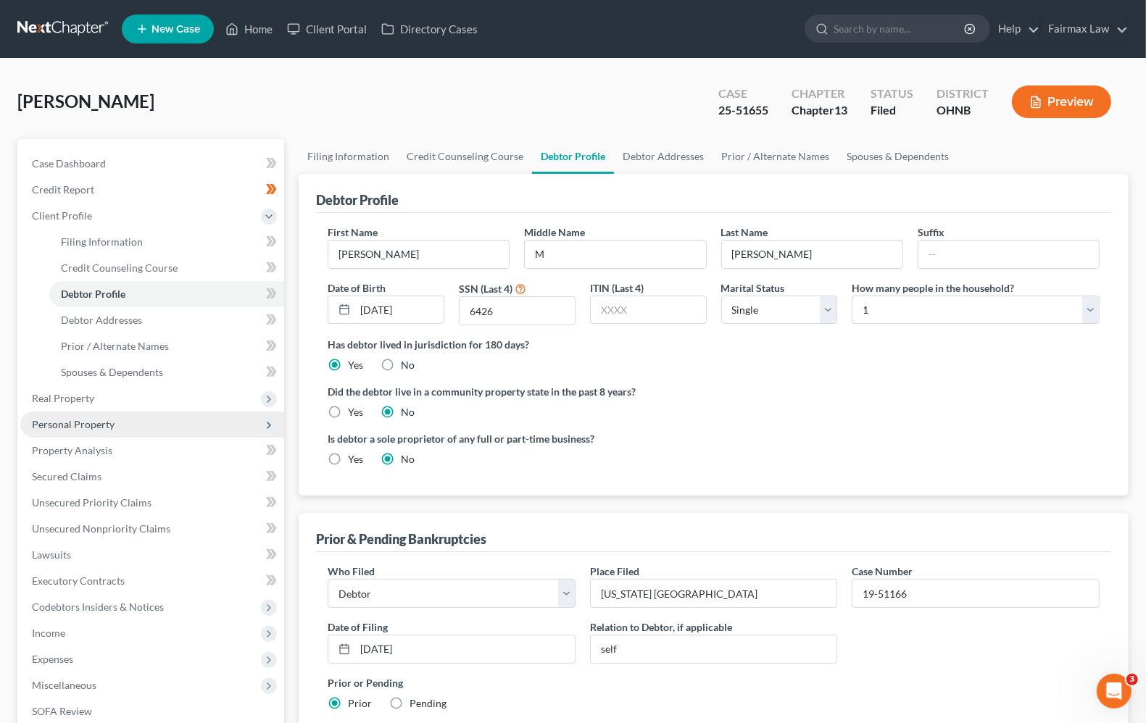
scroll to position [228, 0]
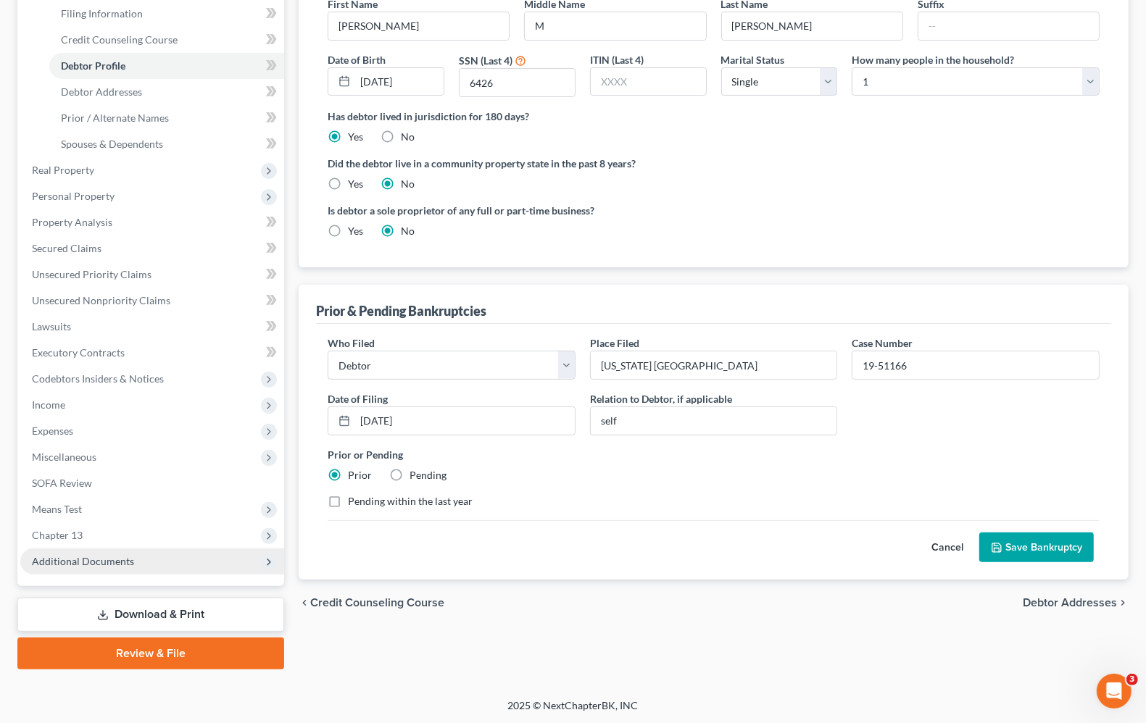
click at [67, 556] on span "Additional Documents" at bounding box center [83, 561] width 102 height 12
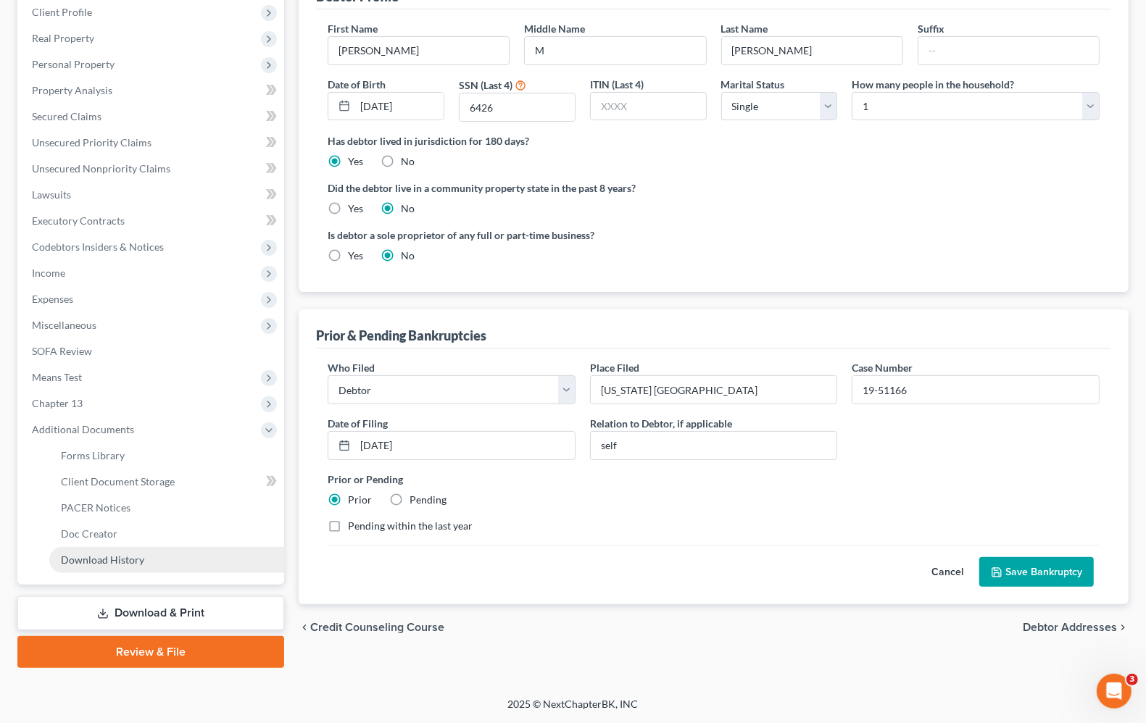
scroll to position [202, 0]
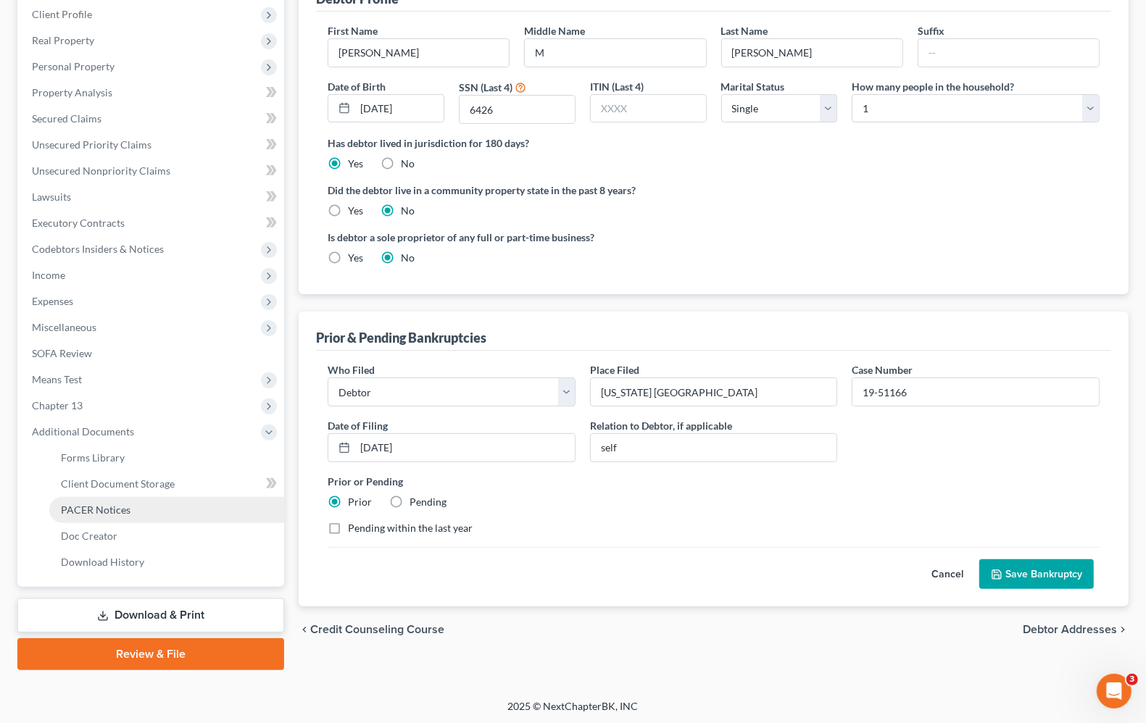
click at [91, 513] on span "PACER Notices" at bounding box center [96, 510] width 70 height 12
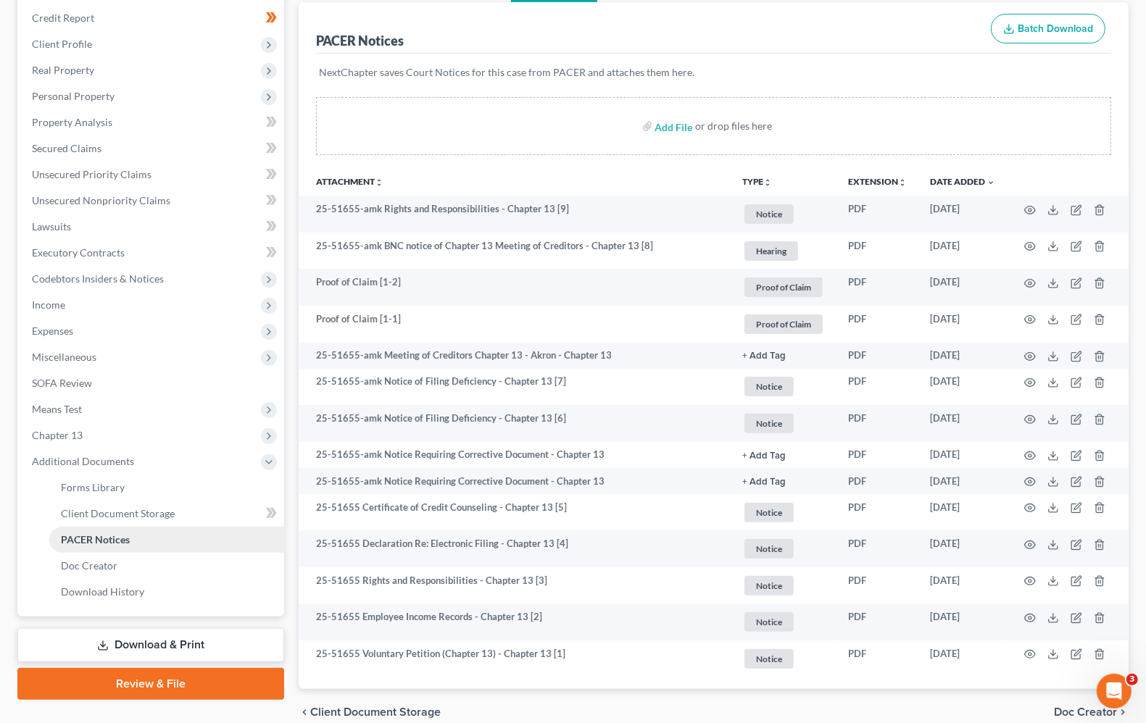
scroll to position [202, 0]
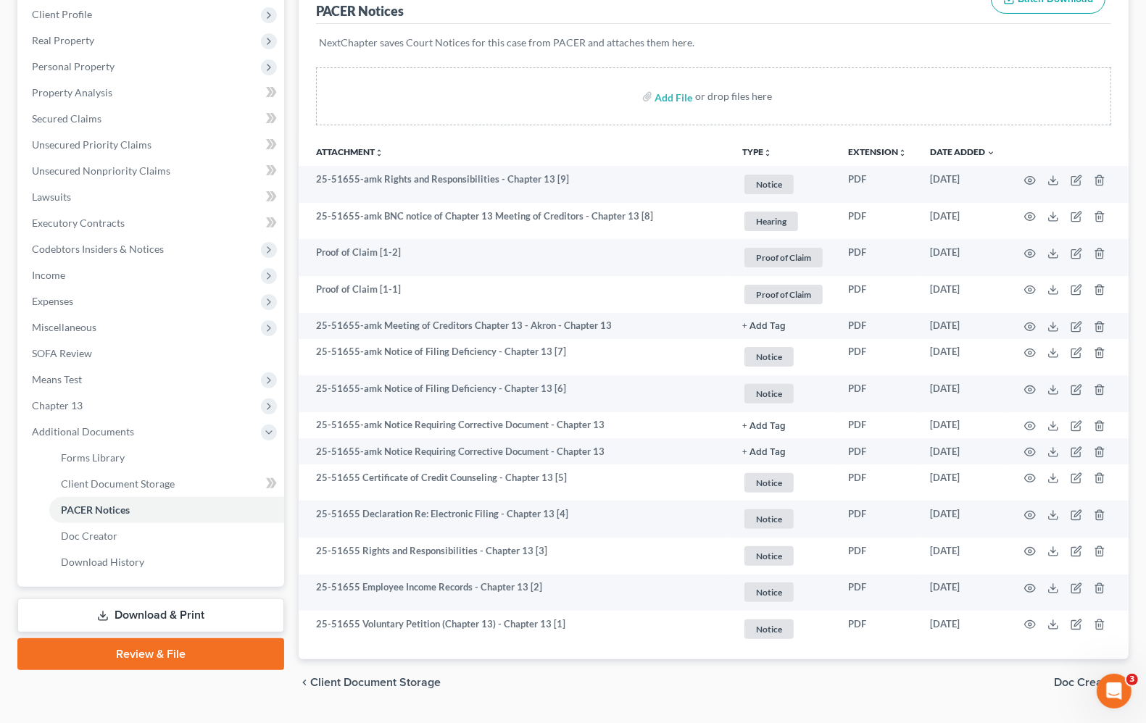
click at [154, 614] on link "Download & Print" at bounding box center [150, 616] width 267 height 34
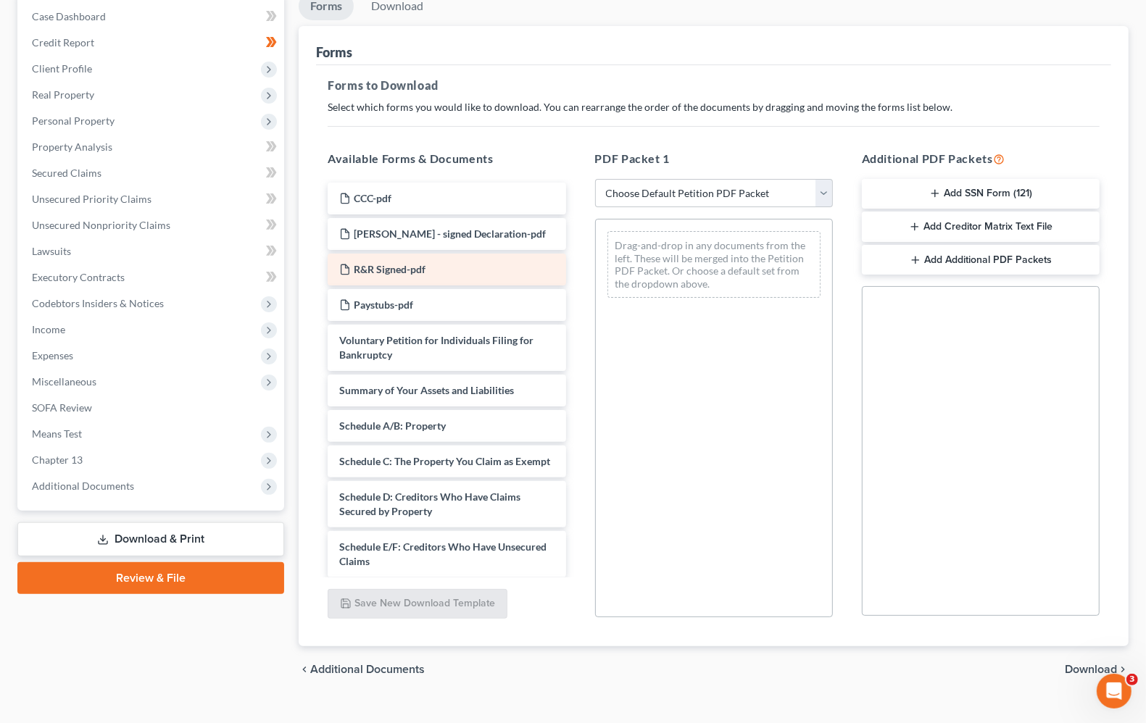
scroll to position [171, 0]
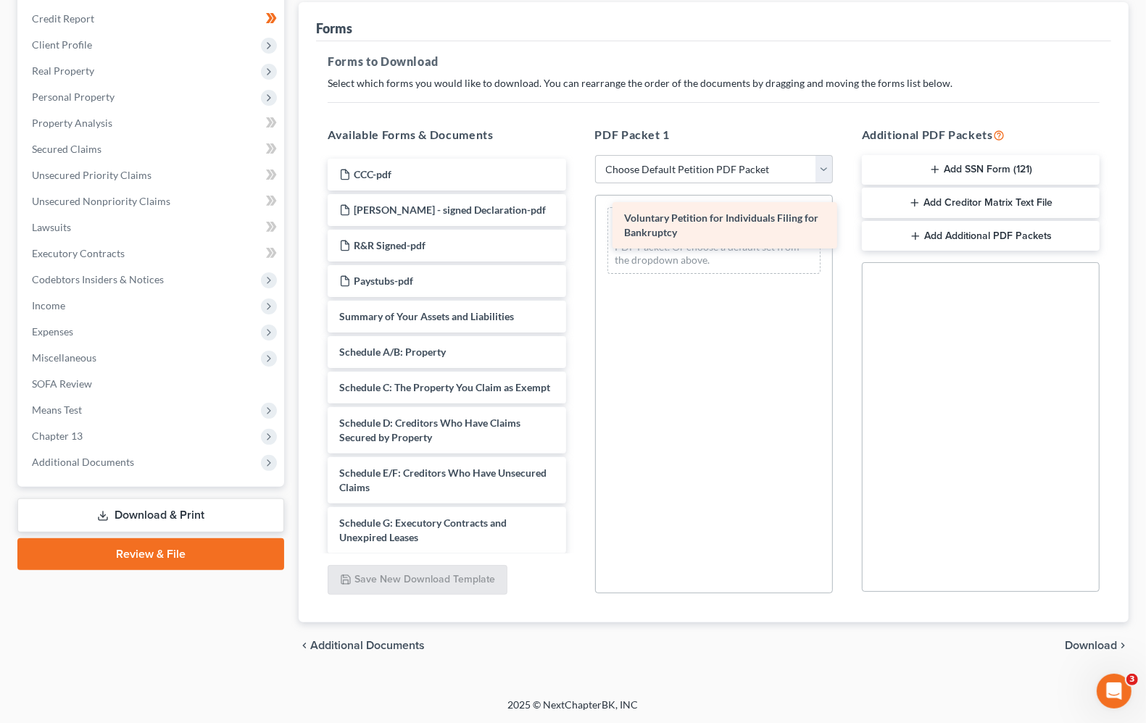
drag, startPoint x: 436, startPoint y: 341, endPoint x: 714, endPoint y: 226, distance: 300.6
click at [577, 229] on div "Voluntary Petition for Individuals Filing for Bankruptcy CCC-pdf [PERSON_NAME] …" at bounding box center [446, 563] width 261 height 808
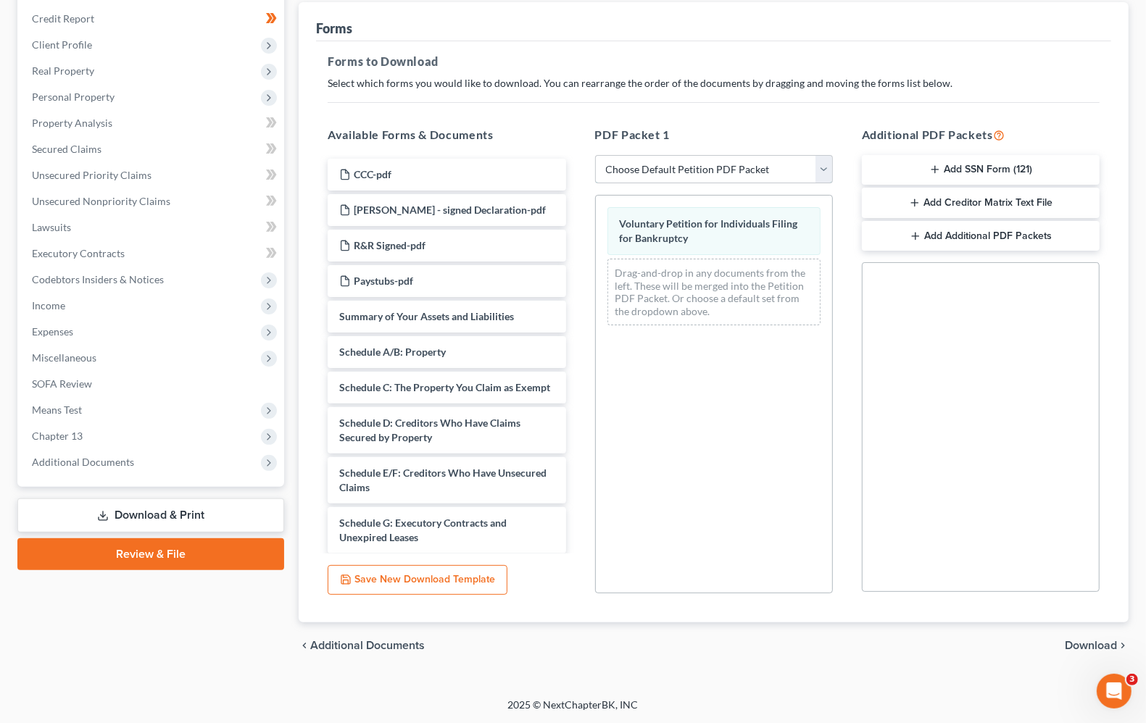
click at [819, 165] on select "Choose Default Petition PDF Packet Complete Bankruptcy Petition (all forms and …" at bounding box center [714, 169] width 238 height 29
select select "2"
click at [595, 155] on select "Choose Default Petition PDF Packet Complete Bankruptcy Petition (all forms and …" at bounding box center [714, 169] width 238 height 29
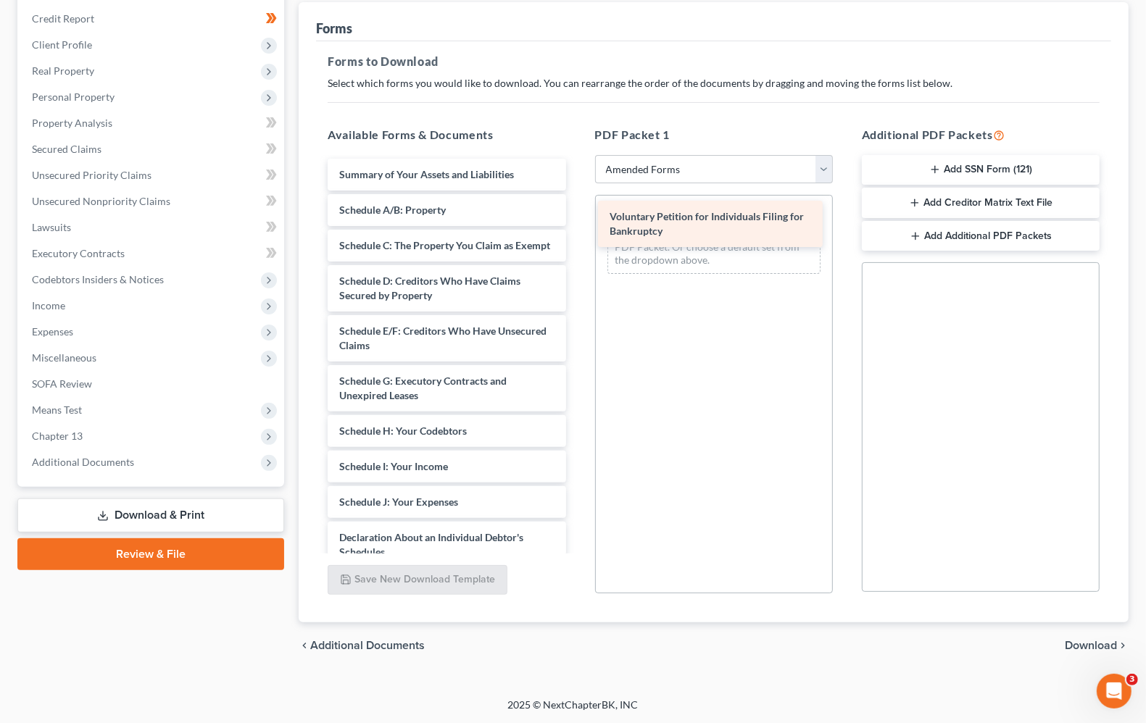
drag, startPoint x: 399, startPoint y: 180, endPoint x: 669, endPoint y: 223, distance: 273.7
click at [577, 223] on div "Voluntary Petition for Individuals Filing for Bankruptcy Voluntary Petition for…" at bounding box center [446, 492] width 261 height 666
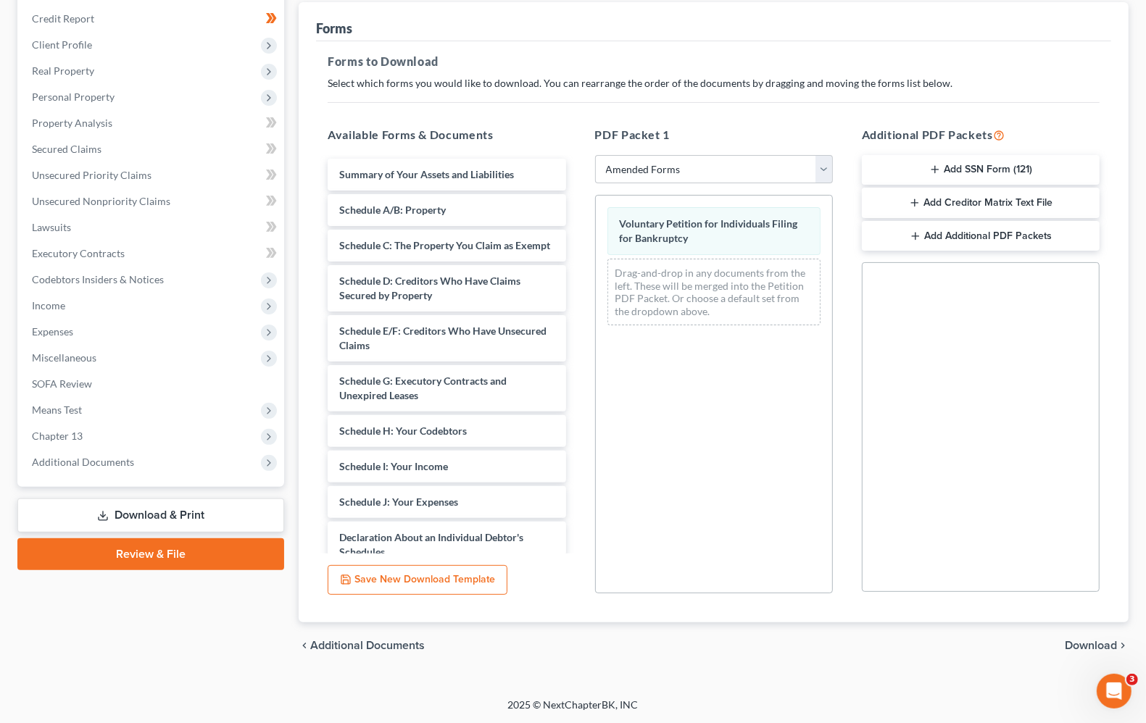
click at [1091, 645] on span "Download" at bounding box center [1091, 646] width 52 height 12
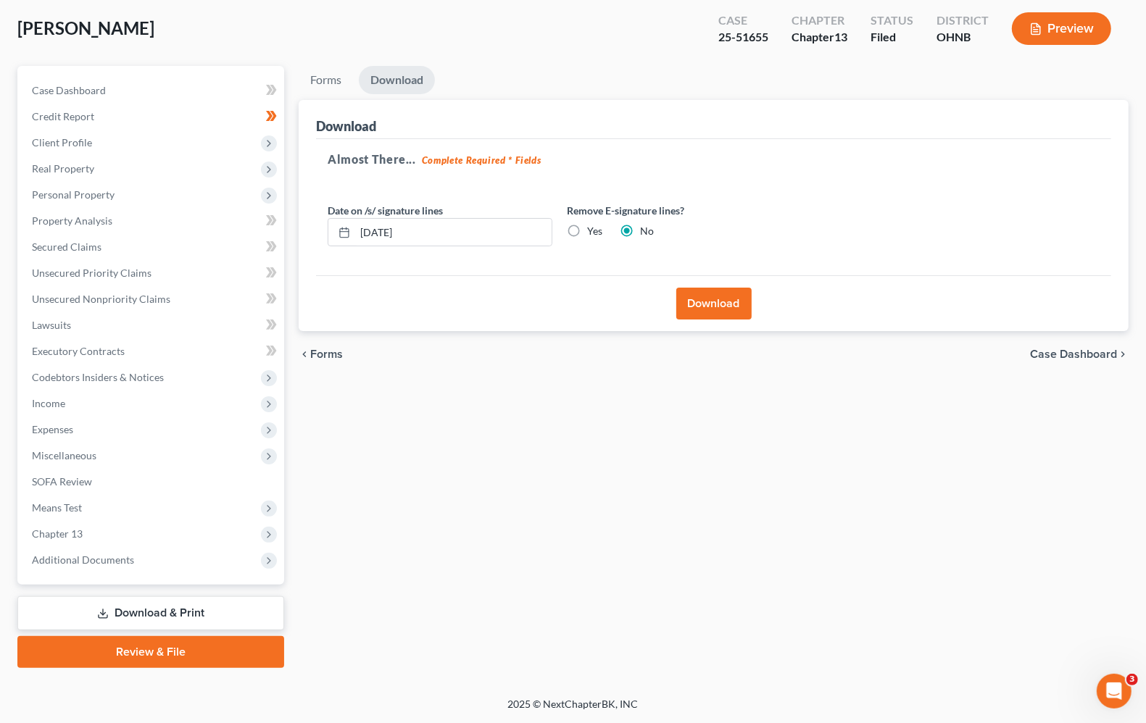
scroll to position [71, 0]
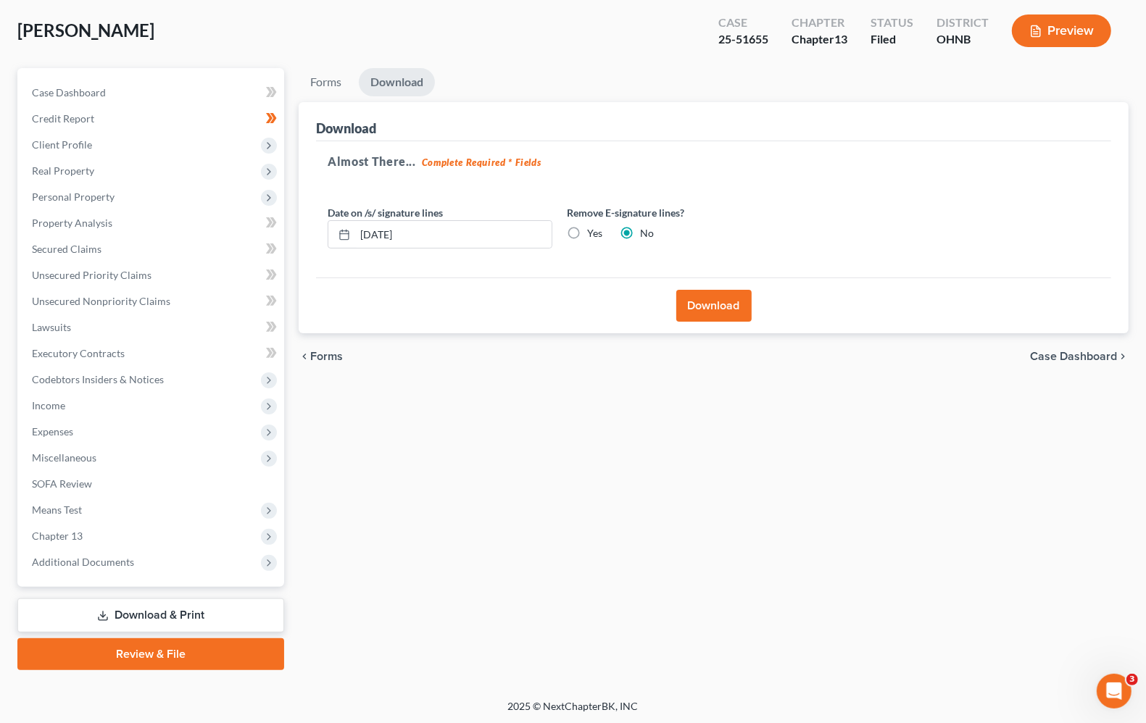
click at [710, 312] on button "Download" at bounding box center [713, 306] width 75 height 32
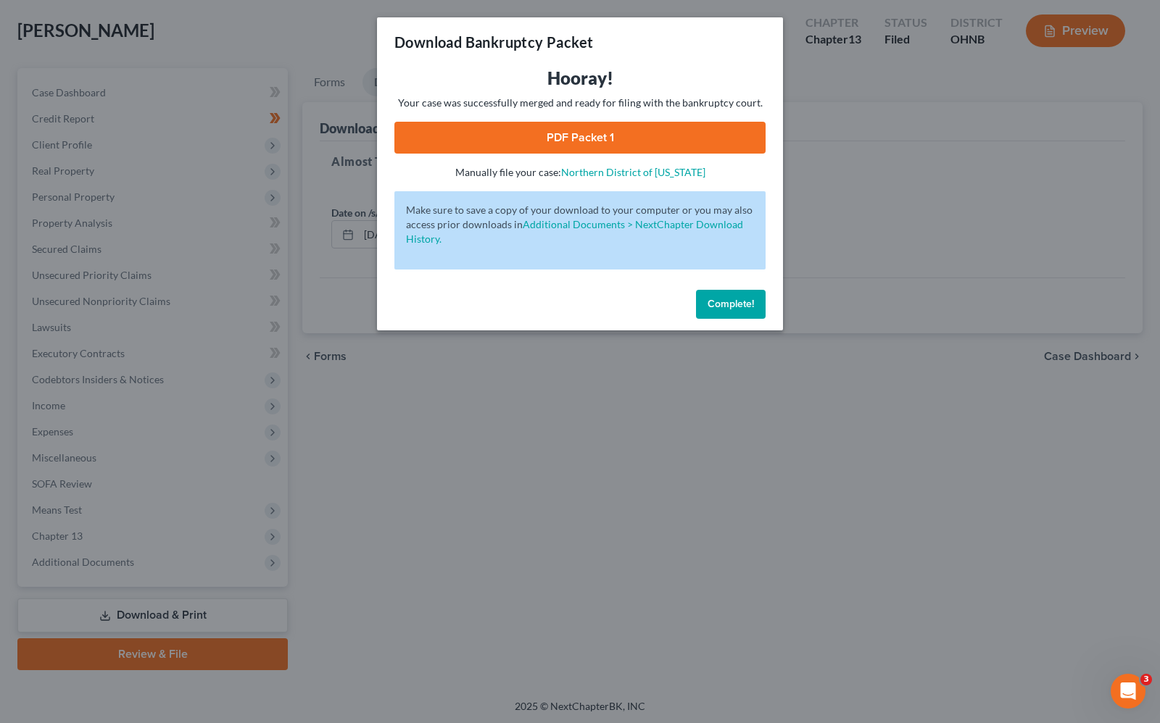
click at [580, 132] on link "PDF Packet 1" at bounding box center [579, 138] width 371 height 32
click at [731, 302] on span "Complete!" at bounding box center [730, 304] width 46 height 12
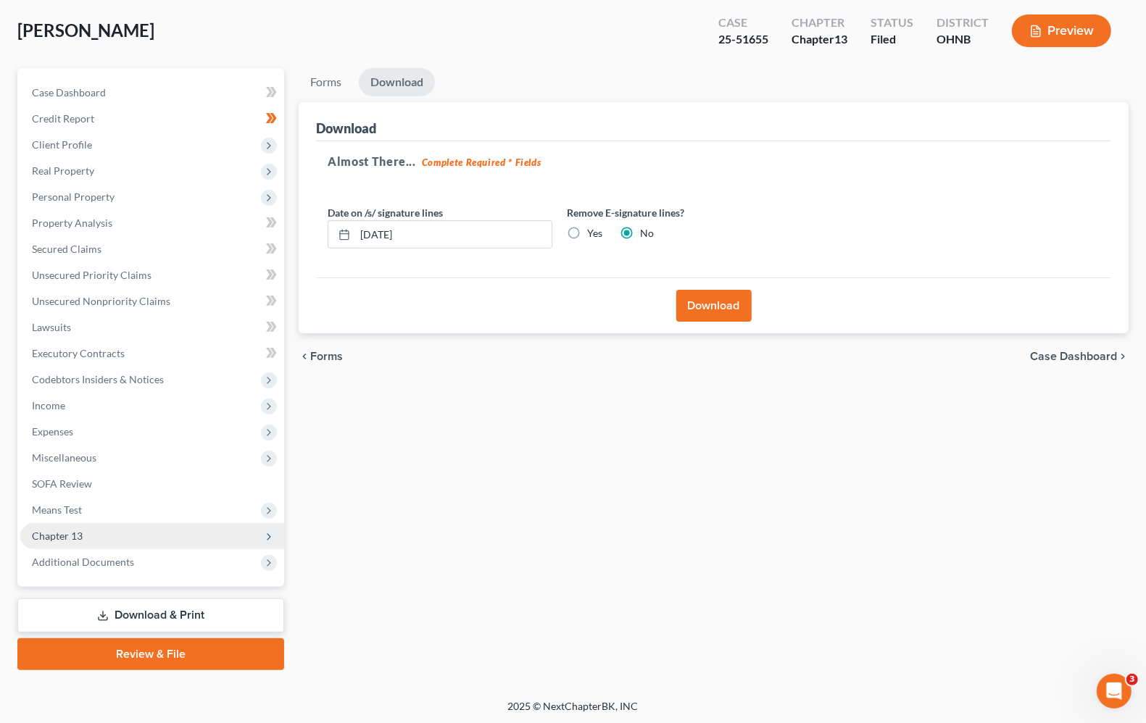
click at [84, 534] on span "Chapter 13" at bounding box center [152, 536] width 264 height 26
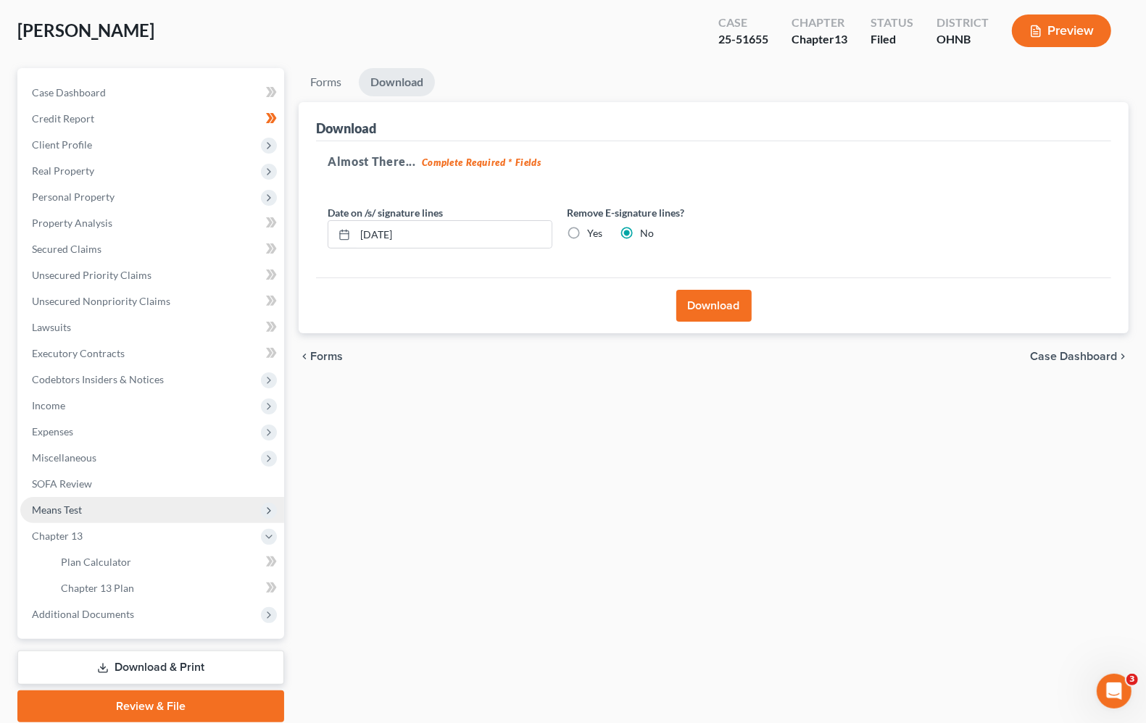
click at [71, 506] on span "Means Test" at bounding box center [57, 510] width 50 height 12
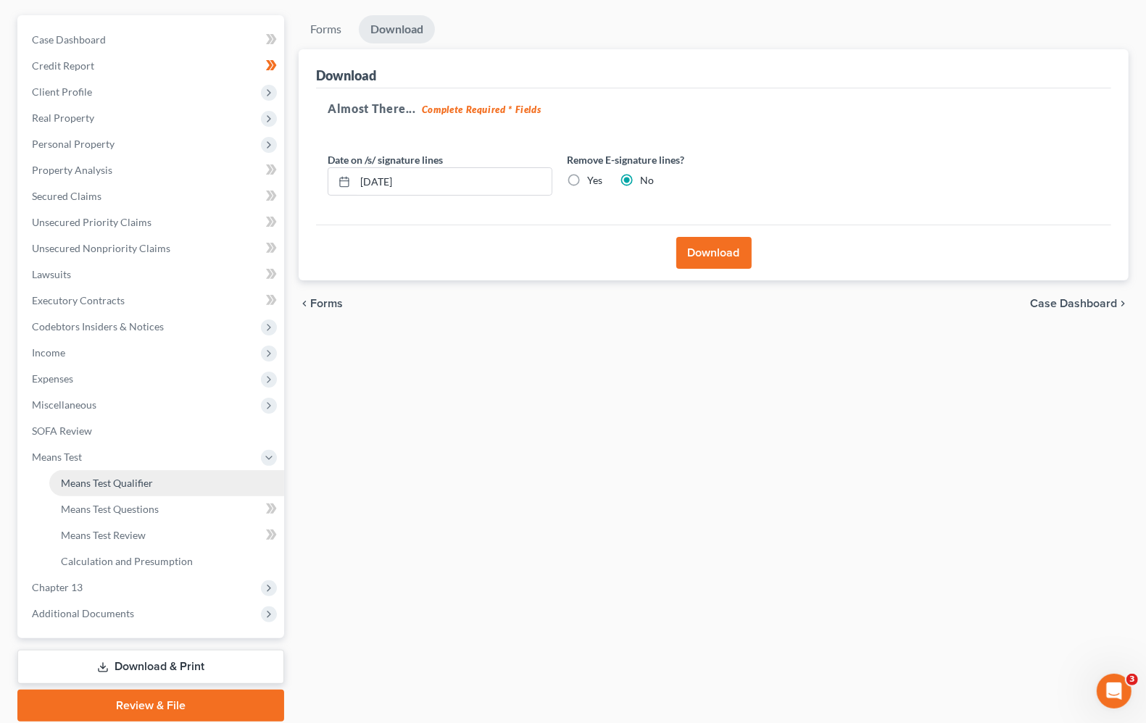
scroll to position [175, 0]
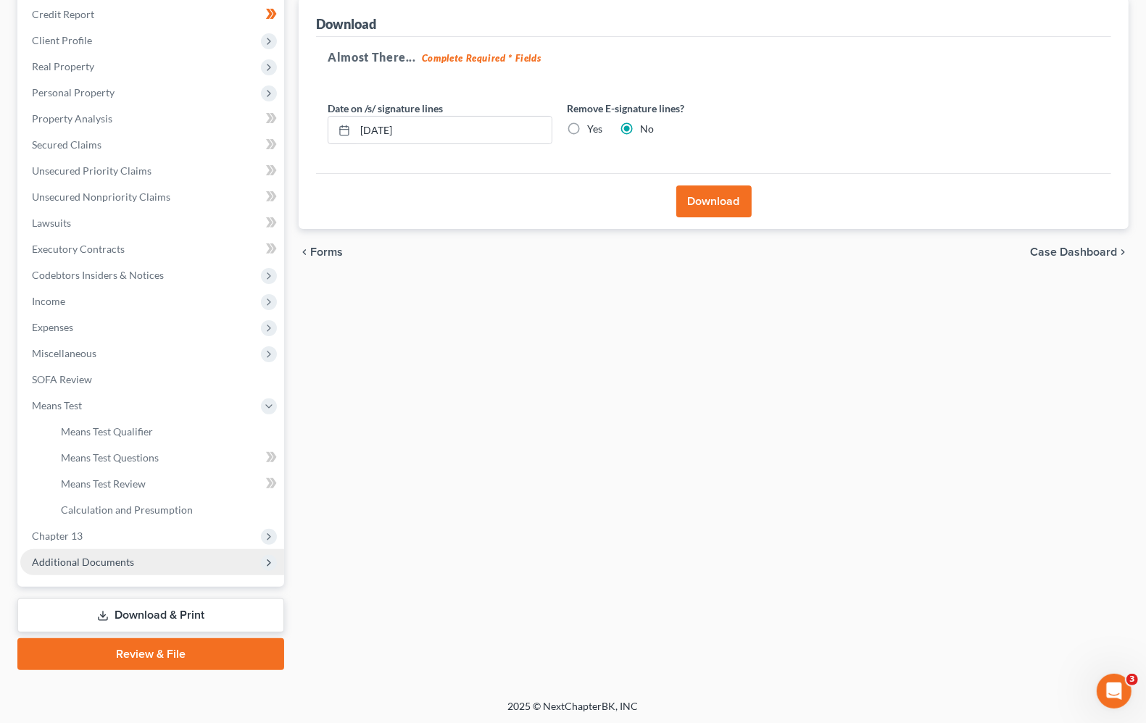
click at [73, 564] on span "Additional Documents" at bounding box center [83, 562] width 102 height 12
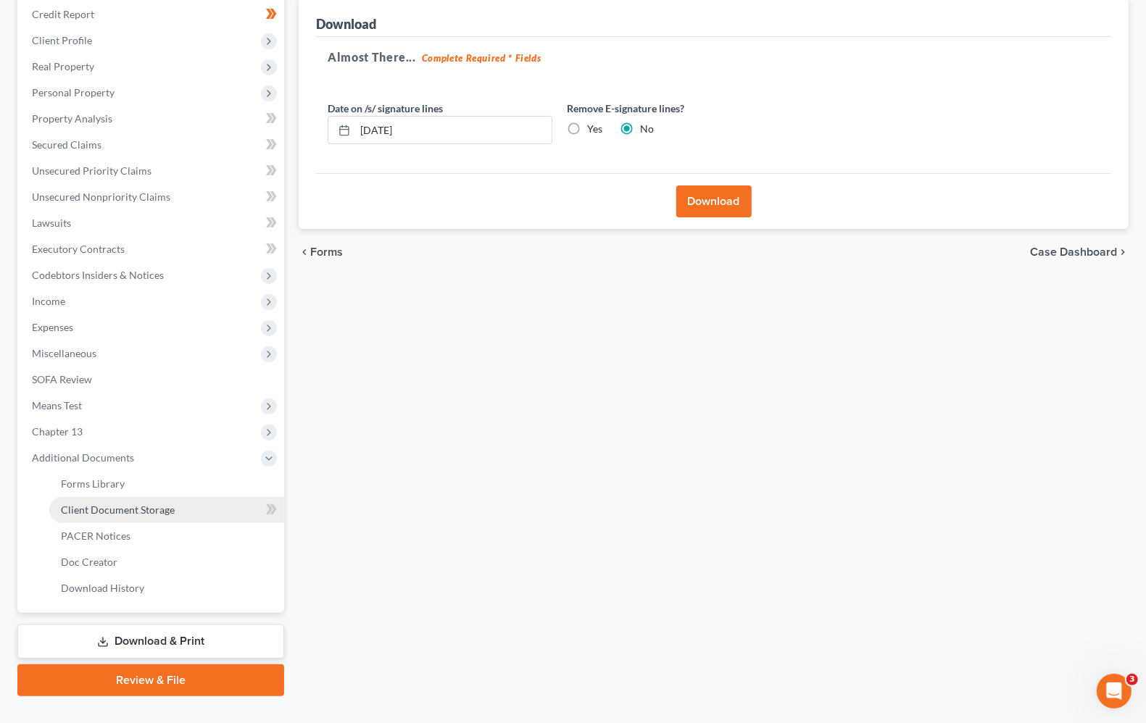
click at [99, 509] on span "Client Document Storage" at bounding box center [118, 510] width 114 height 12
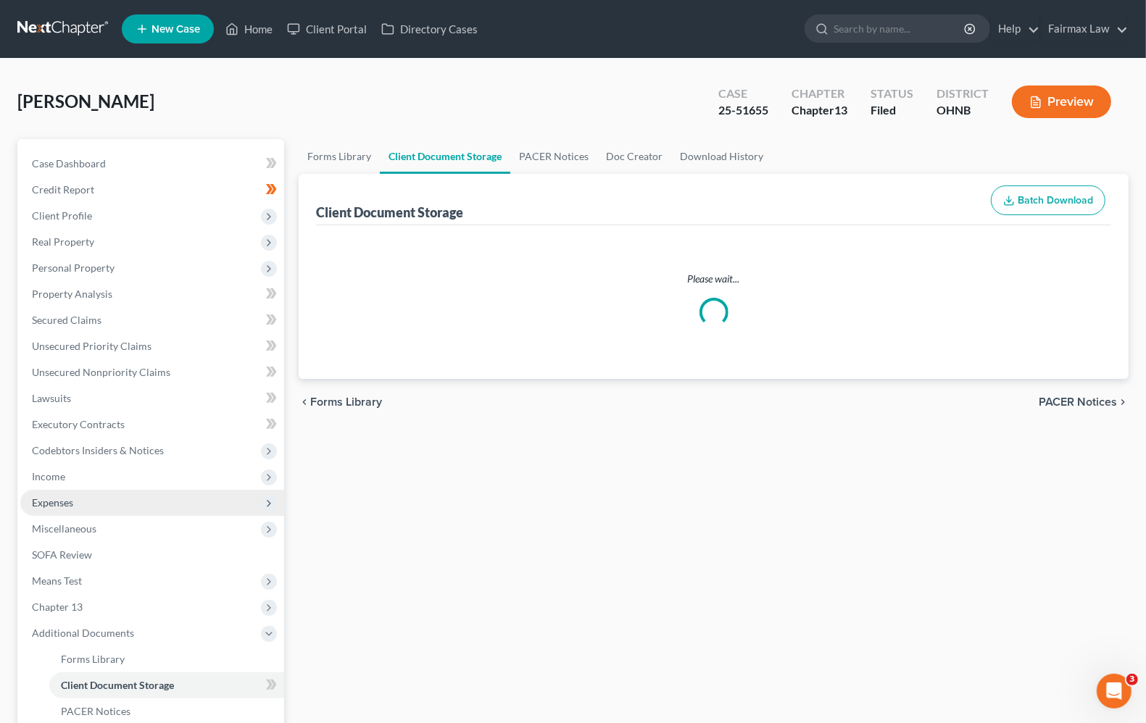
select select "20"
select select "26"
select select "16"
select select "5"
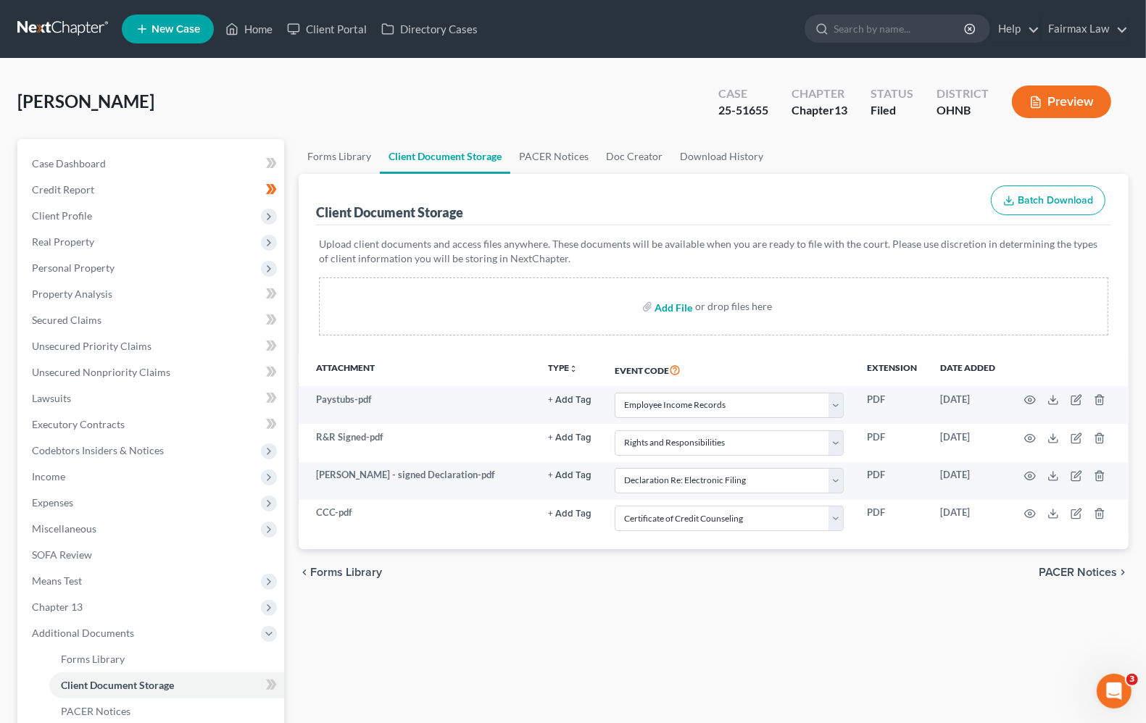
click at [665, 310] on input "file" at bounding box center [672, 307] width 35 height 26
type input "C:\fakepath\S [PERSON_NAME] Amd Atty Disclosure.pdf"
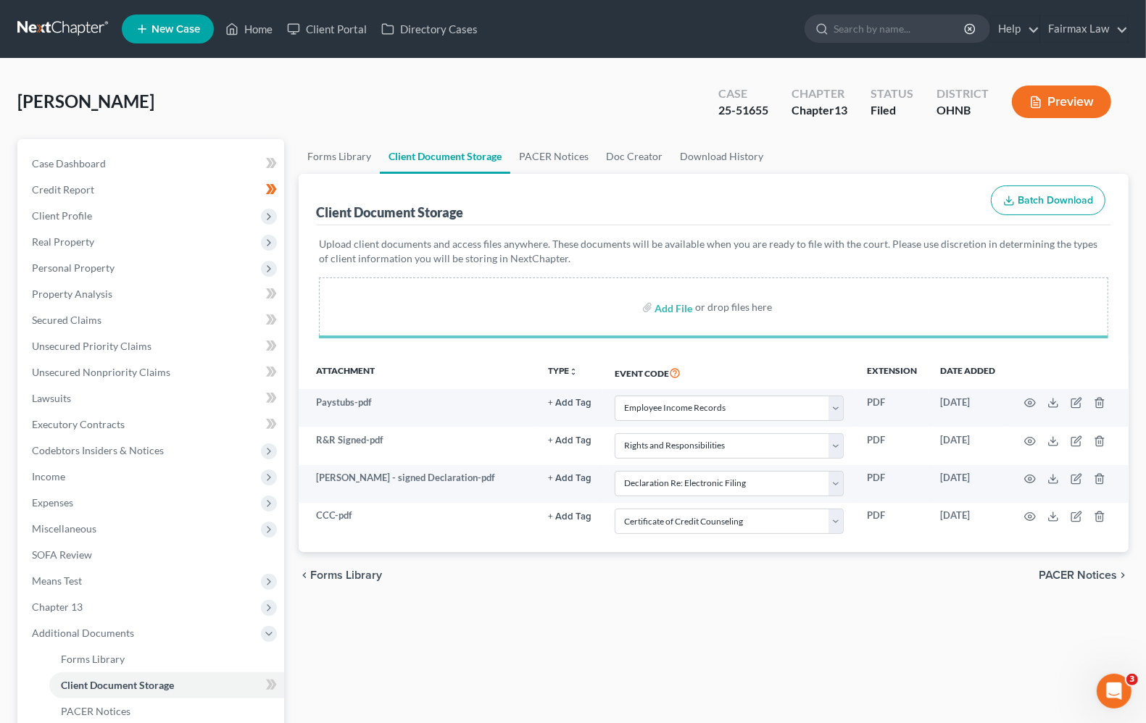
select select "20"
select select "26"
select select "16"
select select "5"
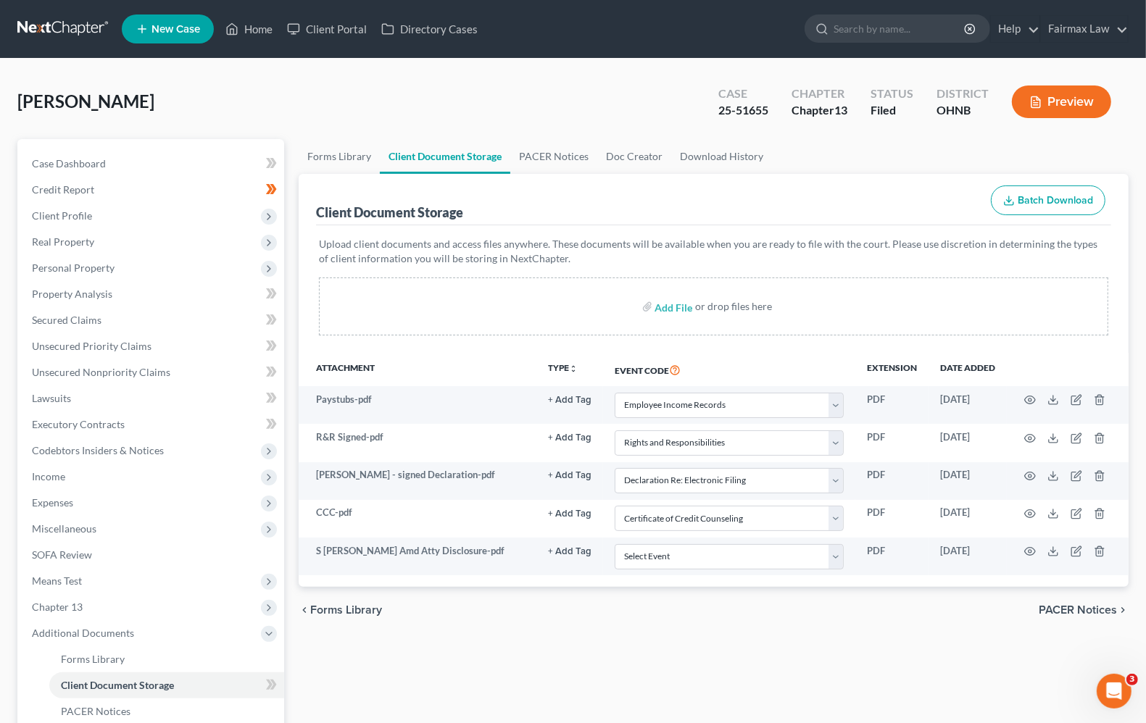
select select "20"
select select "26"
select select "16"
select select "5"
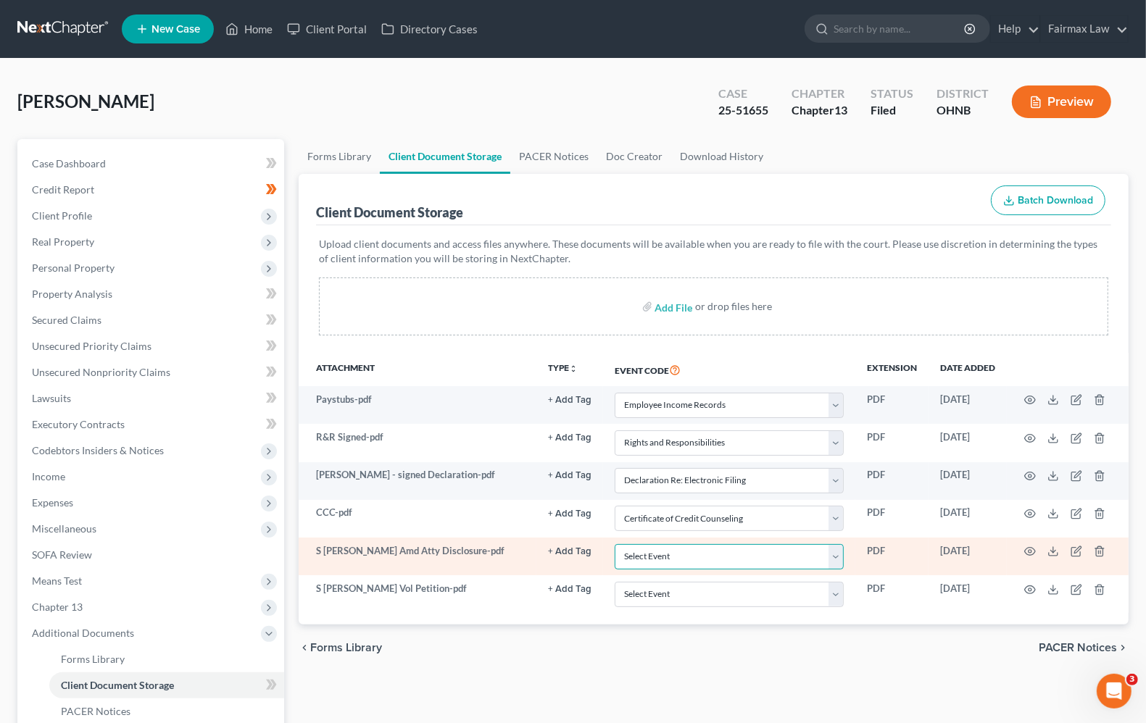
click at [705, 566] on select "Select Event 20 Largest Unsecured Creditors Amended List of Creditors (Fee) Ame…" at bounding box center [729, 556] width 229 height 25
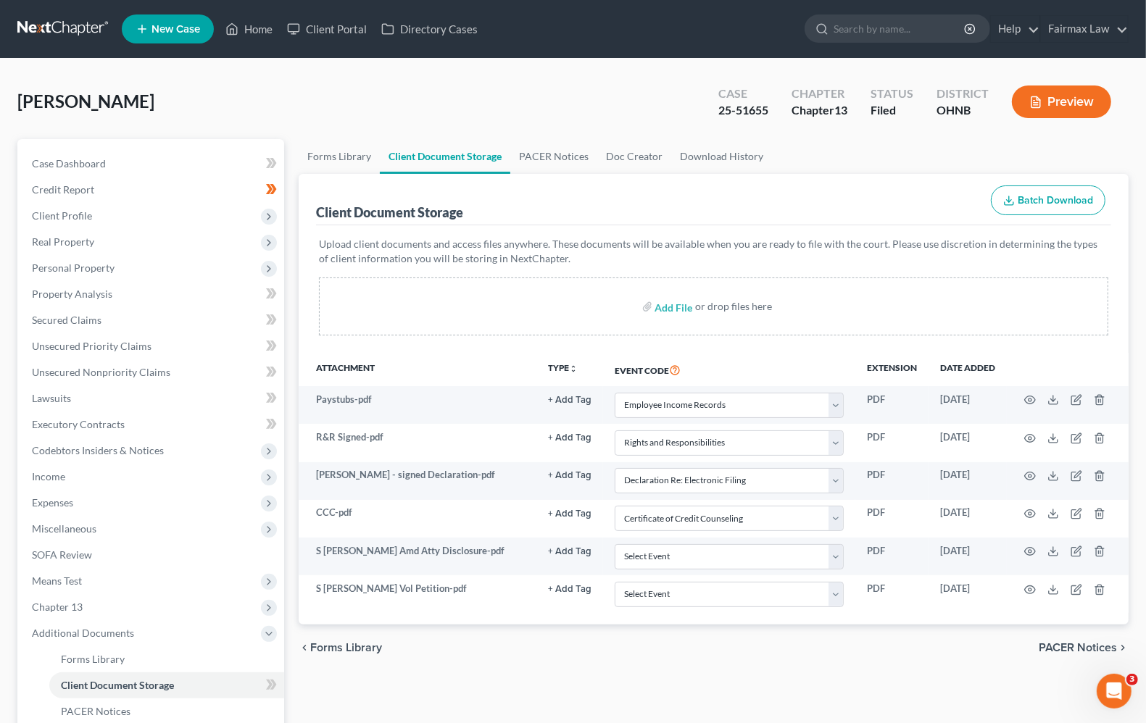
drag, startPoint x: 661, startPoint y: 700, endPoint x: 664, endPoint y: 684, distance: 16.9
click at [662, 696] on div "Forms Library Client Document Storage PACER Notices Doc Creator Download Histor…" at bounding box center [713, 505] width 844 height 733
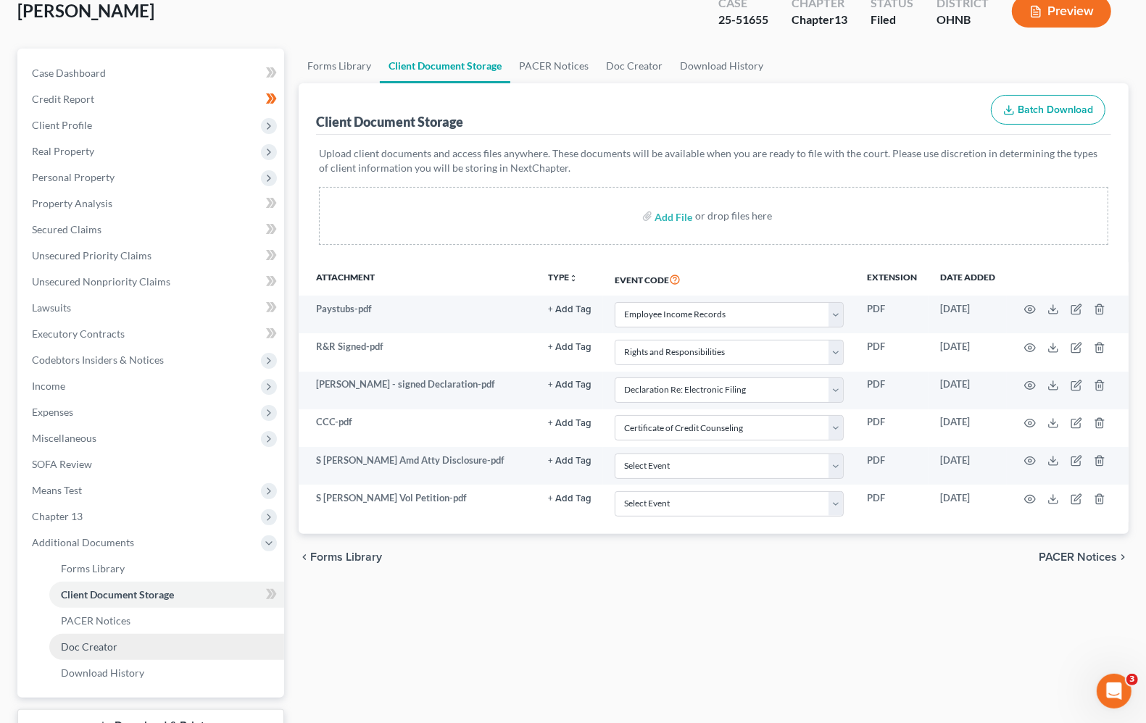
scroll to position [202, 0]
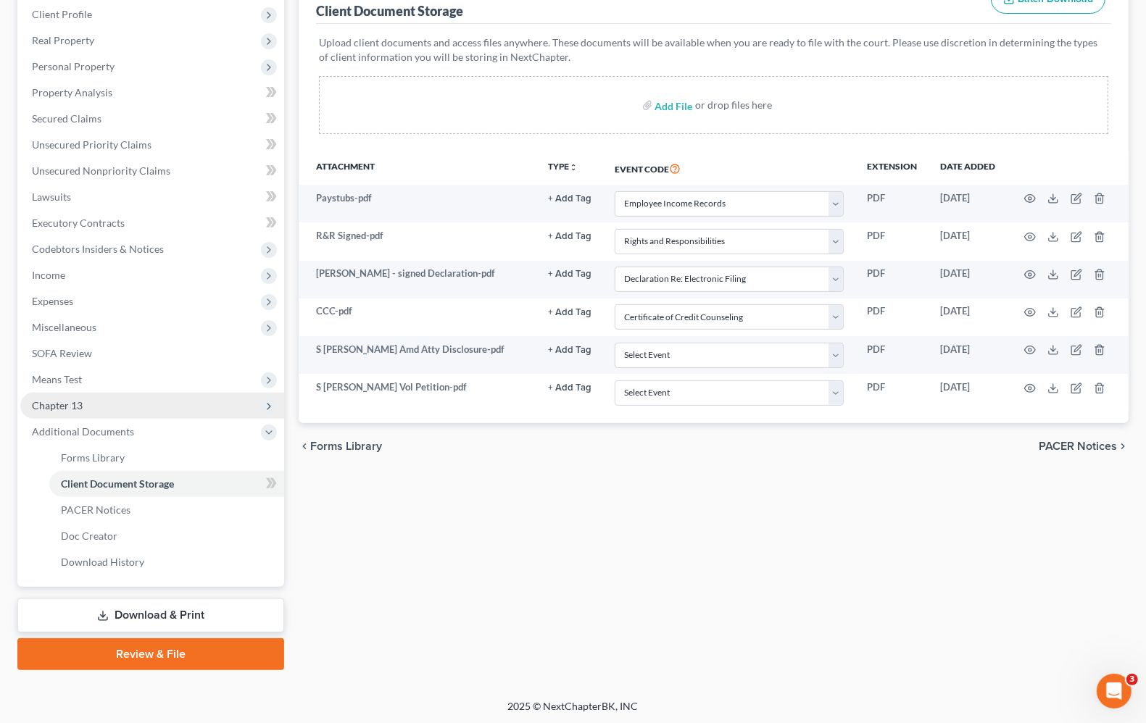
drag, startPoint x: 54, startPoint y: 408, endPoint x: 67, endPoint y: 407, distance: 13.1
click at [54, 407] on span "Chapter 13" at bounding box center [57, 405] width 51 height 12
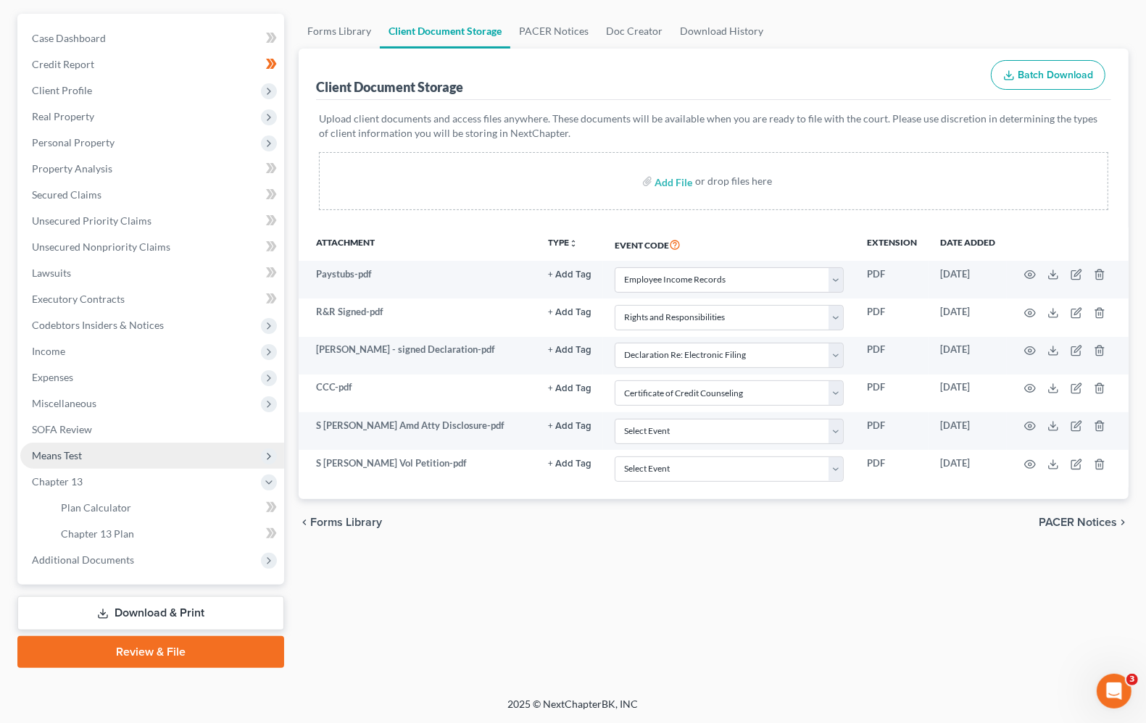
scroll to position [124, 0]
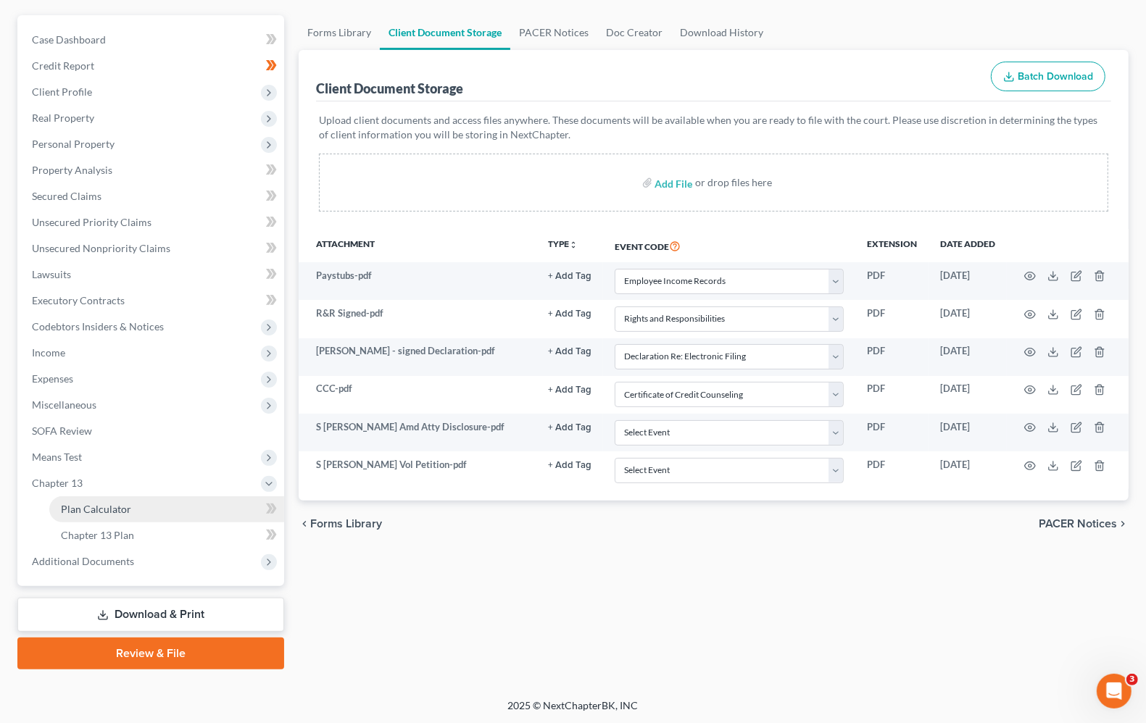
click at [122, 515] on link "Plan Calculator" at bounding box center [166, 510] width 235 height 26
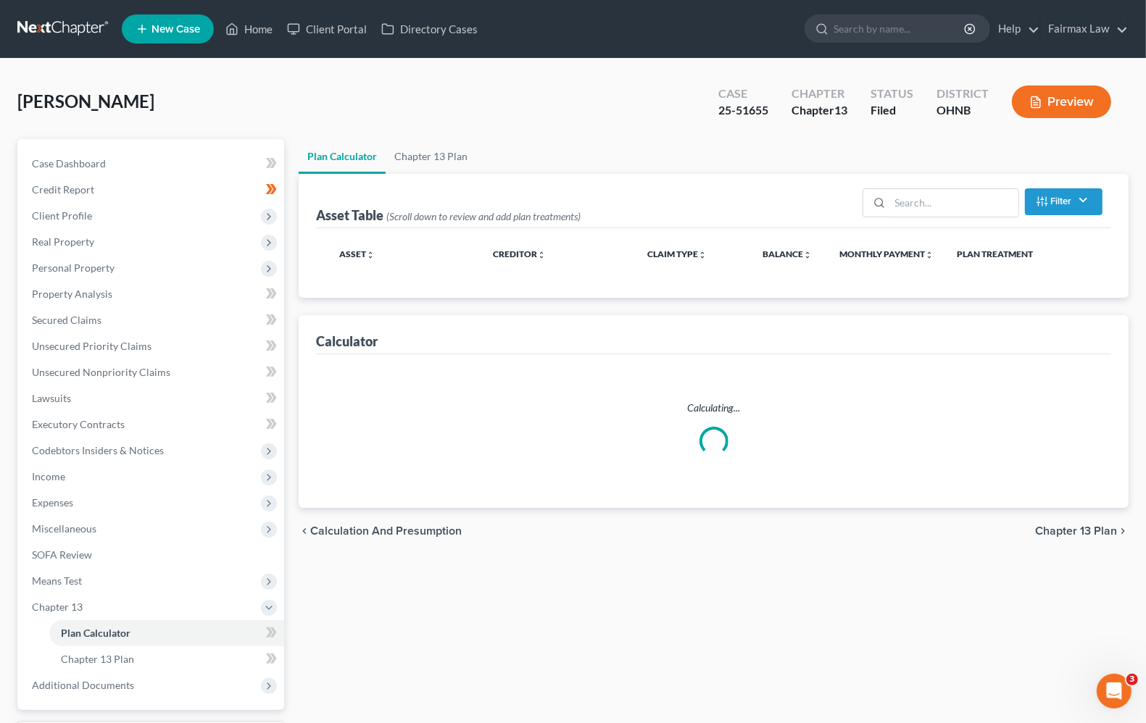
select select "35"
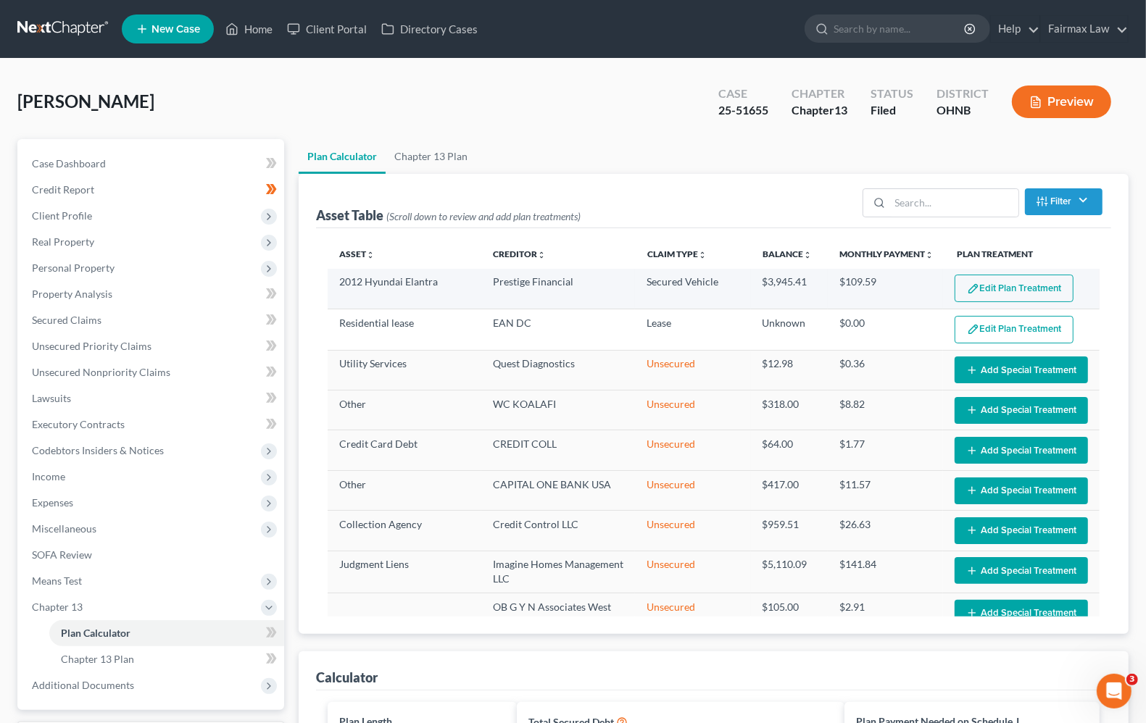
click at [1024, 297] on button "Edit Plan Treatment" at bounding box center [1014, 289] width 119 height 28
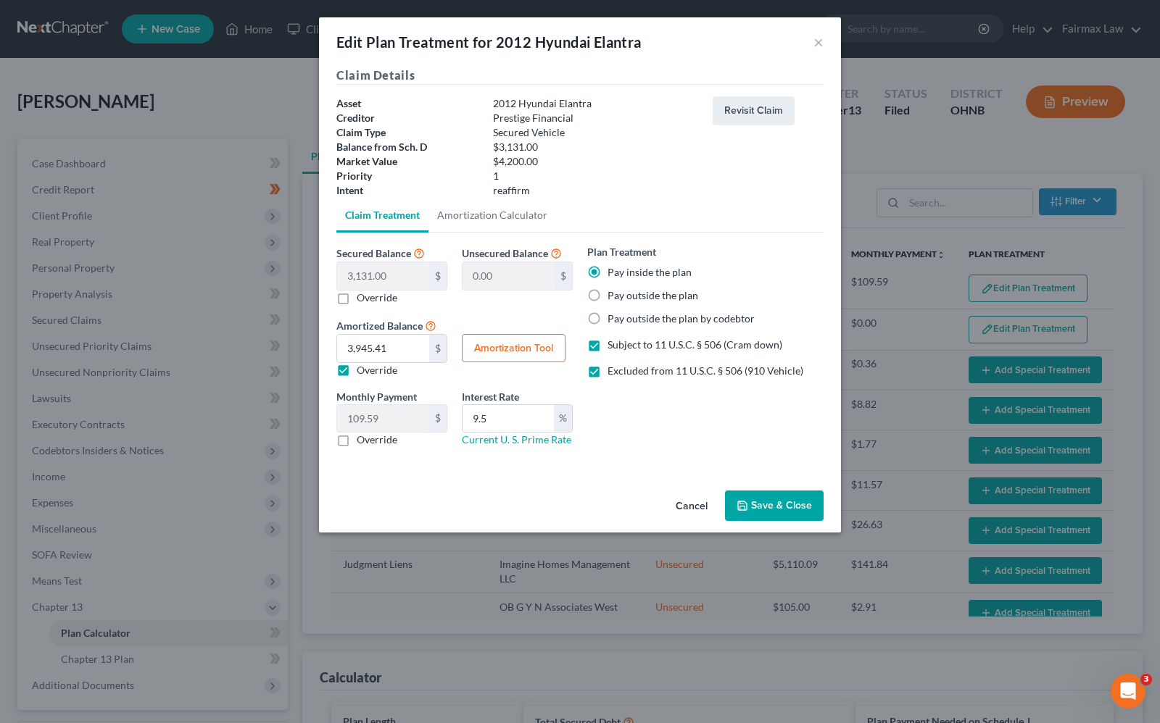
click at [607, 370] on label "Excluded from 11 U.S.C. § 506 (910 Vehicle)" at bounding box center [705, 371] width 196 height 14
click at [613, 370] on input "Excluded from 11 U.S.C. § 506 (910 Vehicle)" at bounding box center [617, 368] width 9 height 9
checkbox input "false"
click at [787, 501] on button "Save & Close" at bounding box center [774, 506] width 99 height 30
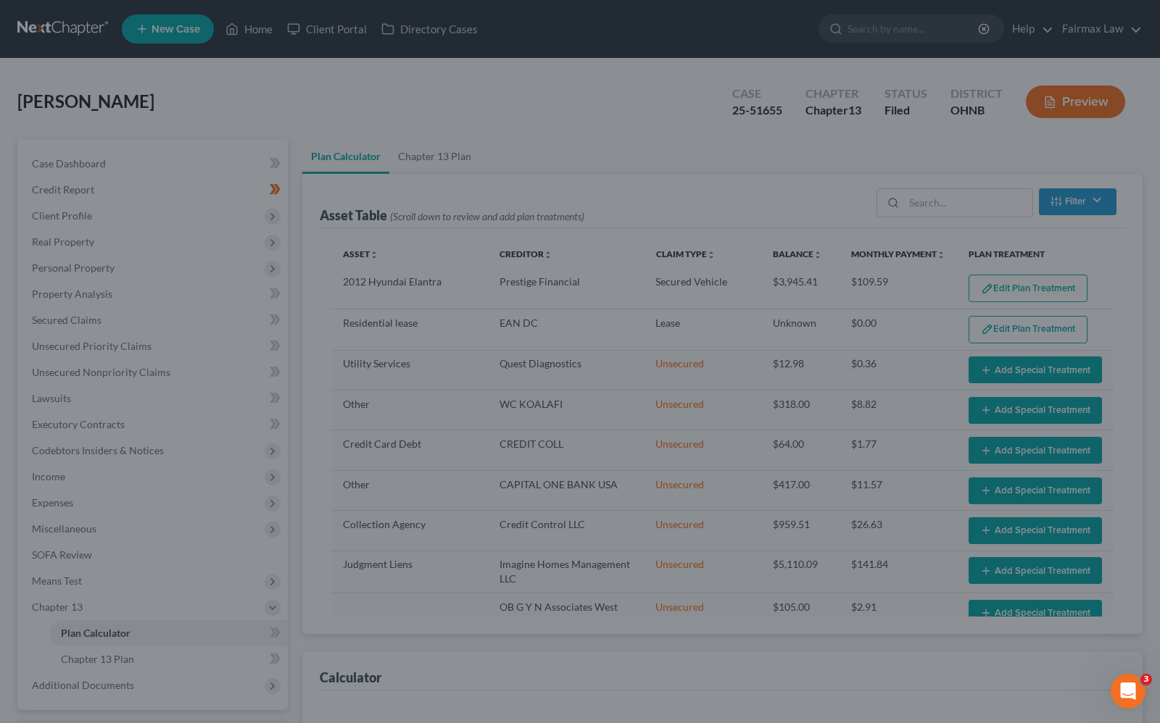
select select "35"
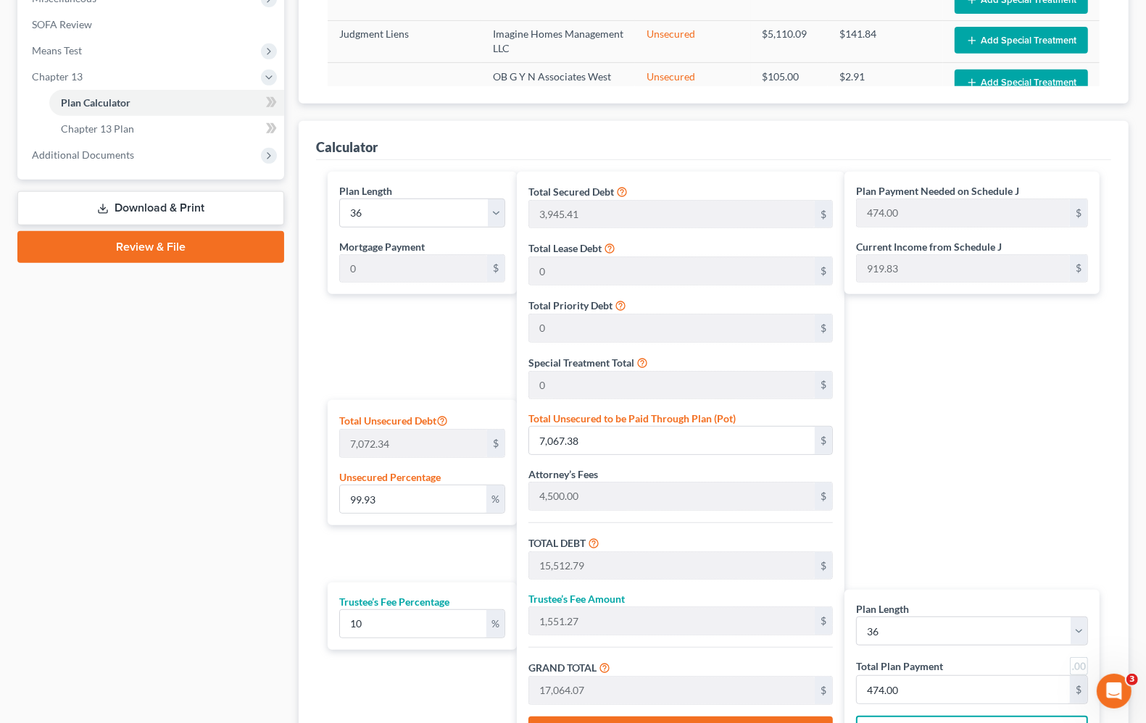
scroll to position [510, 0]
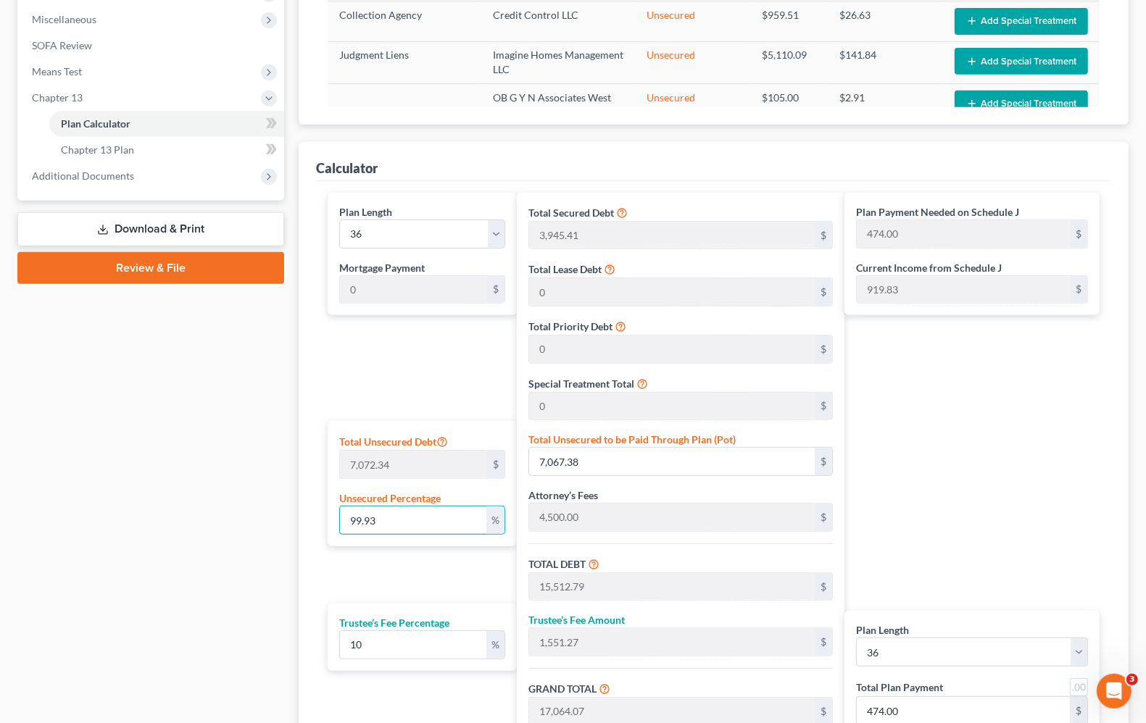
drag, startPoint x: 423, startPoint y: 522, endPoint x: 127, endPoint y: 490, distance: 297.5
click at [130, 495] on div "Petition Navigation Case Dashboard Payments Invoices Payments Payments Credit R…" at bounding box center [573, 238] width 1126 height 1216
type input "1"
type input "70.72"
type input "8,516.13"
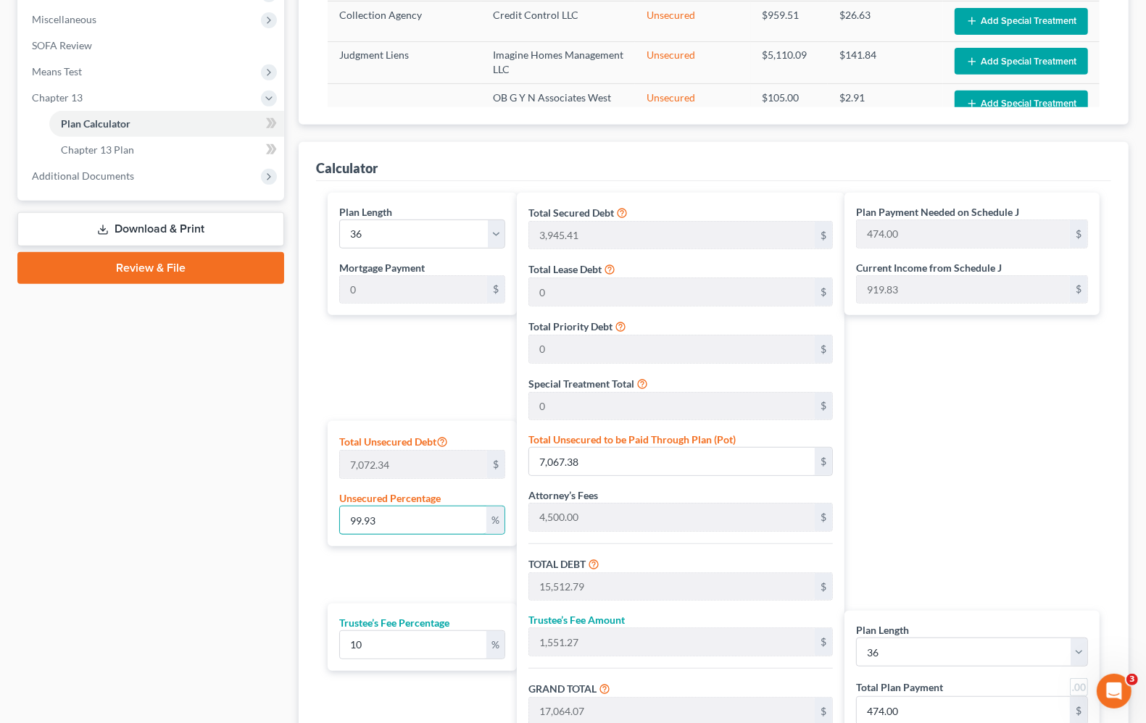
type input "851.61"
type input "9,367.74"
type input "260.21"
type input "10"
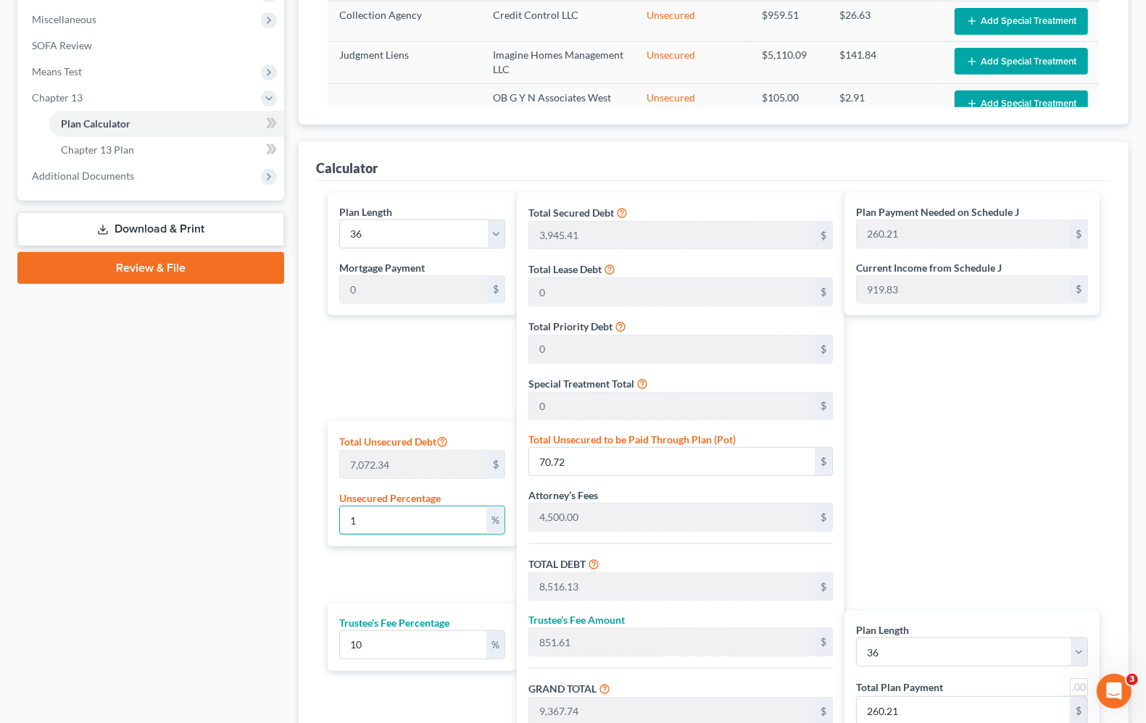
type input "707.23"
type input "9,152.64"
type input "915.26"
type input "10,067.90"
type input "279.66"
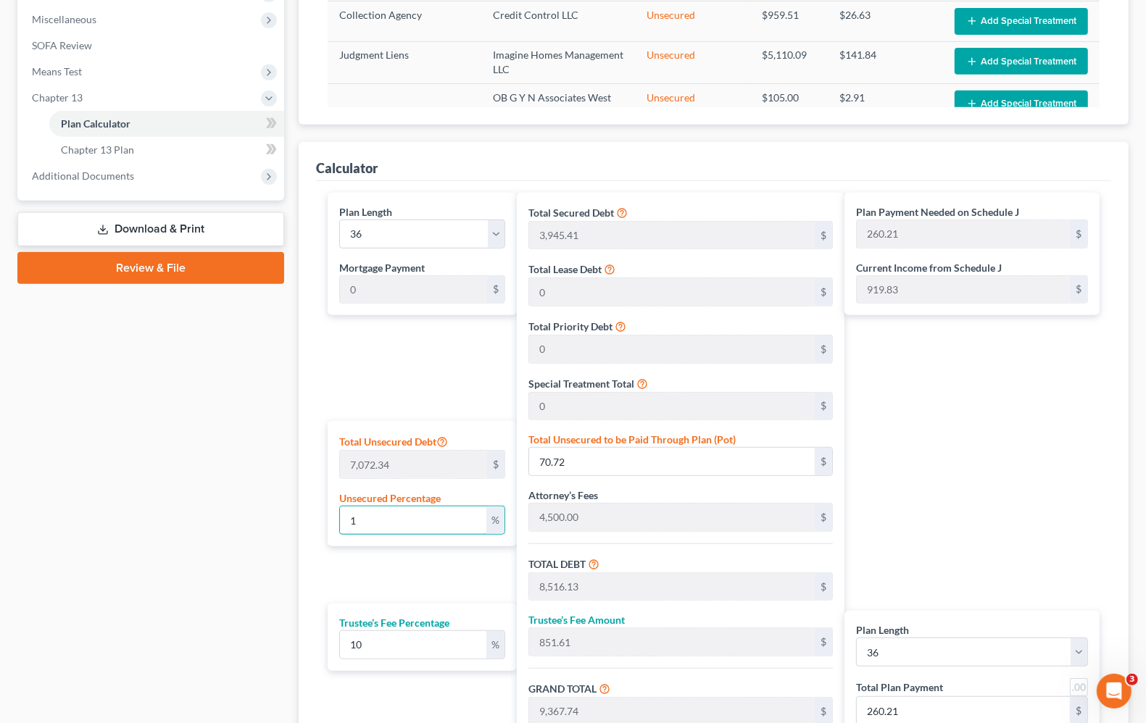
type input "279.66"
type input "100"
type input "7,072.34"
type input "15,517.75"
type input "1,551.77"
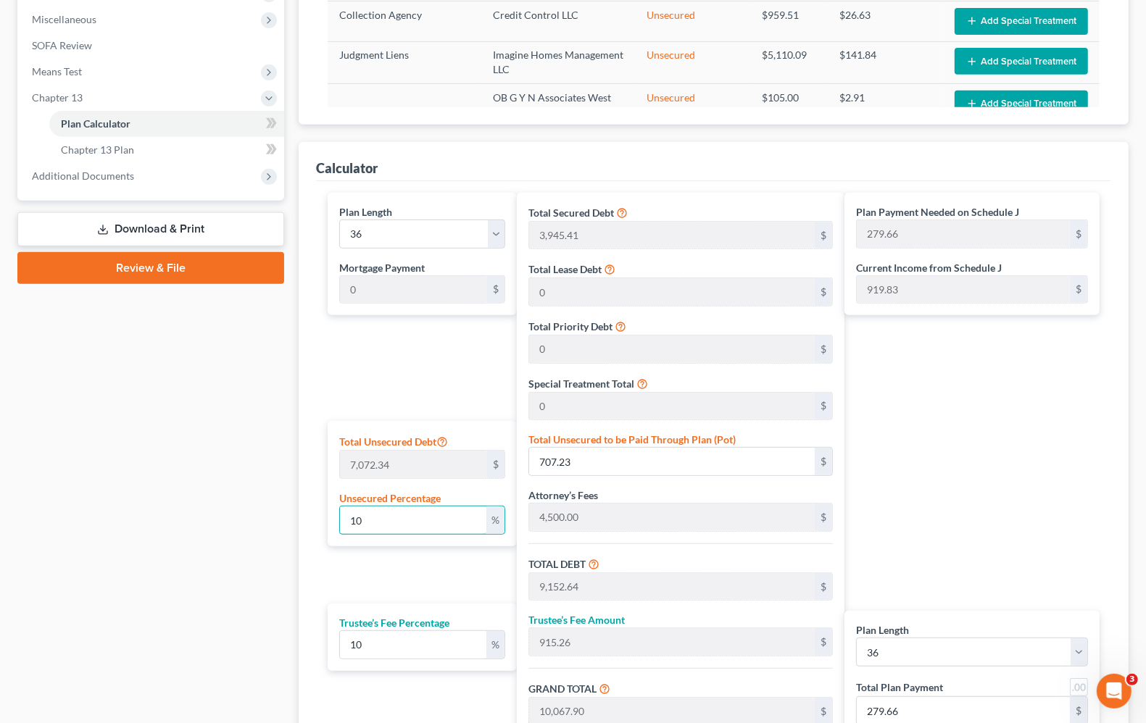
type input "17,069.52"
type input "474.15"
type input "100.00"
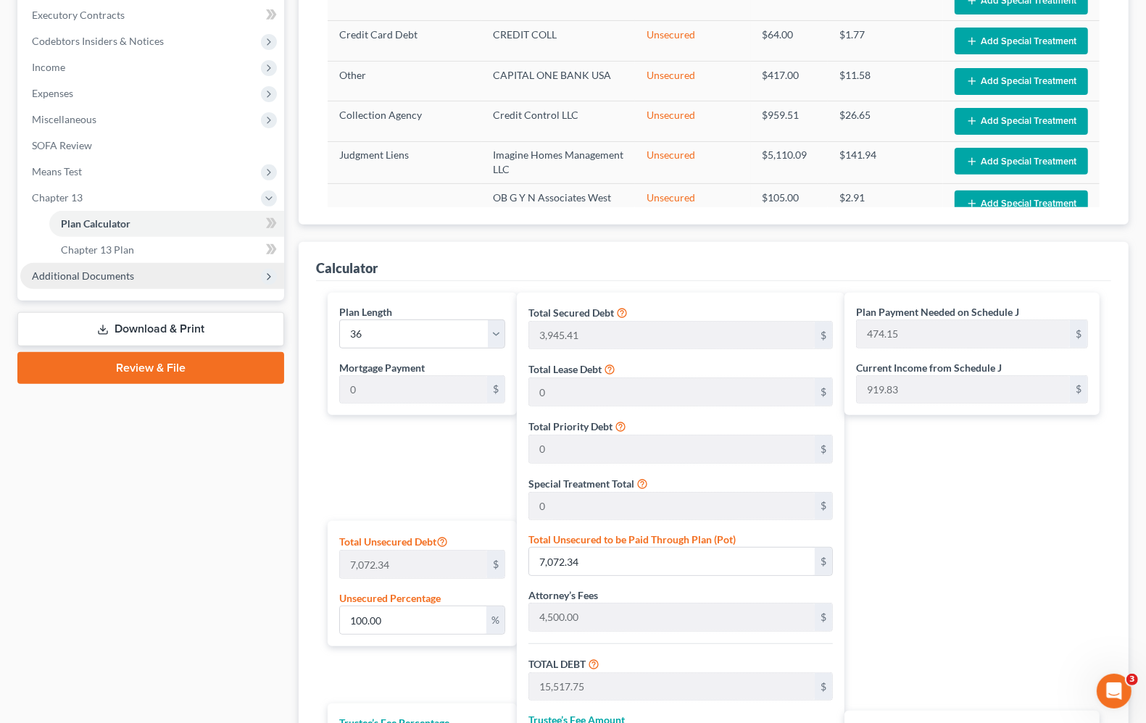
scroll to position [328, 0]
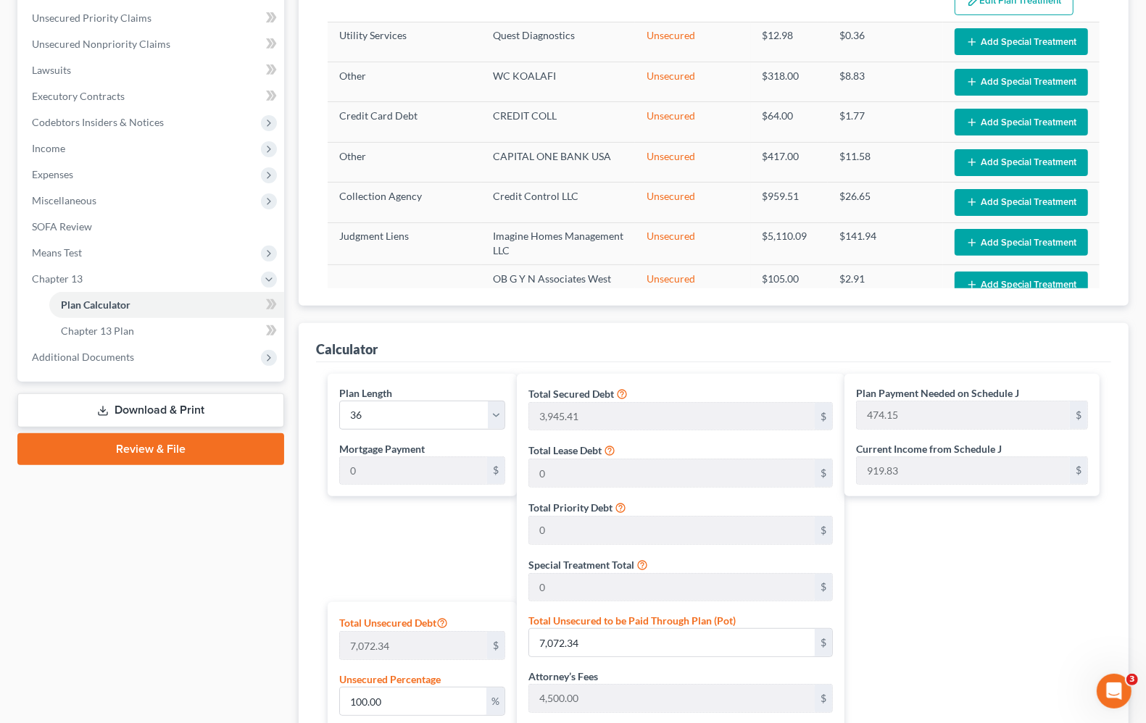
click at [929, 533] on div "Plan Payment Needed on Schedule J 474.15 $ Current Income from Schedule J 919.8…" at bounding box center [975, 668] width 262 height 589
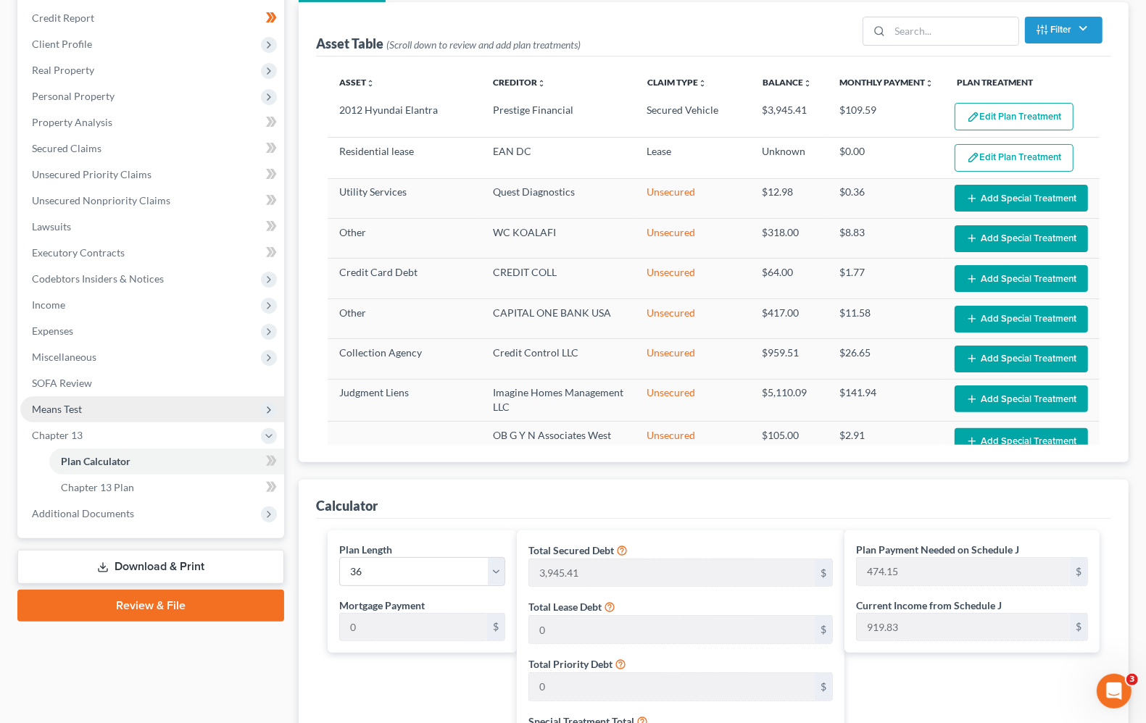
scroll to position [147, 0]
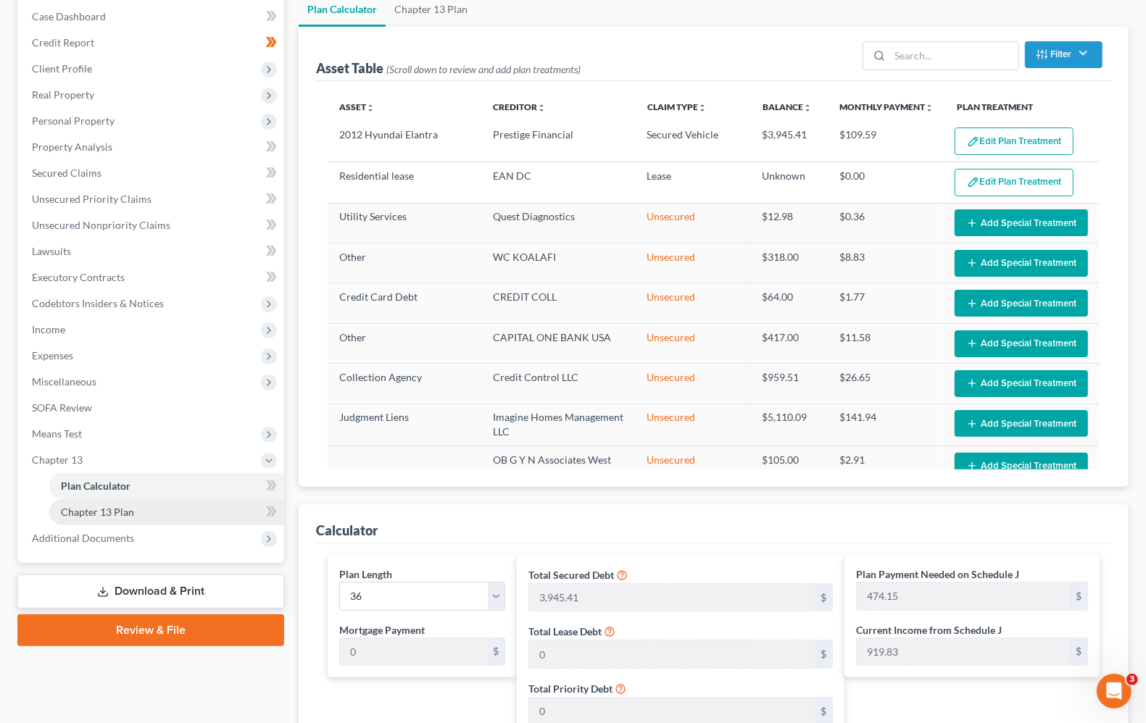
click at [115, 523] on link "Chapter 13 Plan" at bounding box center [166, 512] width 235 height 26
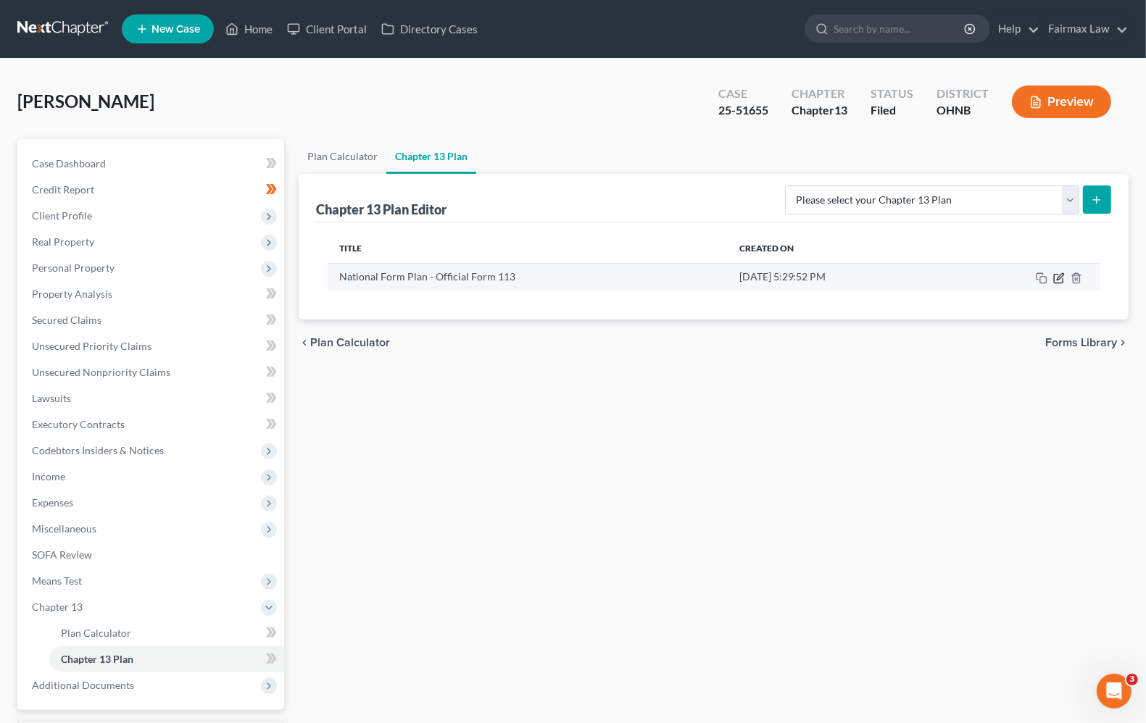
click at [1059, 279] on icon "button" at bounding box center [1060, 276] width 7 height 7
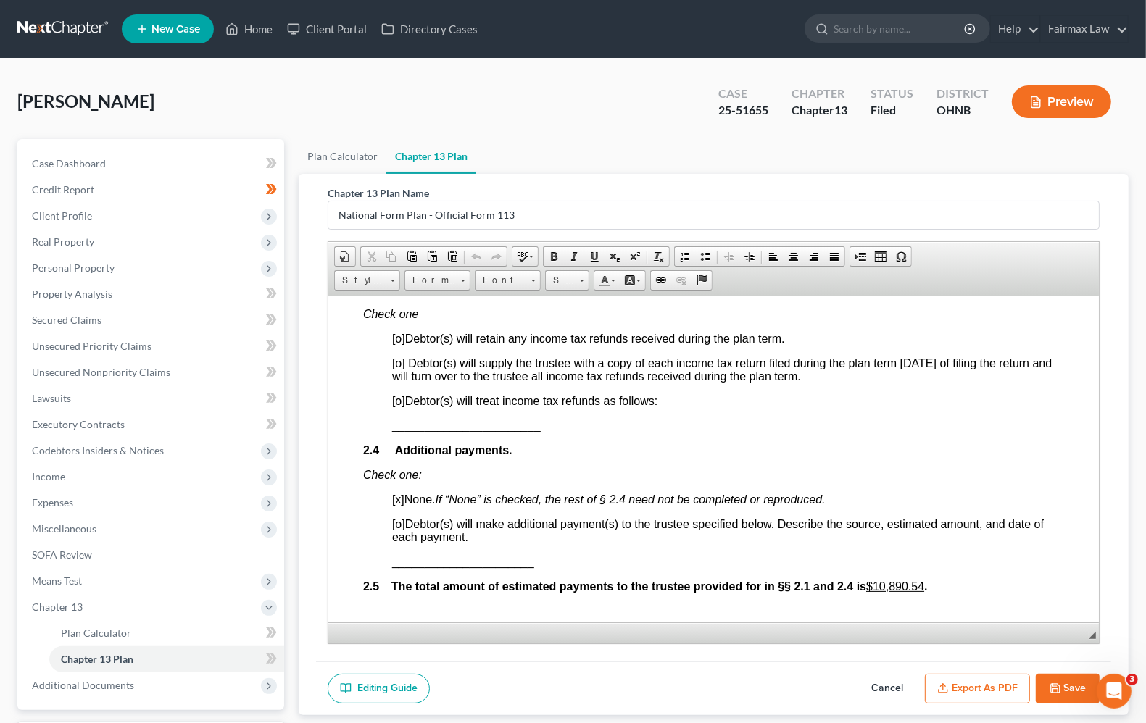
scroll to position [1087, 0]
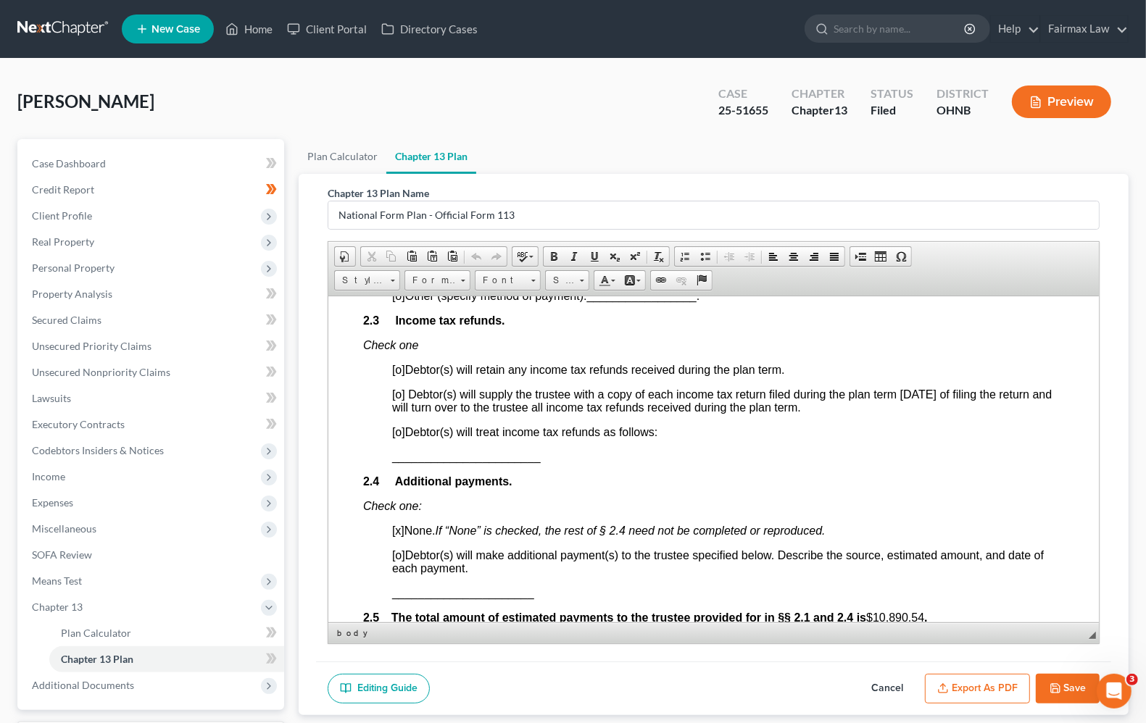
click at [402, 438] on span "[o]" at bounding box center [398, 431] width 13 height 12
click at [401, 375] on span "[o]" at bounding box center [398, 369] width 13 height 12
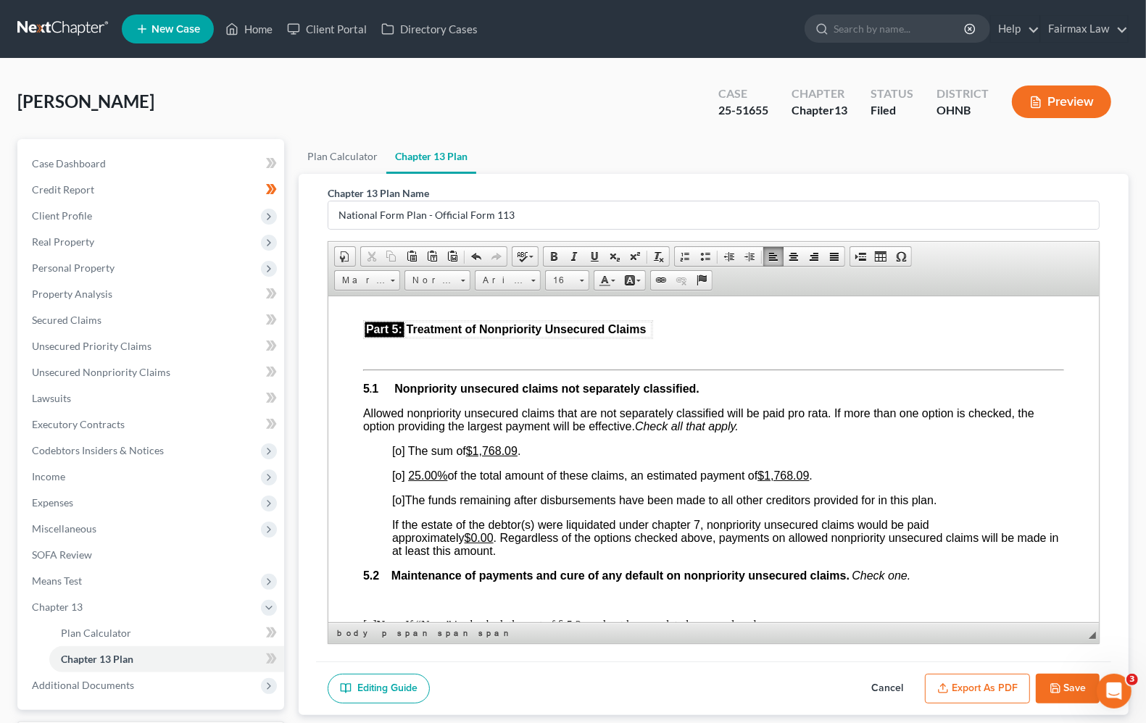
scroll to position [3081, 0]
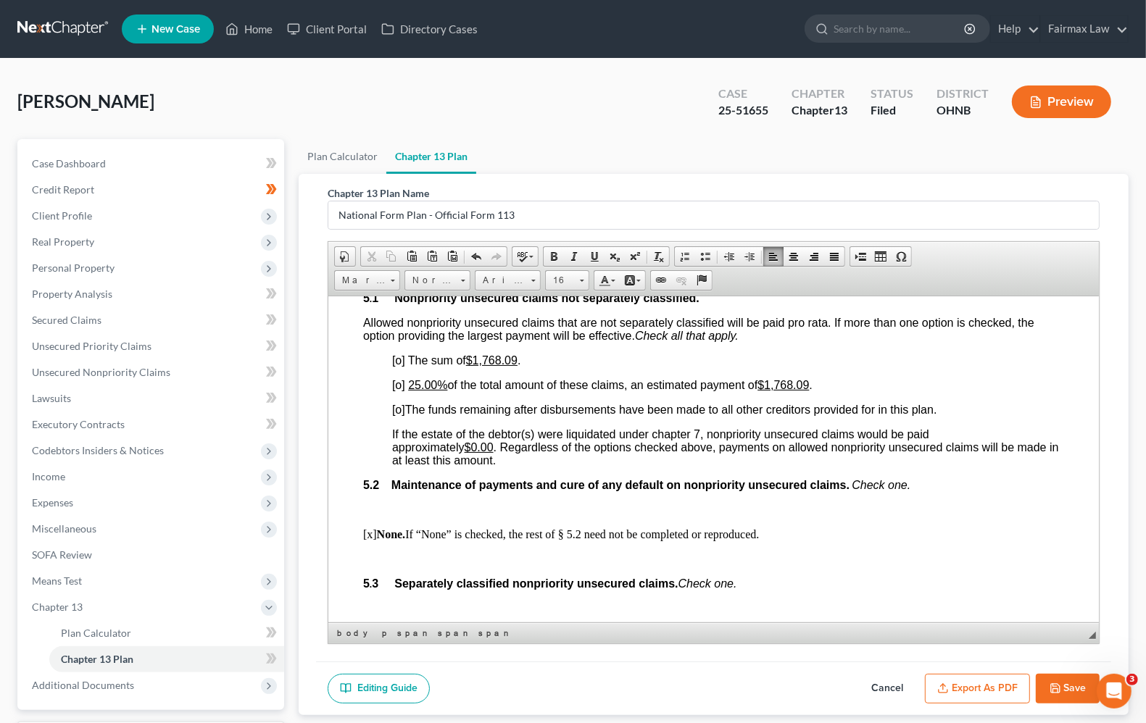
click at [399, 366] on span "[o]" at bounding box center [398, 360] width 13 height 12
click at [399, 391] on span "[o]" at bounding box center [398, 384] width 13 height 12
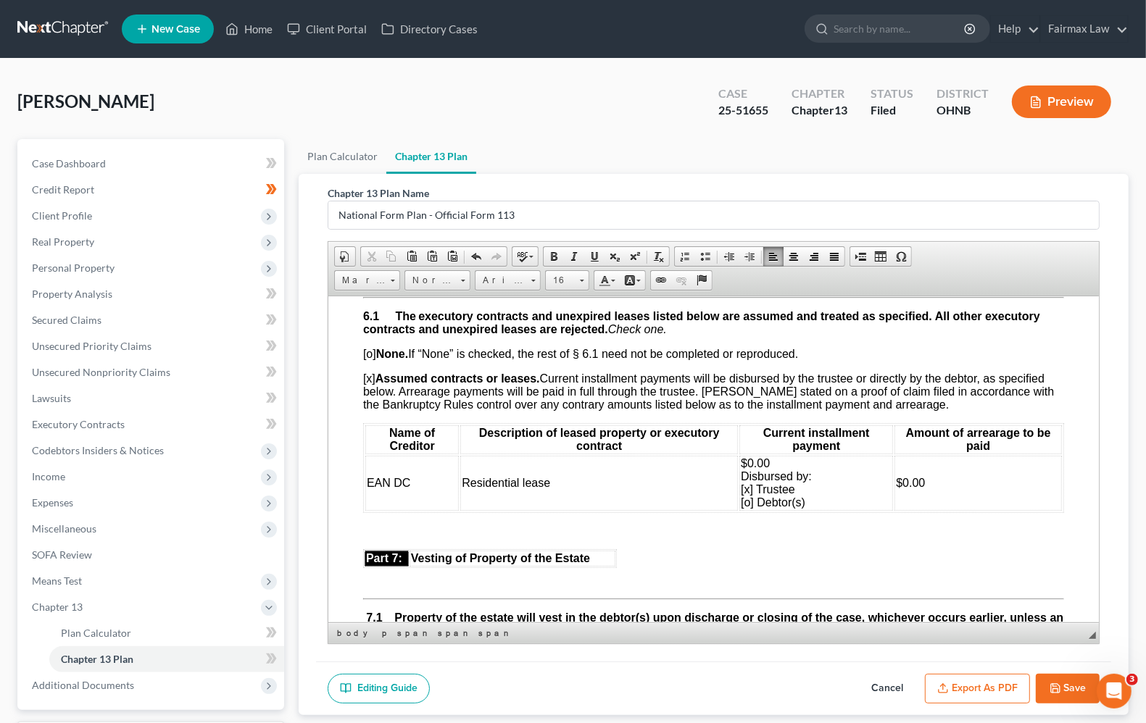
scroll to position [3624, 0]
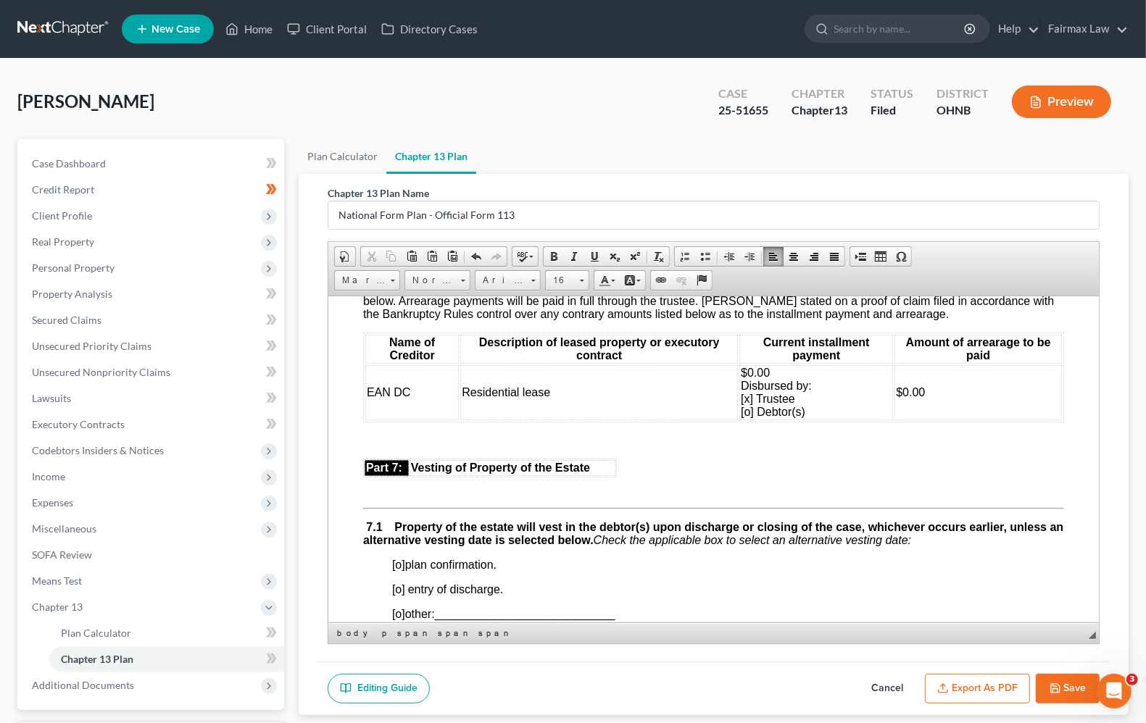
click at [741, 418] on span "$0.00 Disbursed by: [x] Trustee [o] Debtor(s)" at bounding box center [776, 391] width 71 height 51
click at [742, 418] on span "$0.00 Disbursed by: [x] Trustee [x] Debtor(s)" at bounding box center [776, 391] width 71 height 51
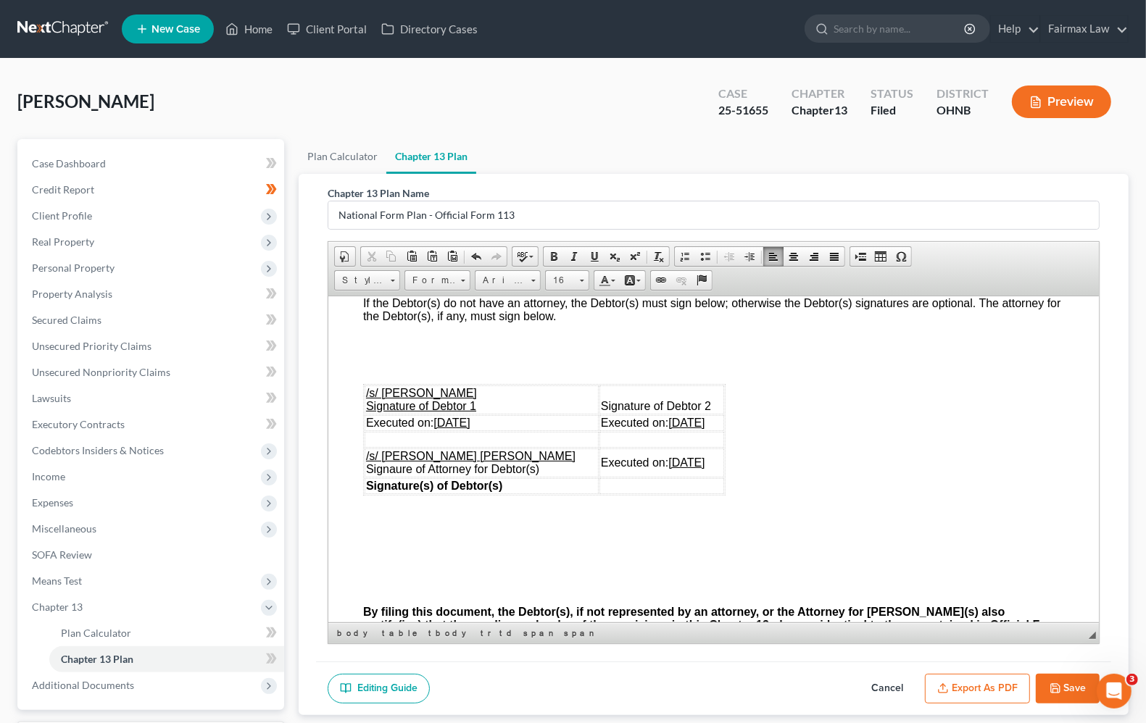
scroll to position [4349, 0]
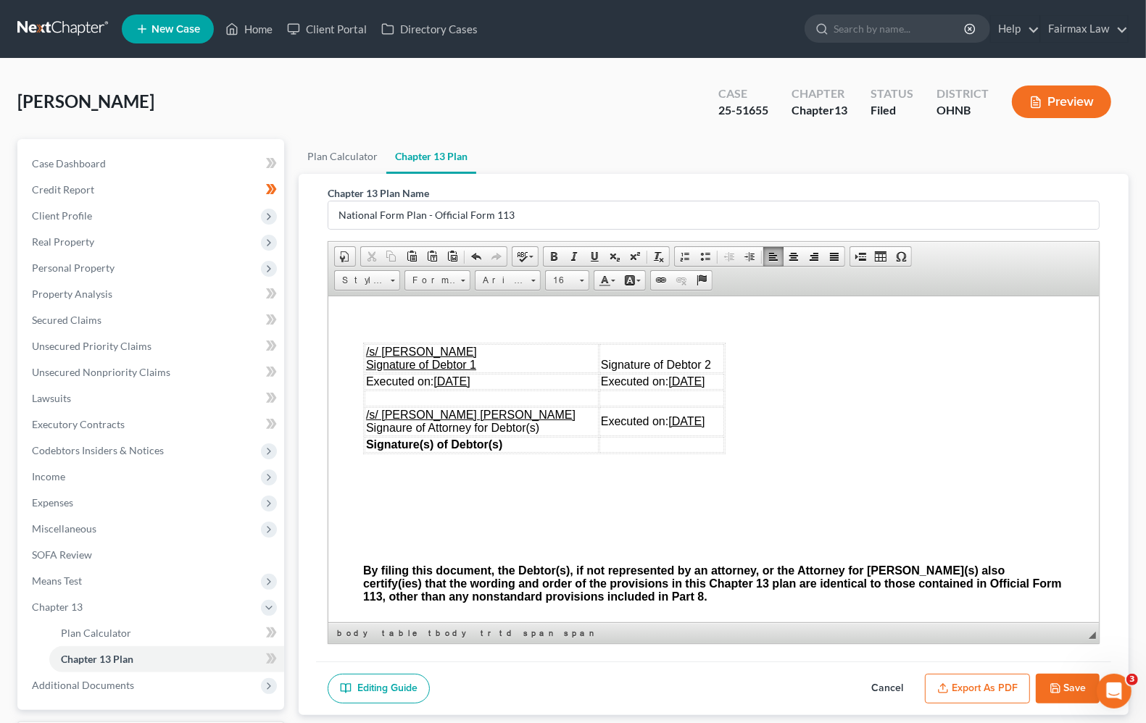
click at [668, 387] on u "[DATE]" at bounding box center [686, 381] width 36 height 12
click at [656, 427] on u "[DATE]" at bounding box center [674, 421] width 36 height 12
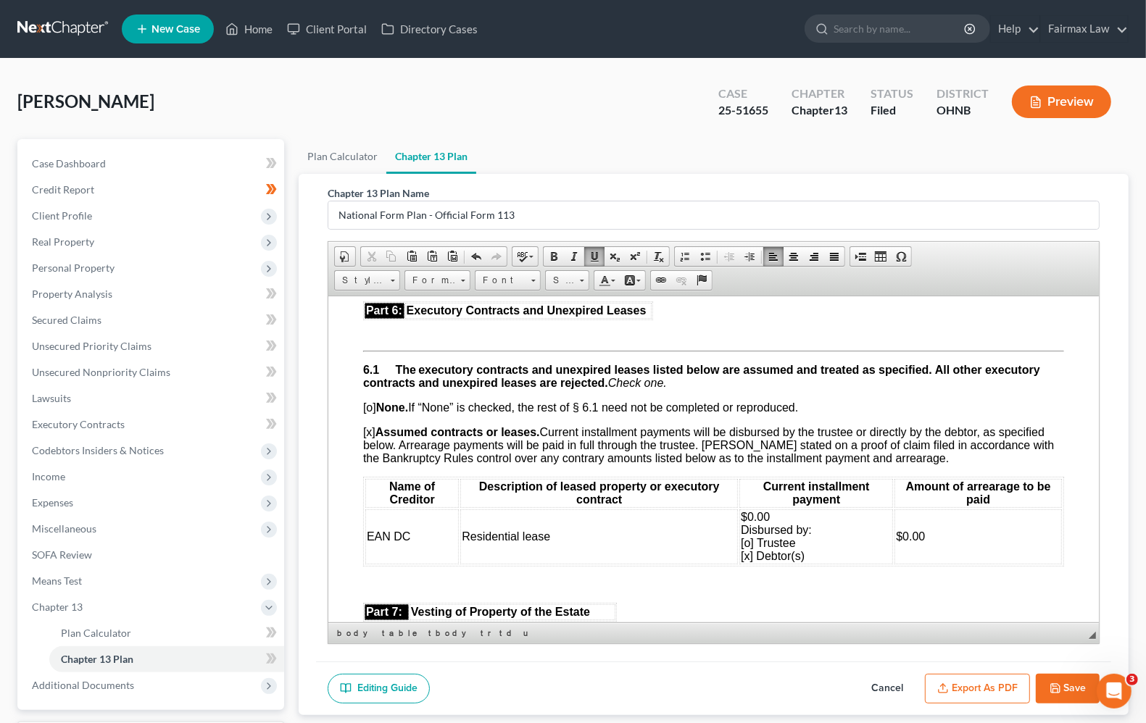
scroll to position [3661, 0]
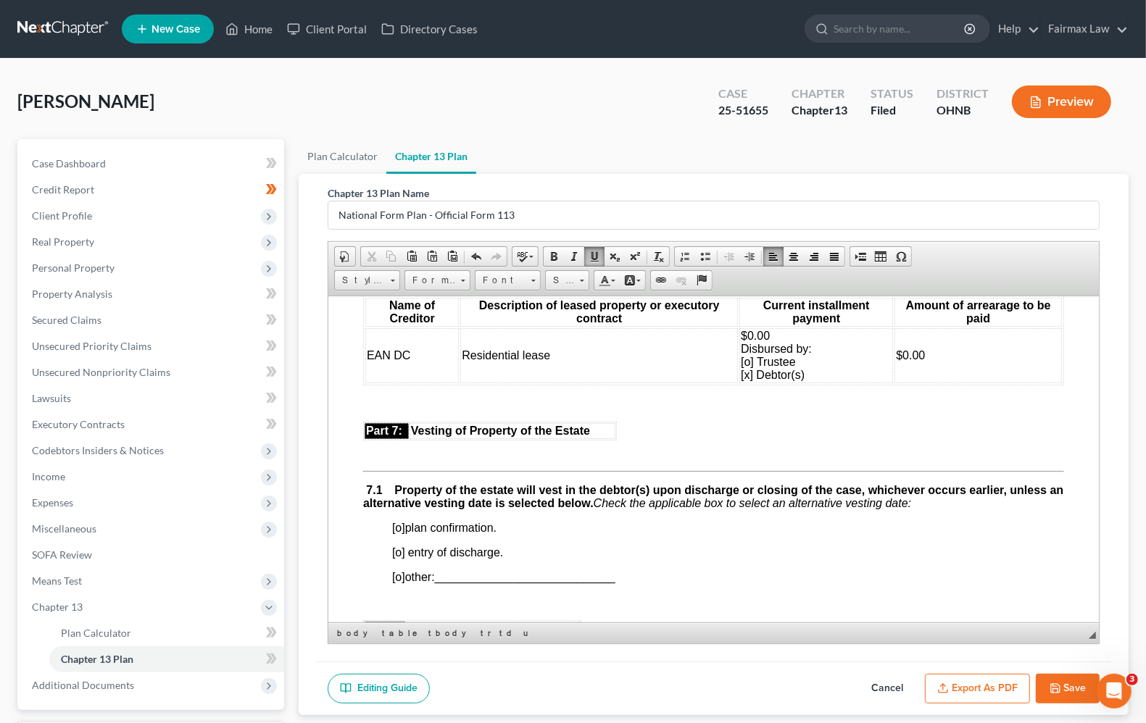
click at [769, 383] on td "$0.00 Disbursed by: [o] Trustee [x] Debtor(s)" at bounding box center [816, 355] width 154 height 55
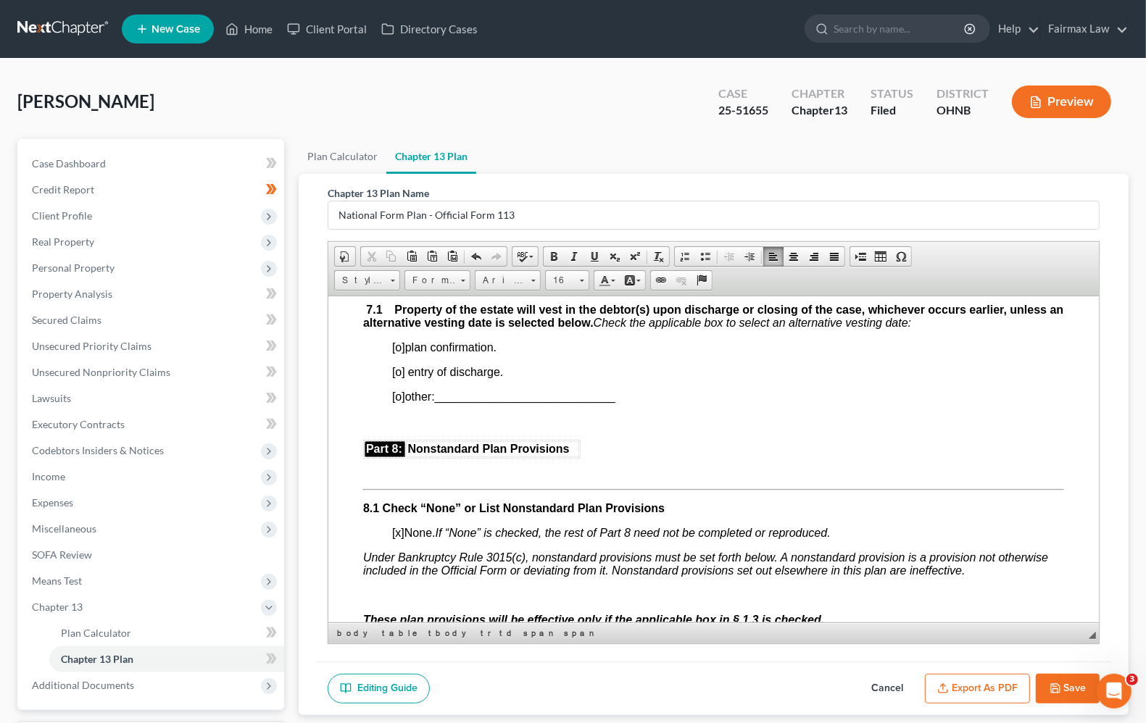
scroll to position [3843, 0]
click at [401, 352] on span "[o]" at bounding box center [398, 346] width 13 height 12
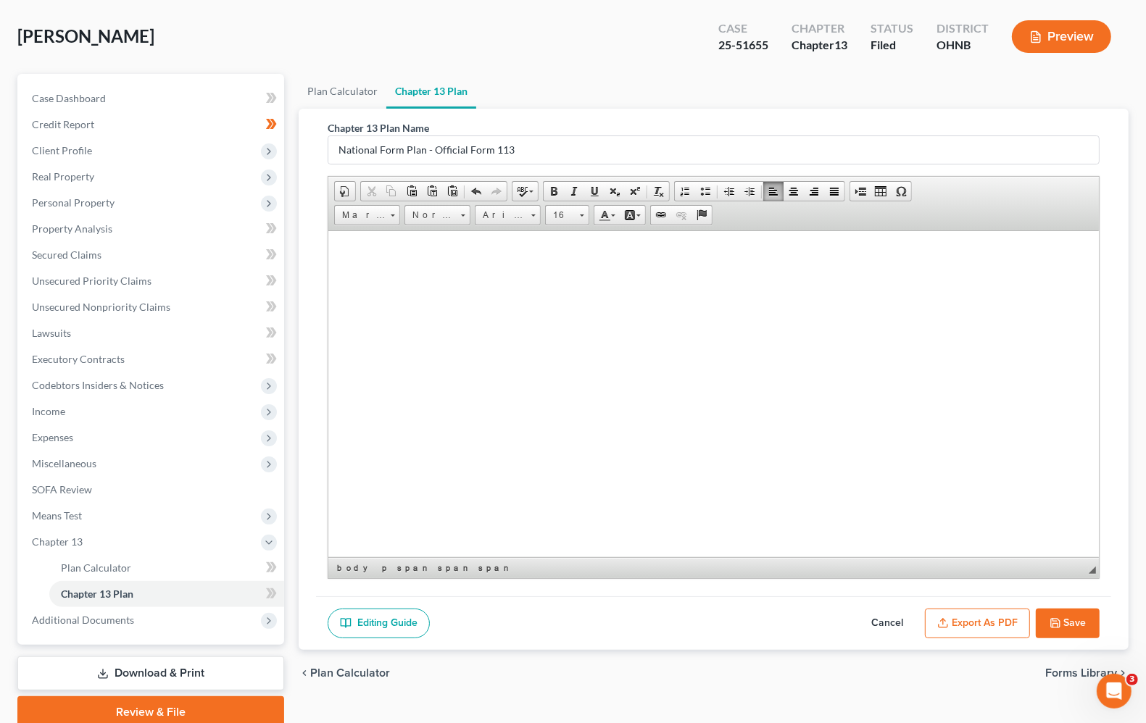
scroll to position [124, 0]
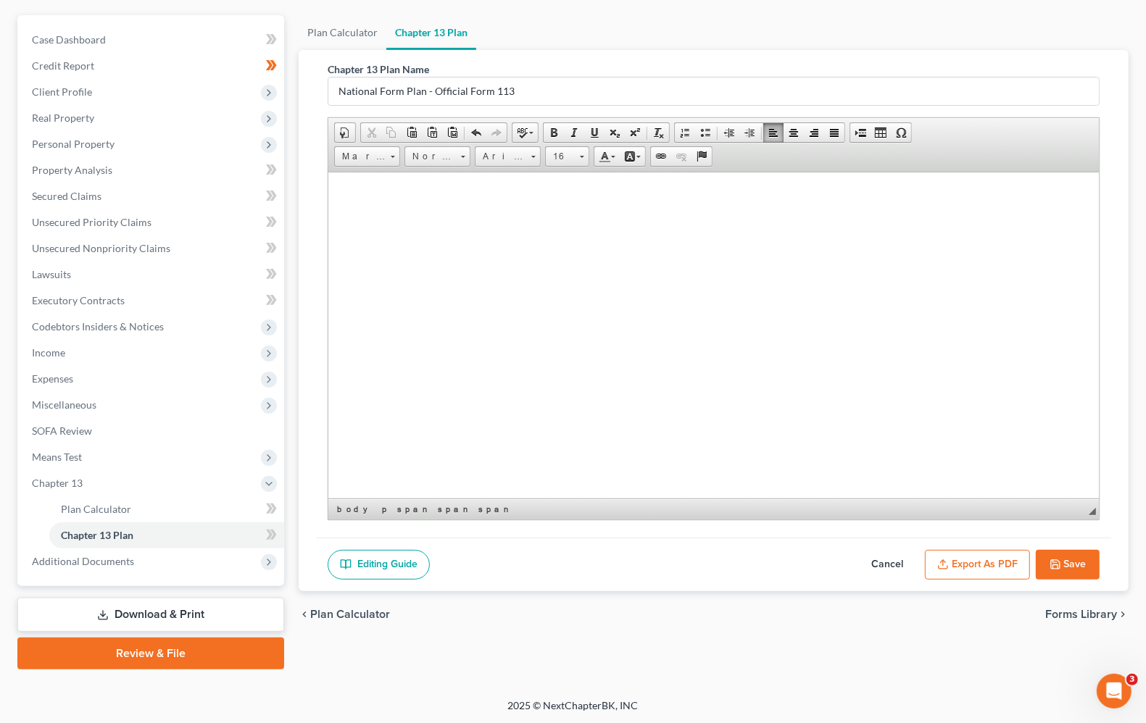
click at [1077, 567] on button "Save" at bounding box center [1068, 565] width 64 height 30
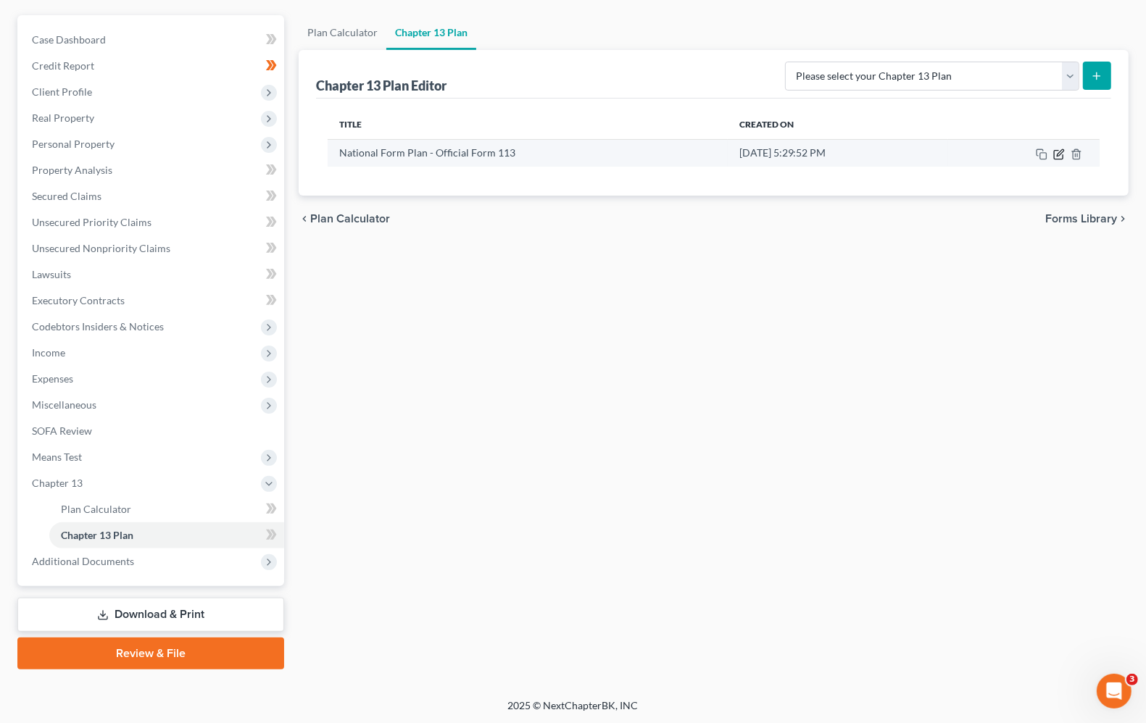
click at [1060, 158] on icon "button" at bounding box center [1058, 154] width 9 height 9
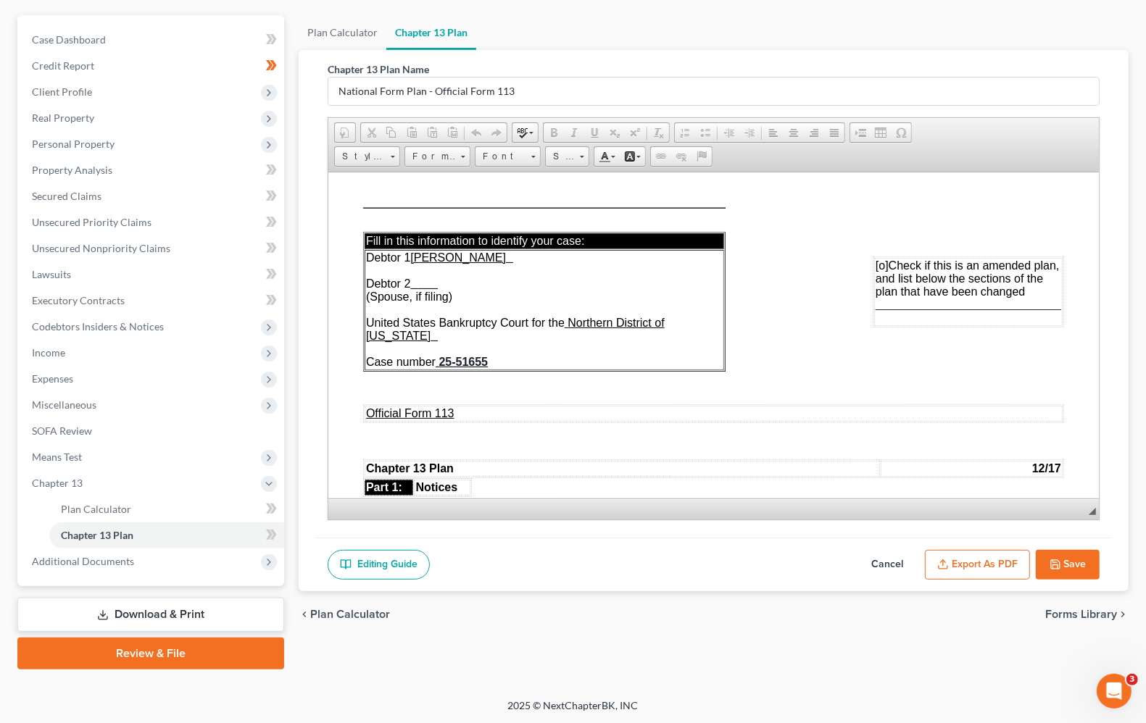
scroll to position [0, 0]
click at [966, 564] on button "Export as PDF" at bounding box center [977, 565] width 105 height 30
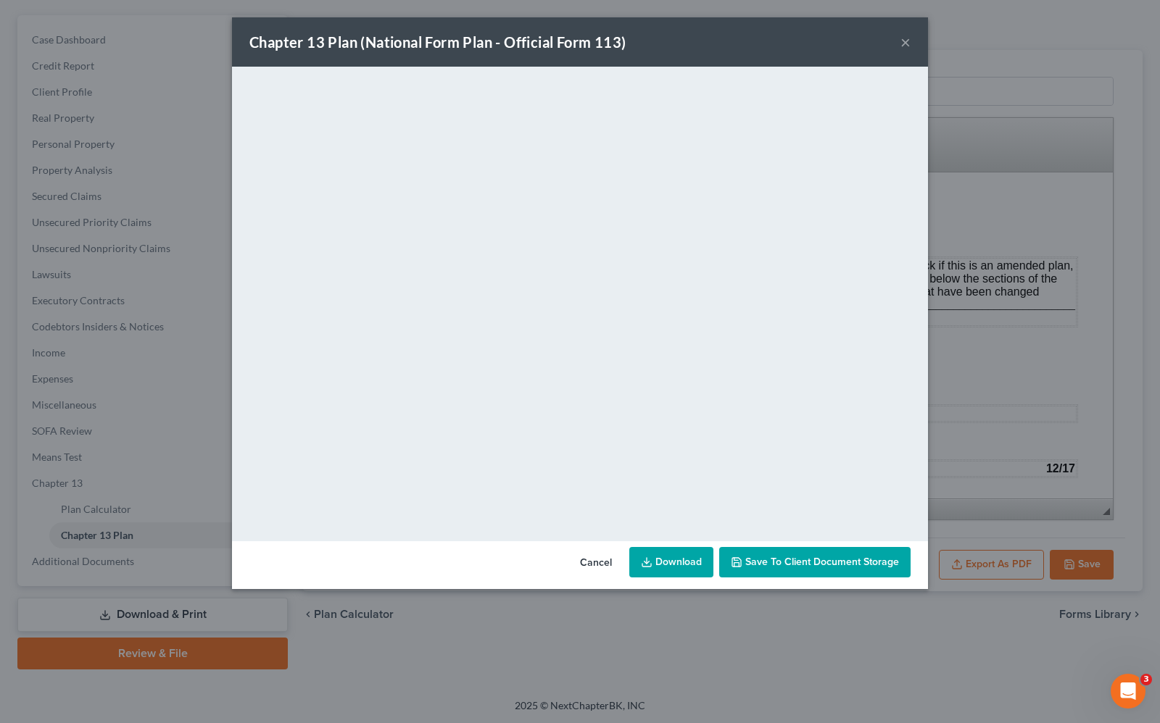
click at [849, 562] on span "Save to Client Document Storage" at bounding box center [822, 562] width 154 height 12
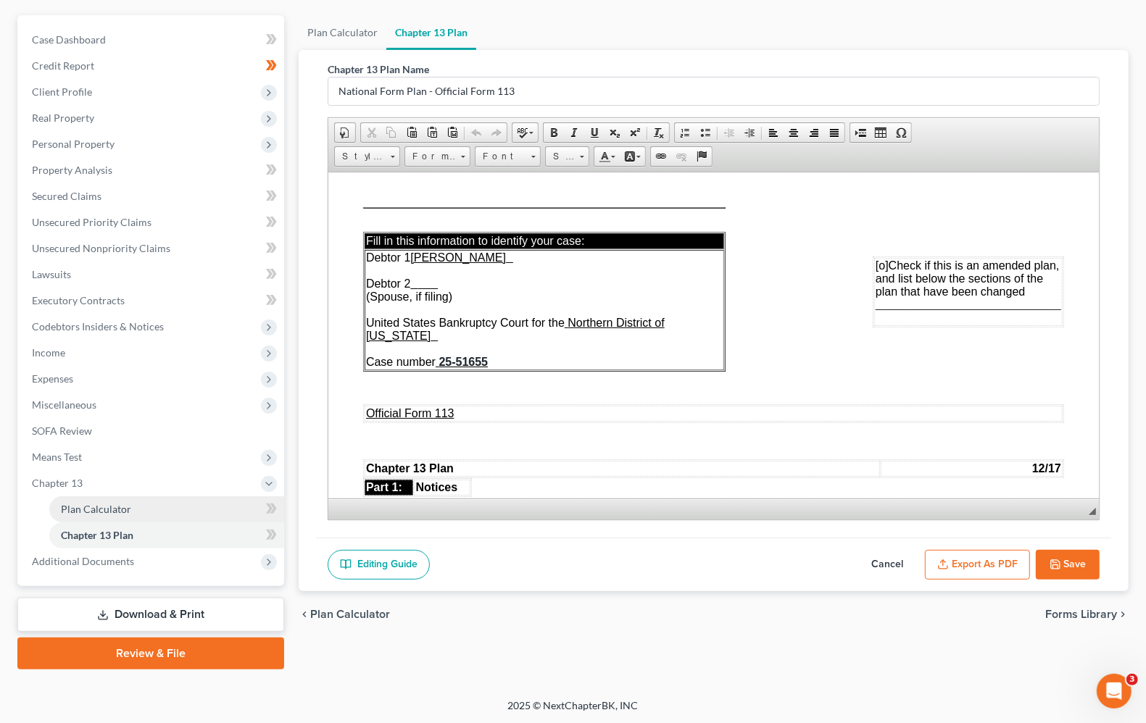
click at [160, 512] on link "Plan Calculator" at bounding box center [166, 510] width 235 height 26
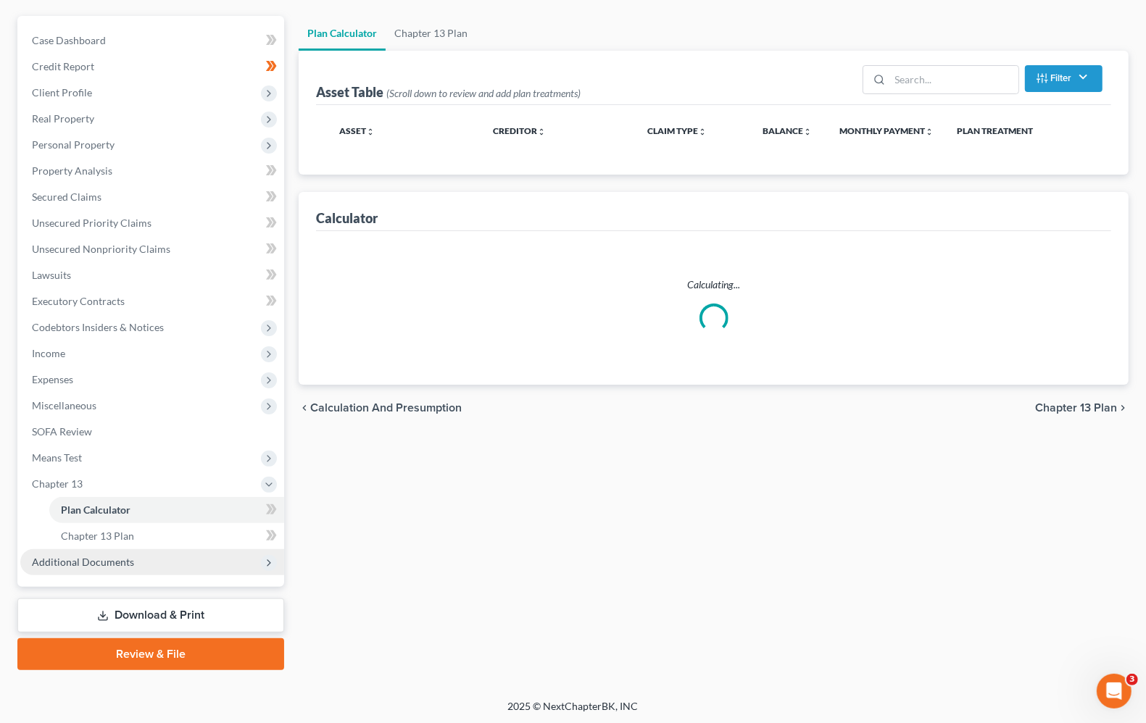
scroll to position [124, 0]
click at [131, 565] on span "Additional Documents" at bounding box center [152, 562] width 264 height 26
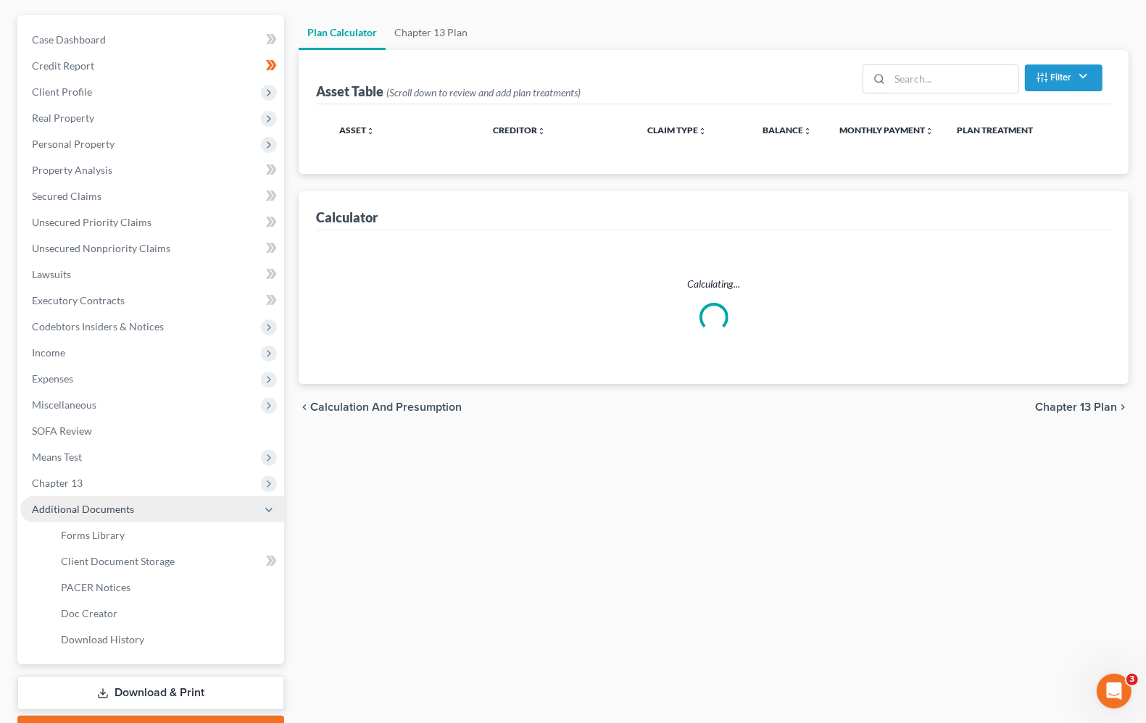
select select "35"
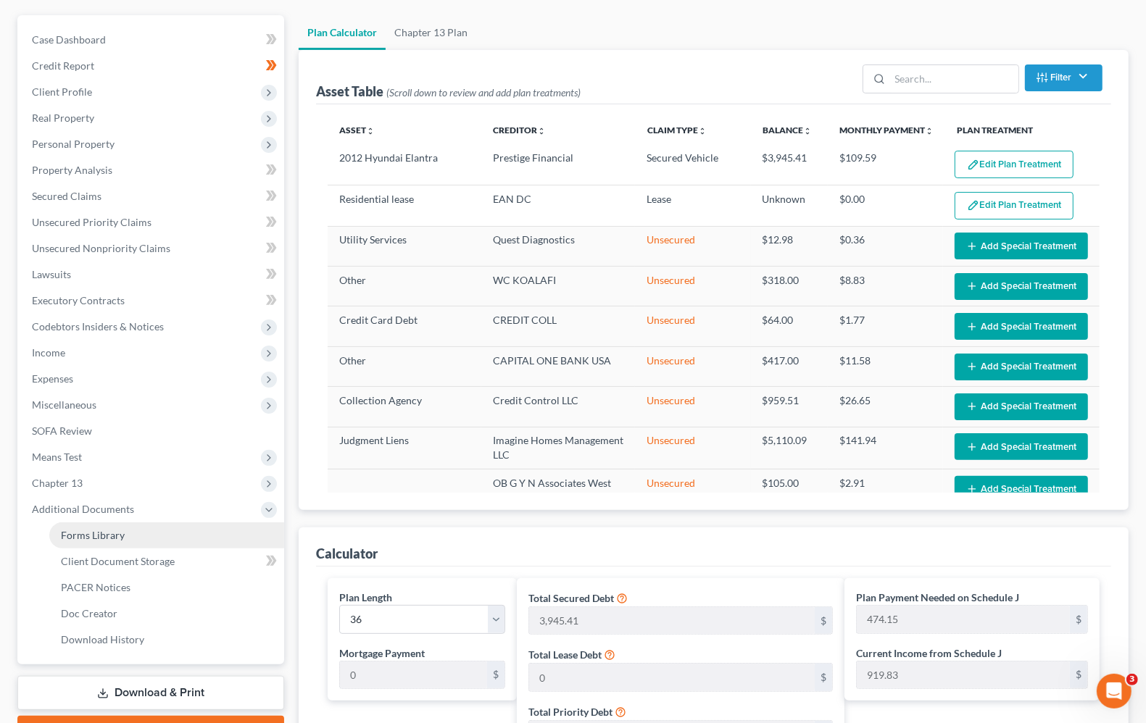
click at [125, 528] on link "Forms Library" at bounding box center [166, 536] width 235 height 26
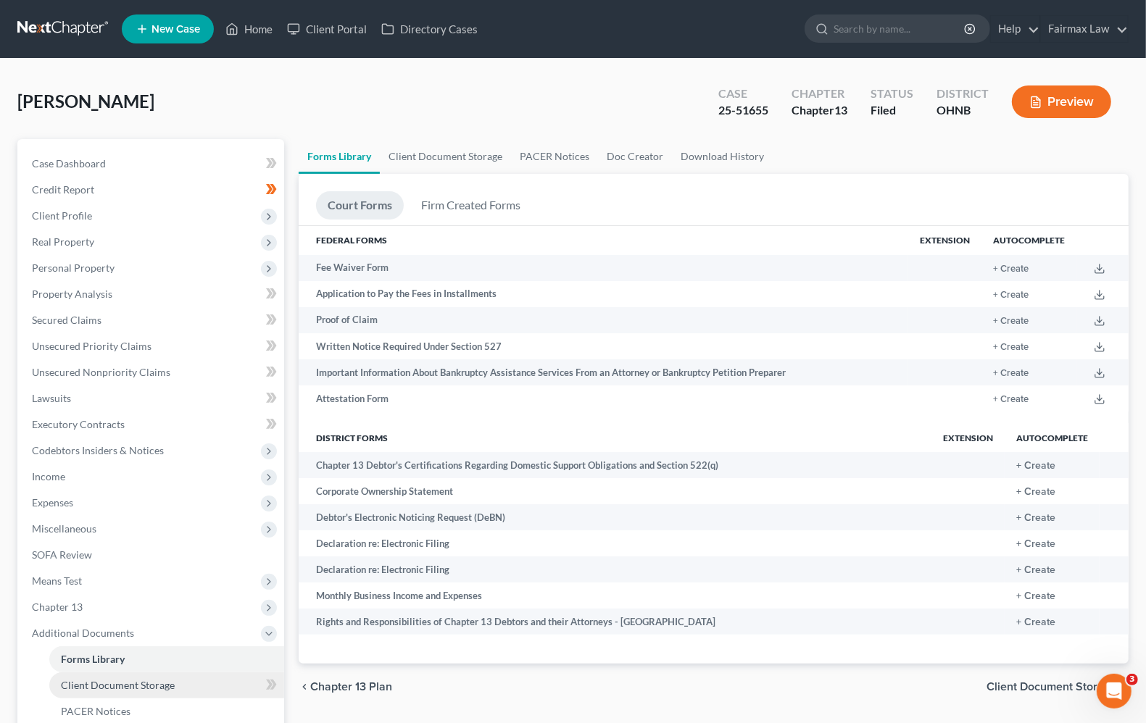
click at [149, 680] on span "Client Document Storage" at bounding box center [118, 685] width 114 height 12
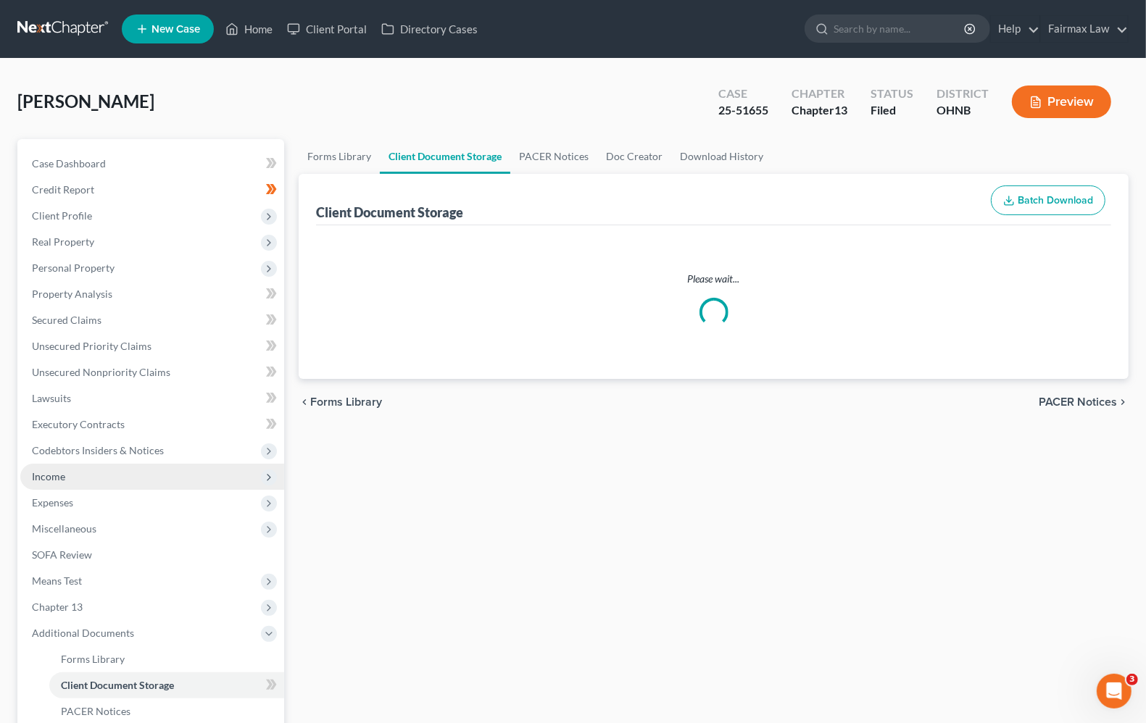
select select "20"
select select "26"
select select "16"
select select "5"
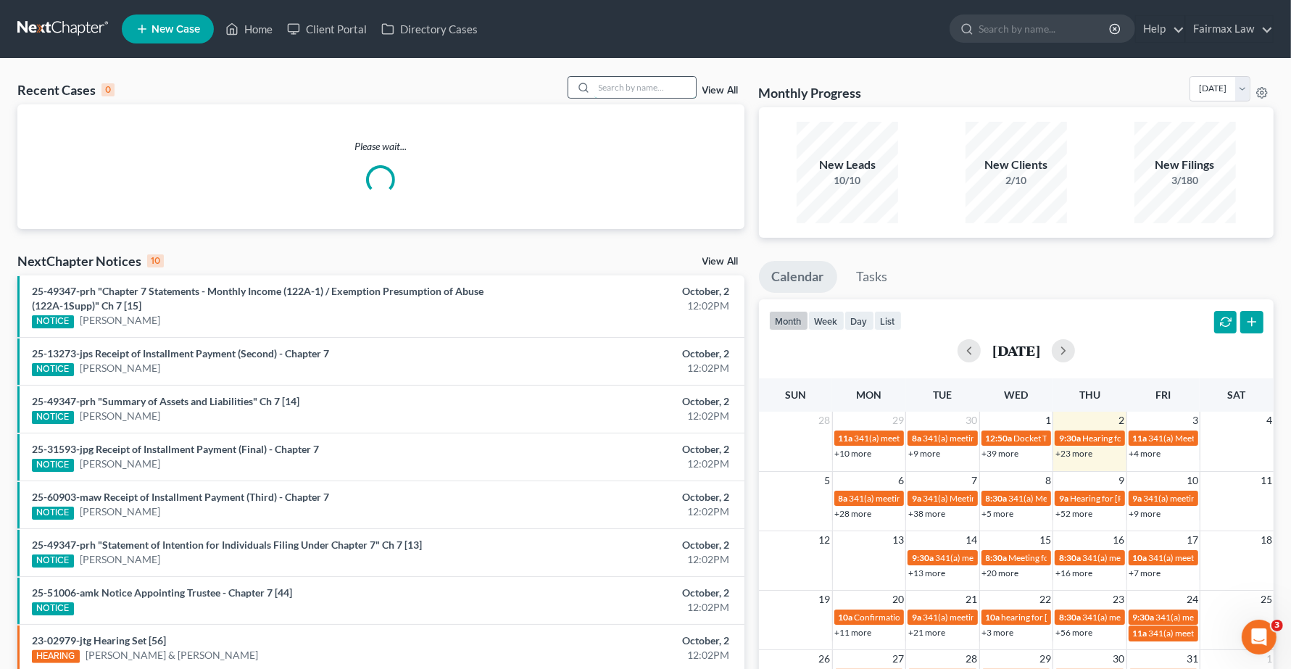
click at [618, 84] on input "search" at bounding box center [644, 87] width 101 height 21
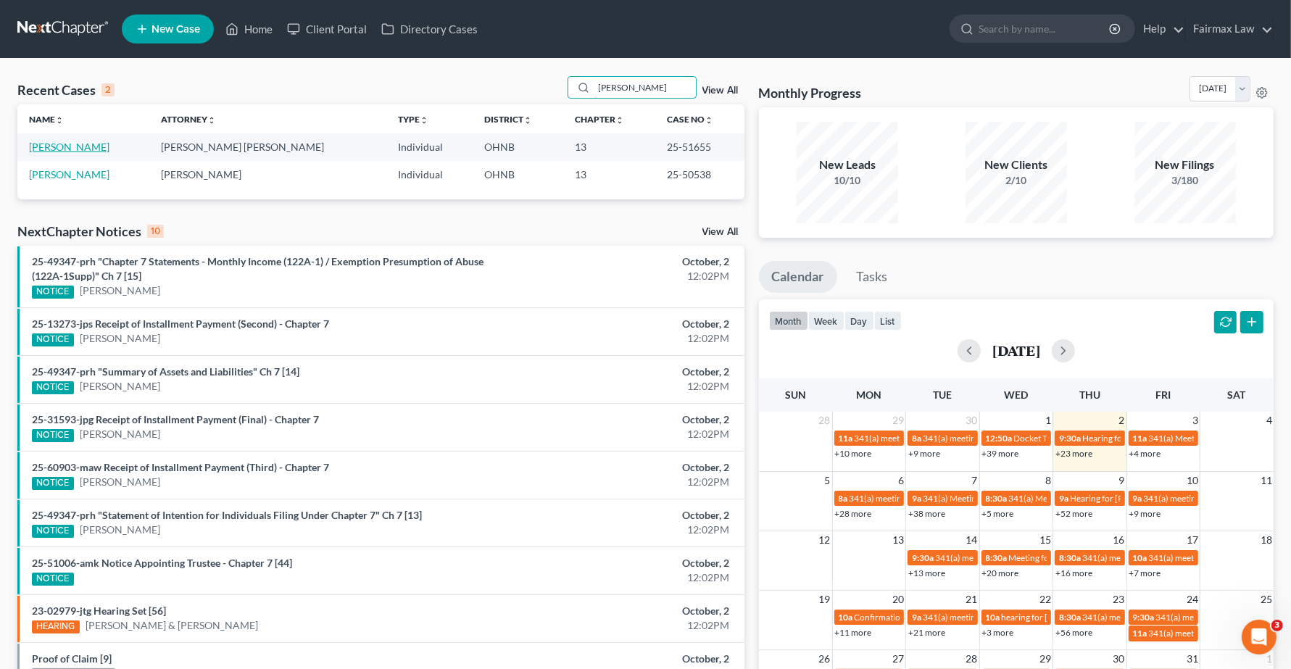
type input "[PERSON_NAME]"
click at [83, 150] on link "[PERSON_NAME]" at bounding box center [69, 147] width 80 height 12
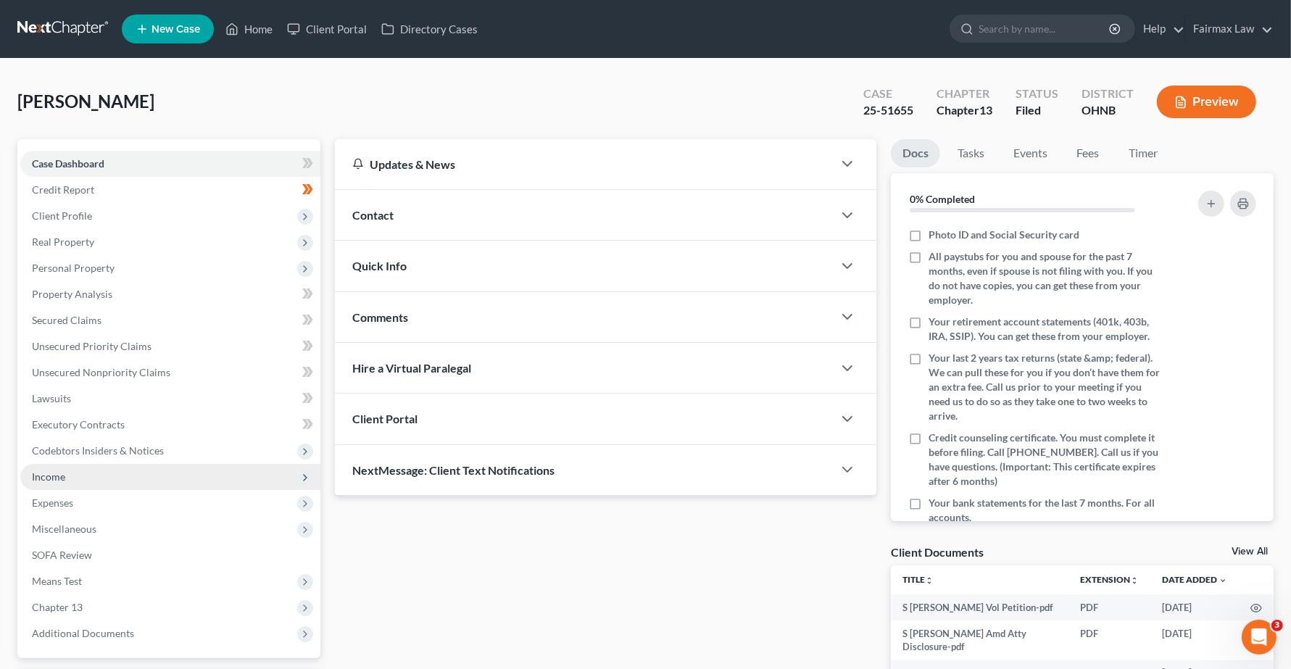
click at [75, 482] on span "Income" at bounding box center [170, 477] width 300 height 26
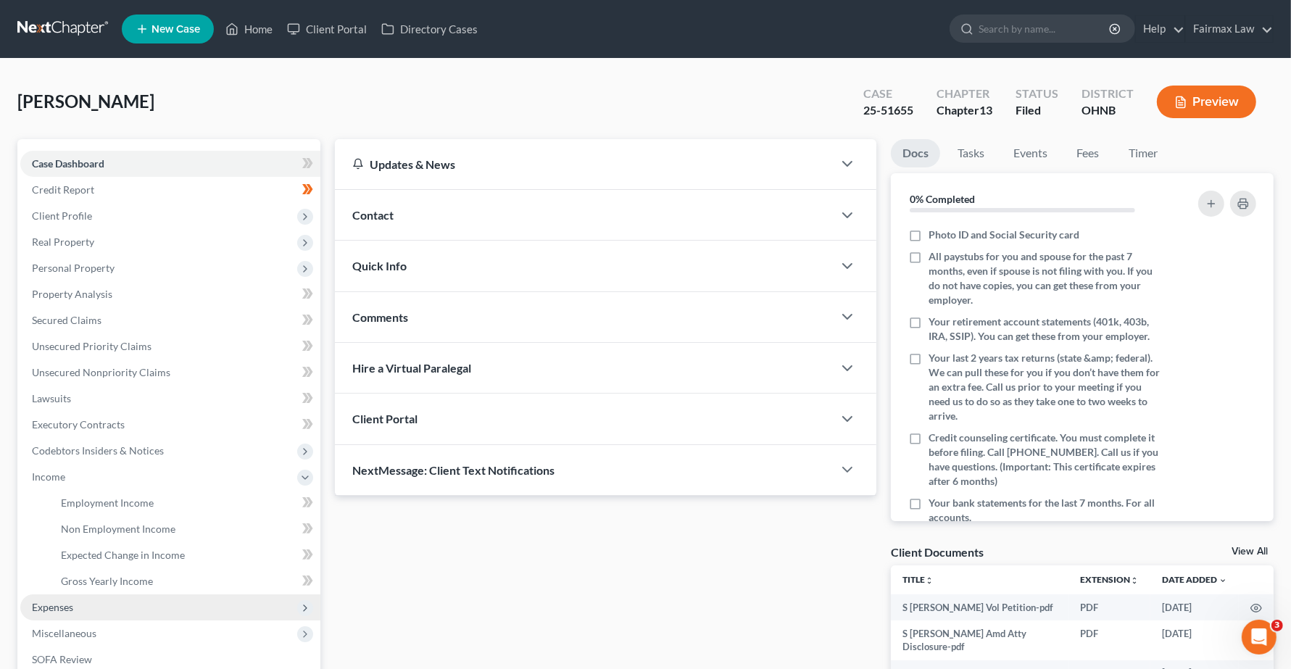
click at [77, 607] on span "Expenses" at bounding box center [170, 607] width 300 height 26
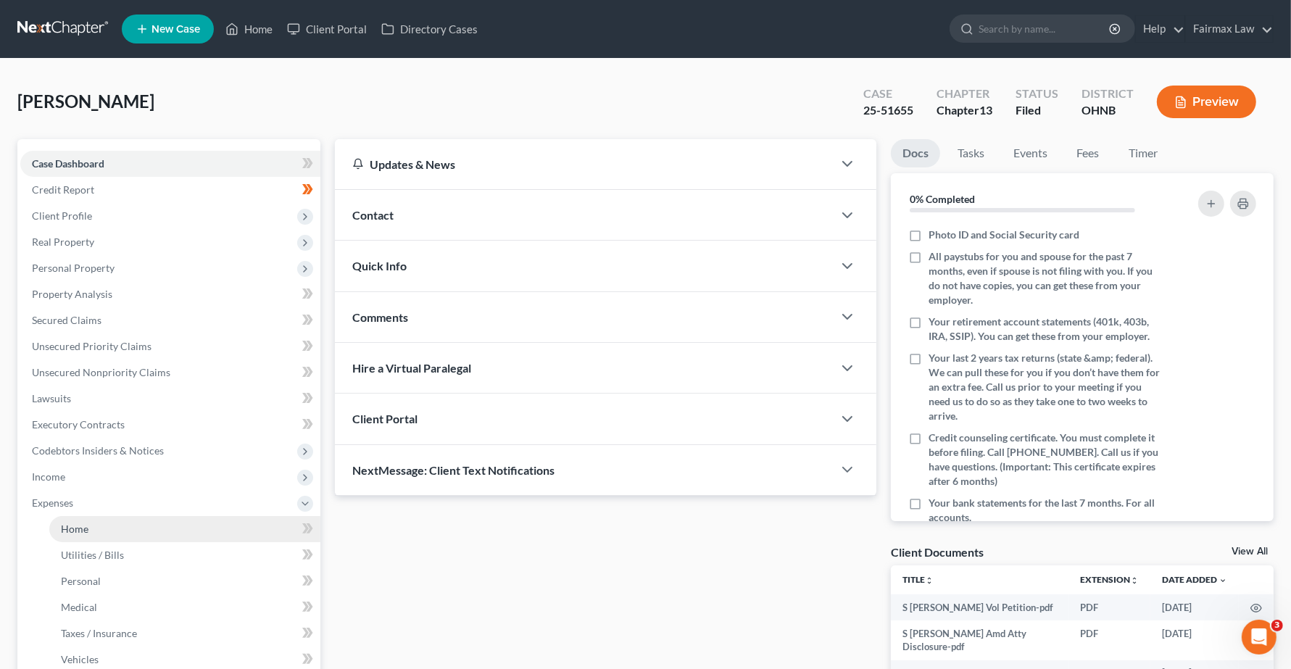
click at [70, 531] on span "Home" at bounding box center [75, 529] width 28 height 12
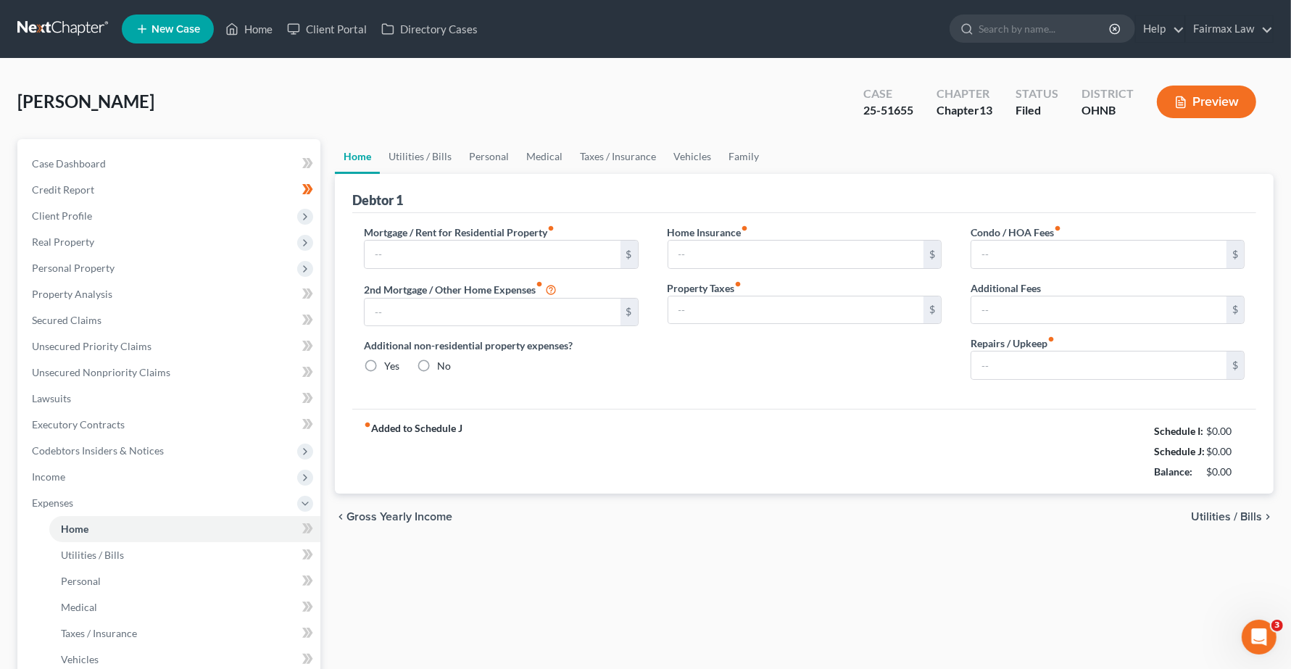
type input "1,110.00"
type input "0.00"
radio input "true"
type input "0.00"
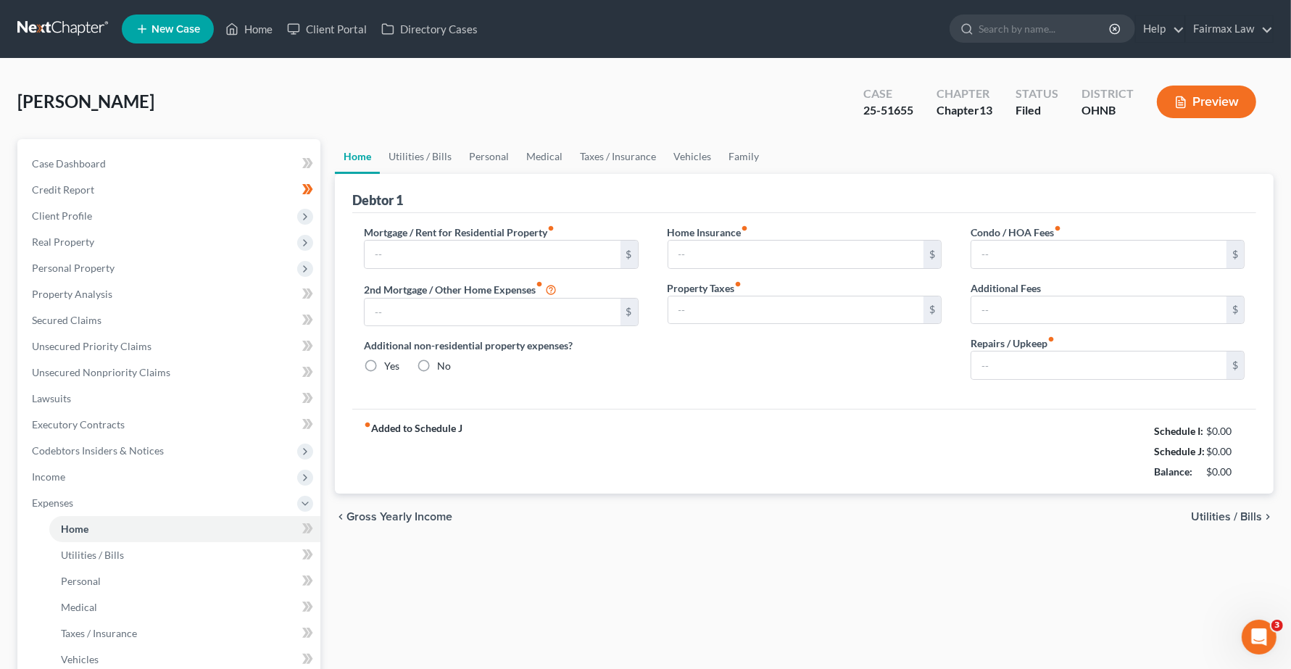
type input "0.00"
type input "75.00"
